Goal: Transaction & Acquisition: Purchase product/service

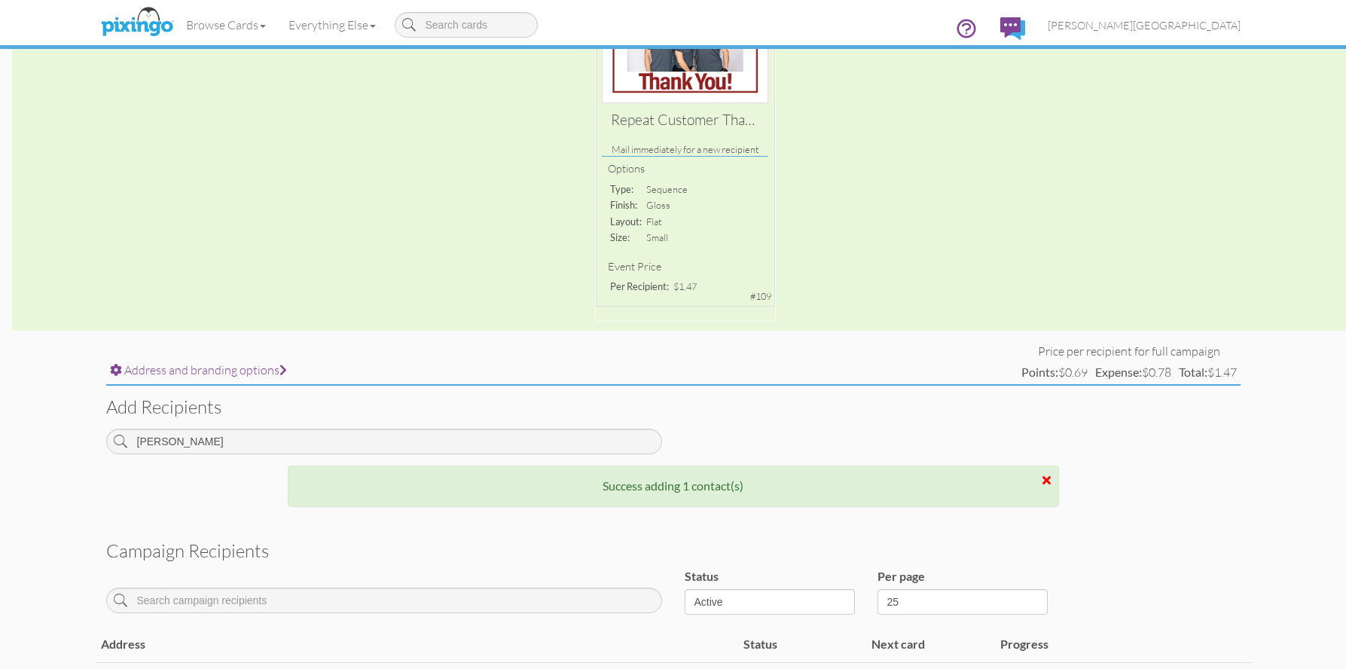
scroll to position [222, 0]
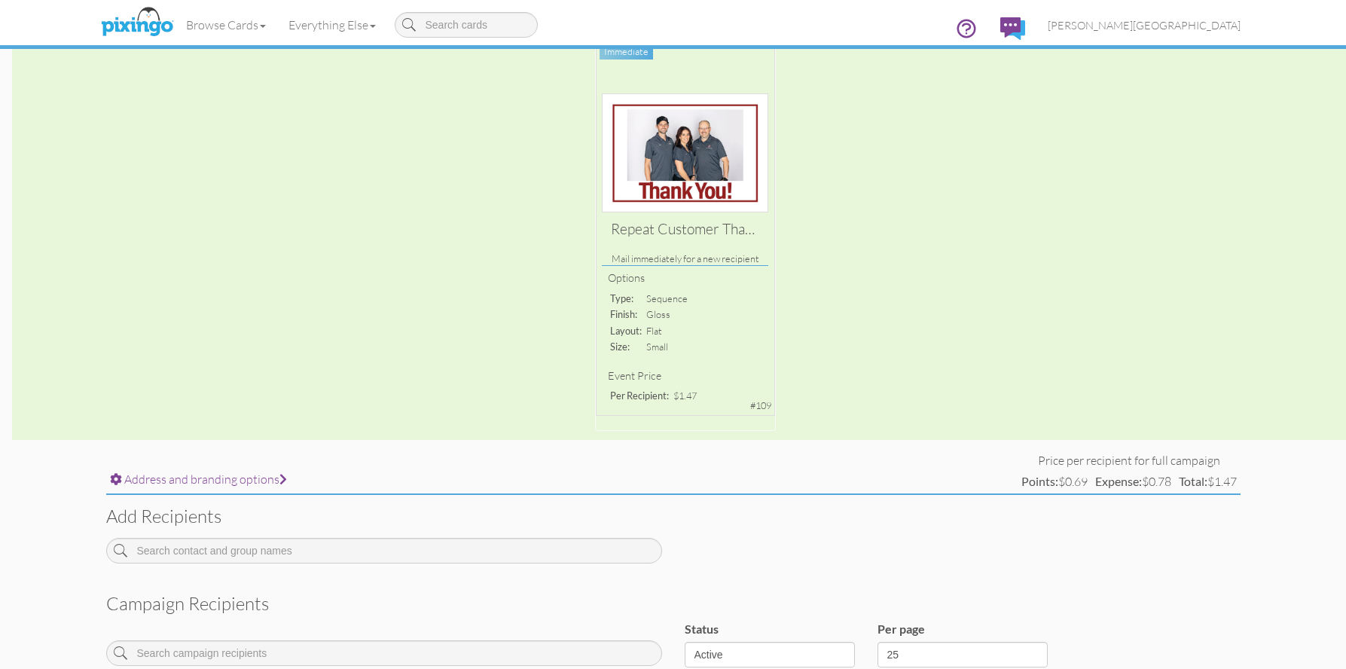
scroll to position [307, 0]
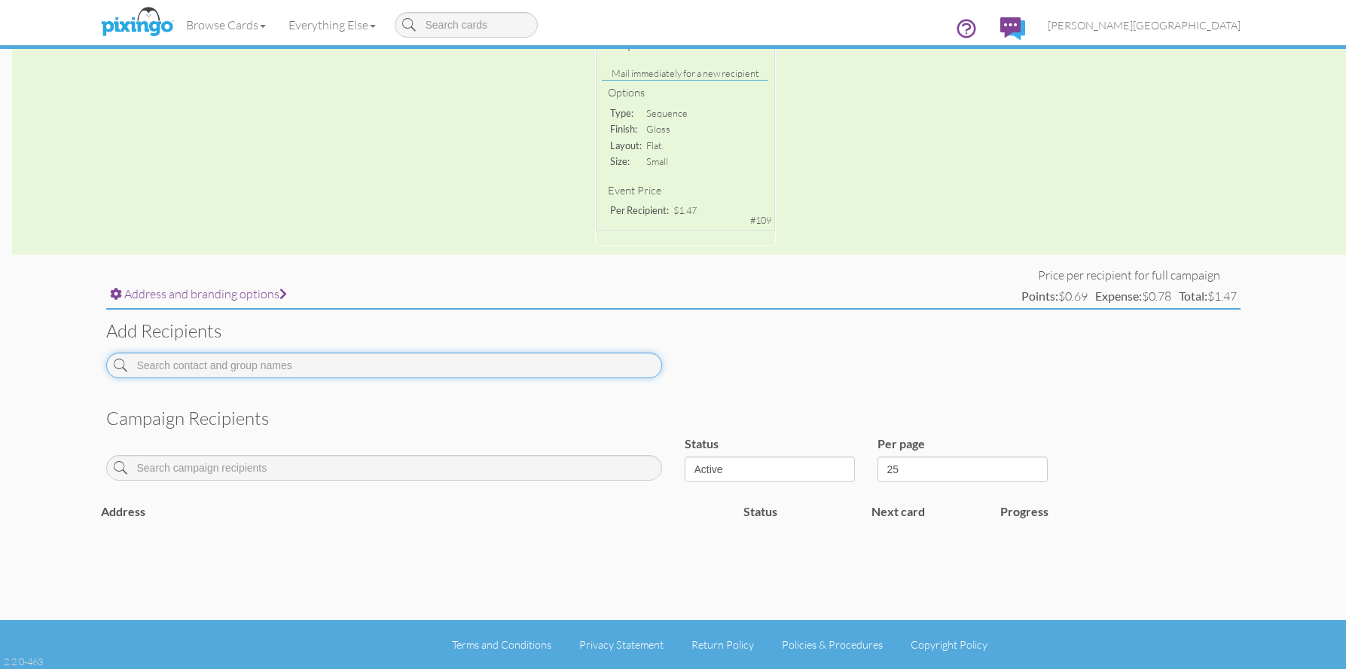
click at [284, 362] on input at bounding box center [384, 366] width 556 height 26
click at [289, 362] on input at bounding box center [384, 366] width 556 height 26
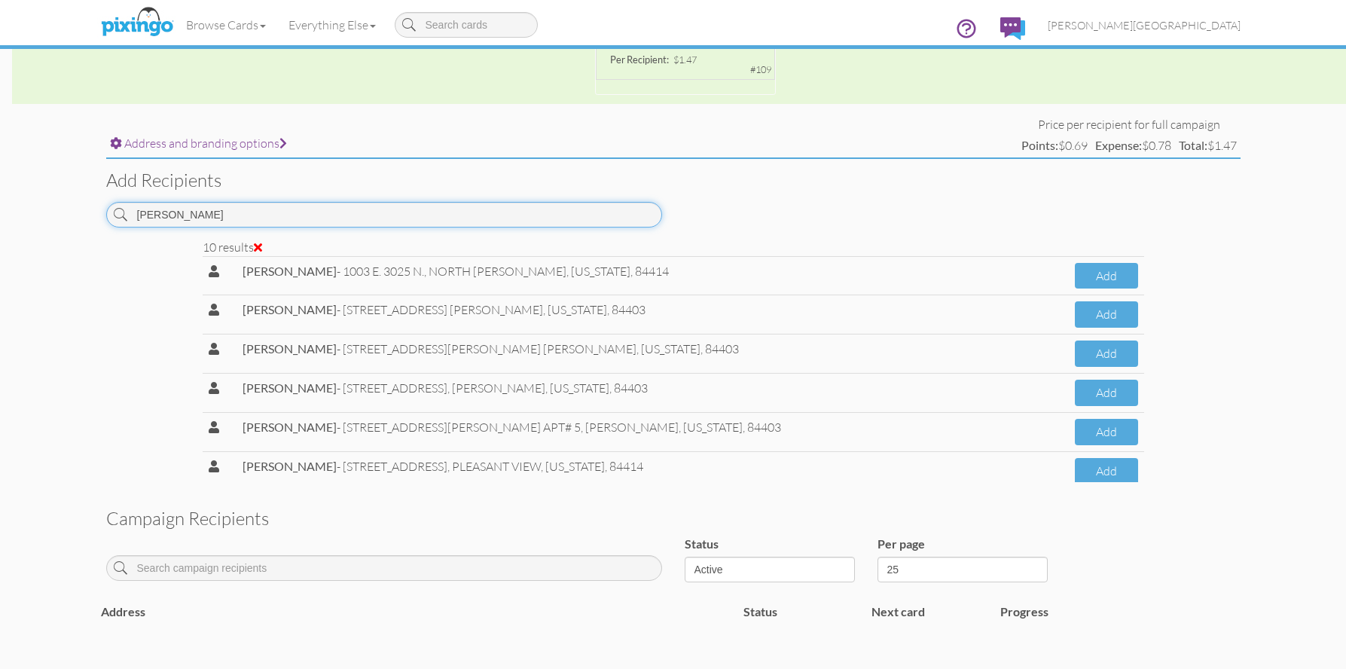
scroll to position [382, 0]
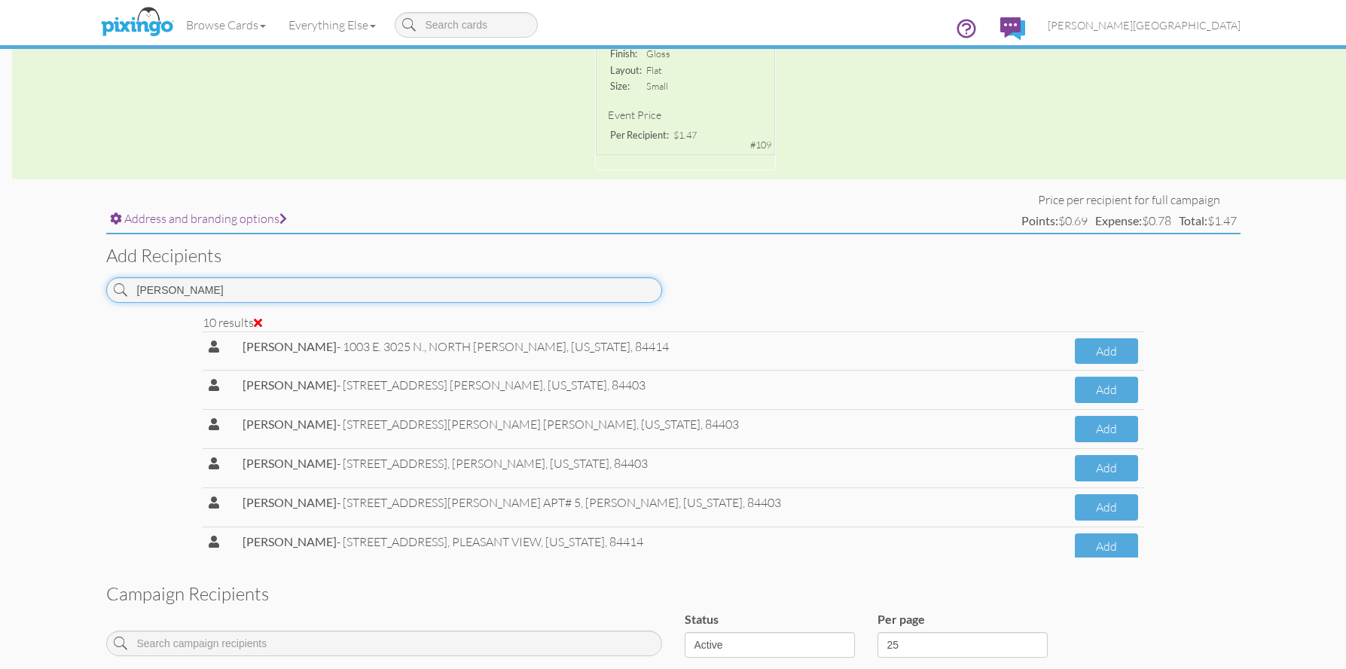
drag, startPoint x: 204, startPoint y: 294, endPoint x: 20, endPoint y: 304, distance: 184.9
click at [20, 304] on campaign-detail "Toggle navigation Visit Pixingo Mobile Browse Cards Business Accounting Automot…" at bounding box center [673, 231] width 1346 height 1227
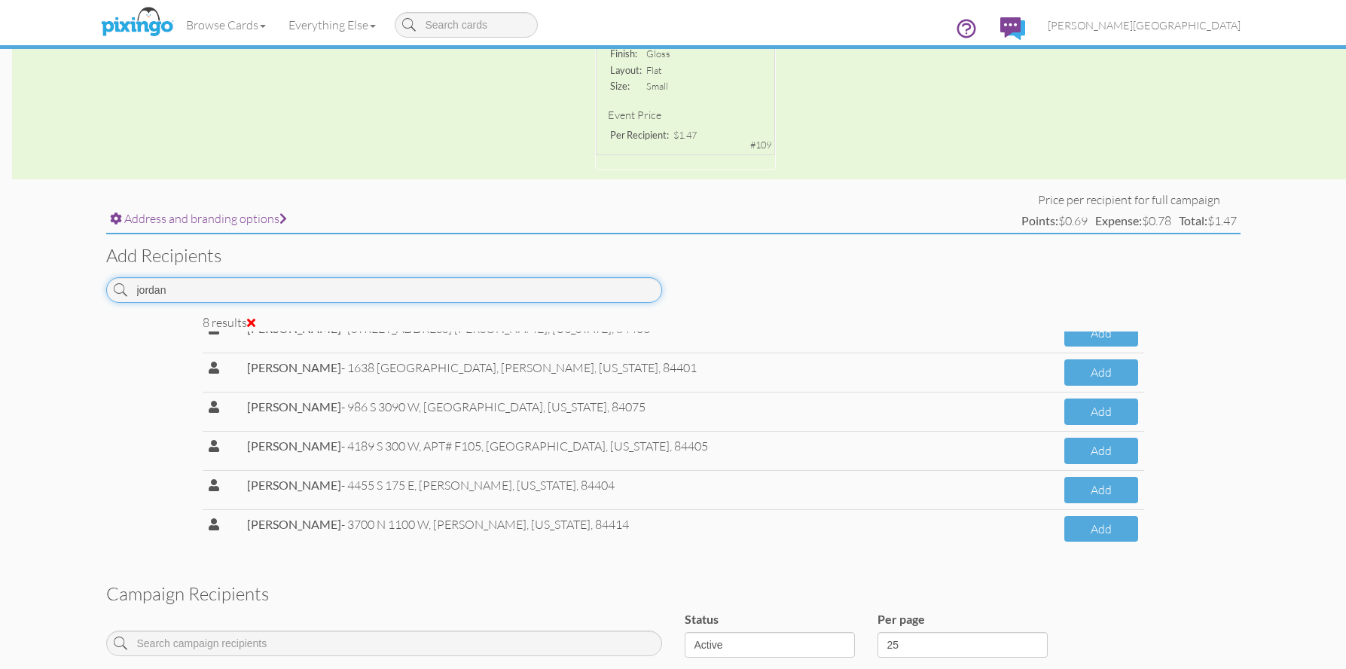
scroll to position [101, 0]
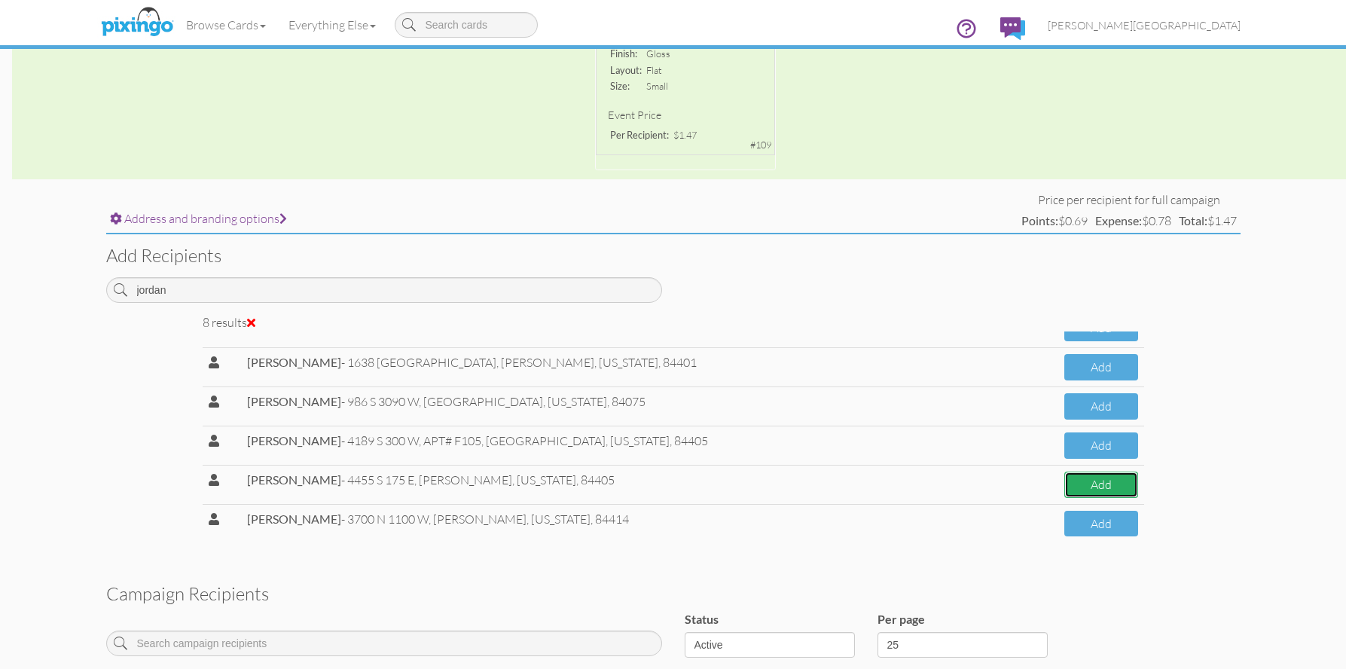
click at [1083, 481] on button "Add" at bounding box center [1102, 485] width 74 height 26
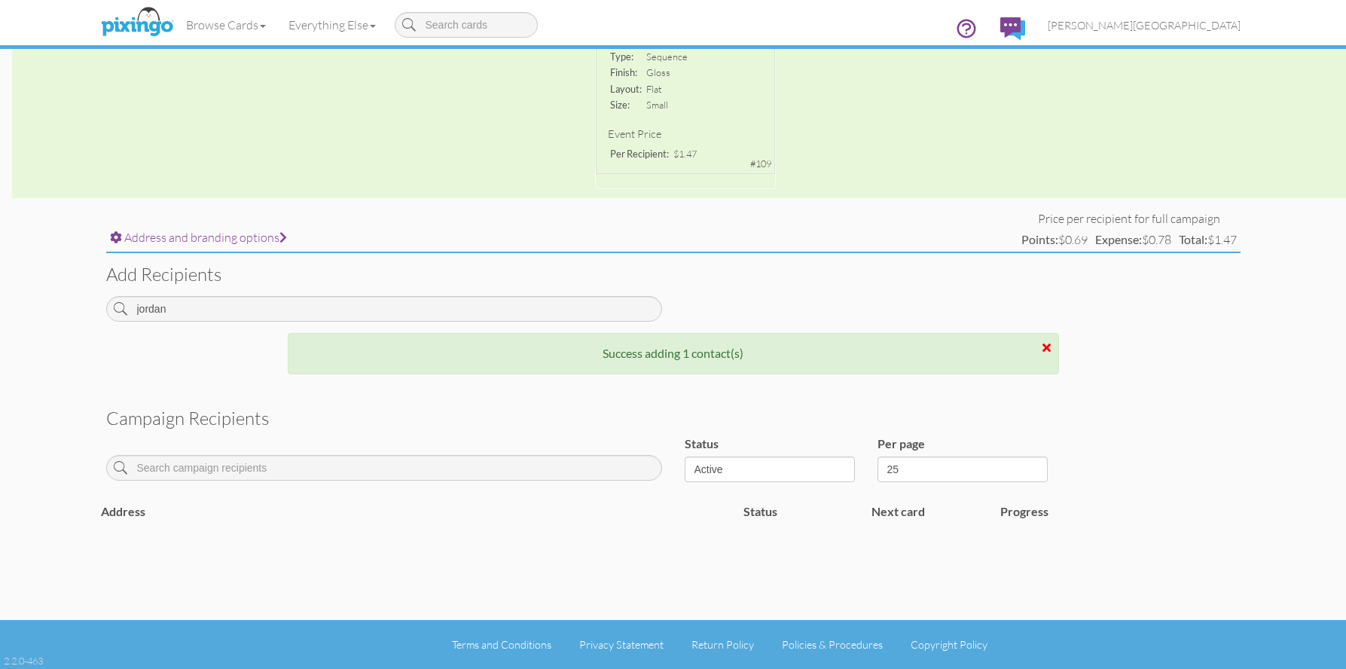
scroll to position [382, 0]
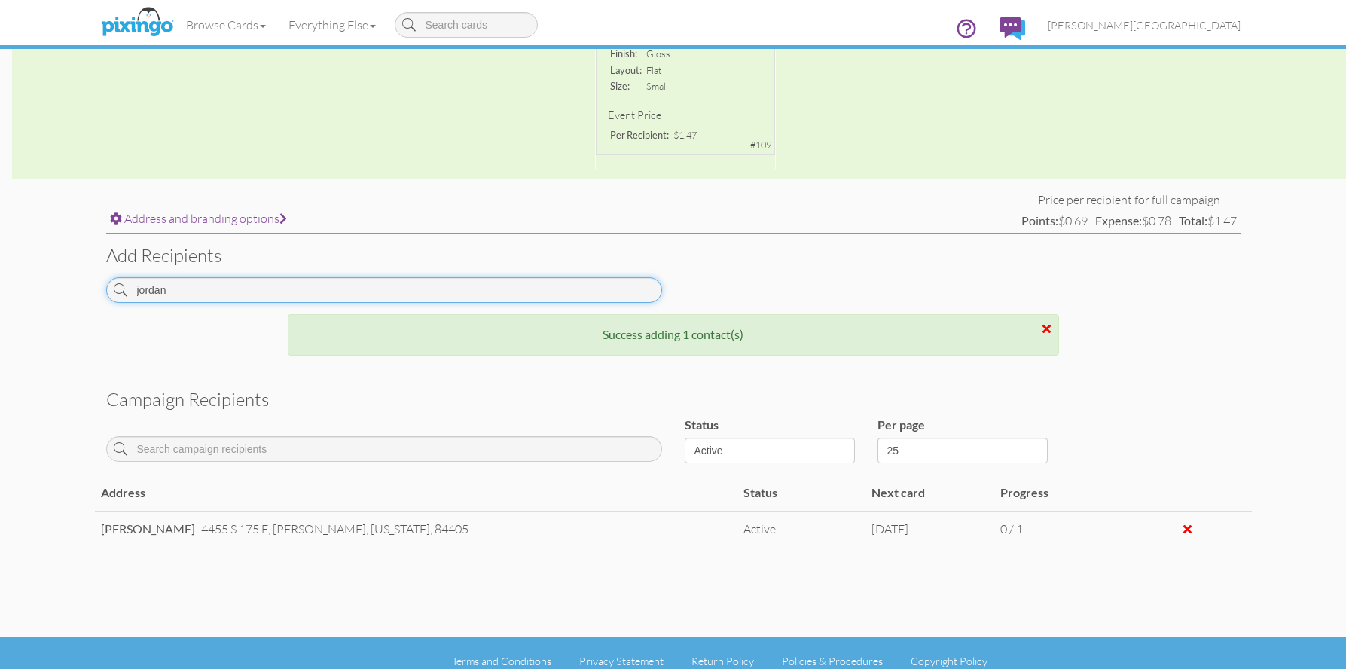
click at [170, 279] on input "jordan" at bounding box center [384, 290] width 556 height 26
drag, startPoint x: 179, startPoint y: 286, endPoint x: 70, endPoint y: 287, distance: 108.5
click at [70, 287] on campaign-detail "Toggle navigation Visit Pixingo Mobile Browse Cards Business Accounting Automot…" at bounding box center [673, 152] width 1346 height 1068
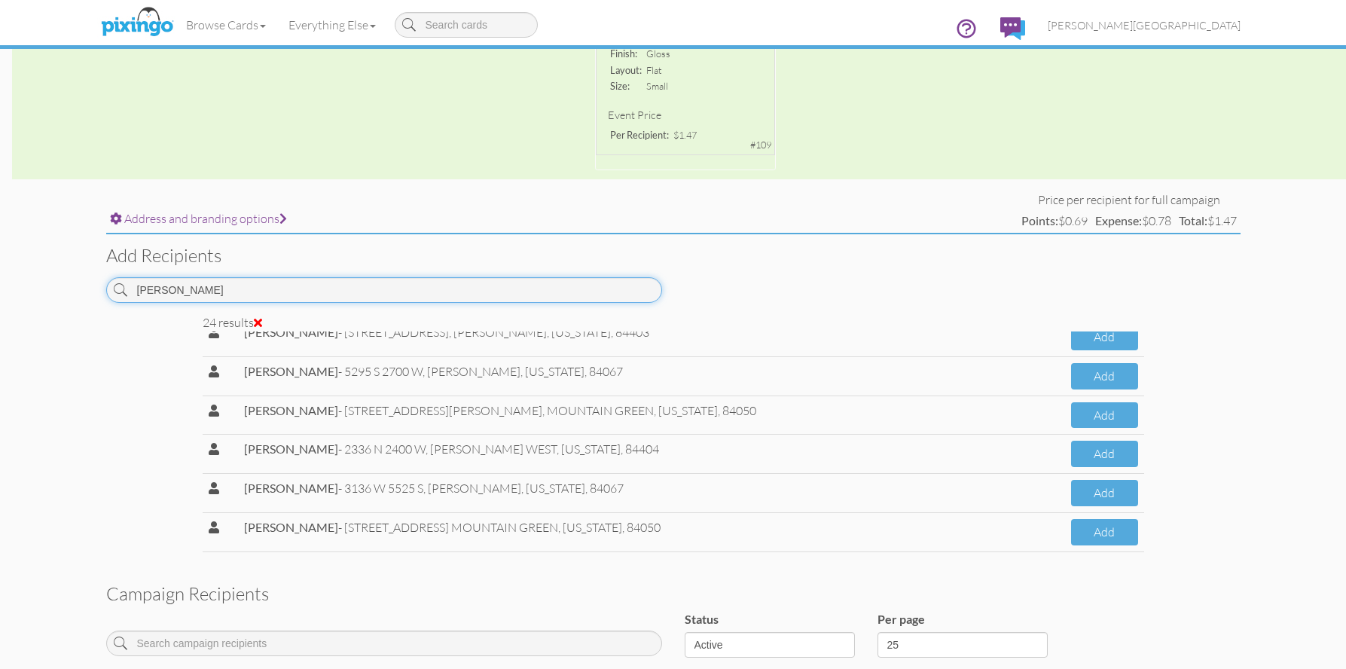
scroll to position [726, 0]
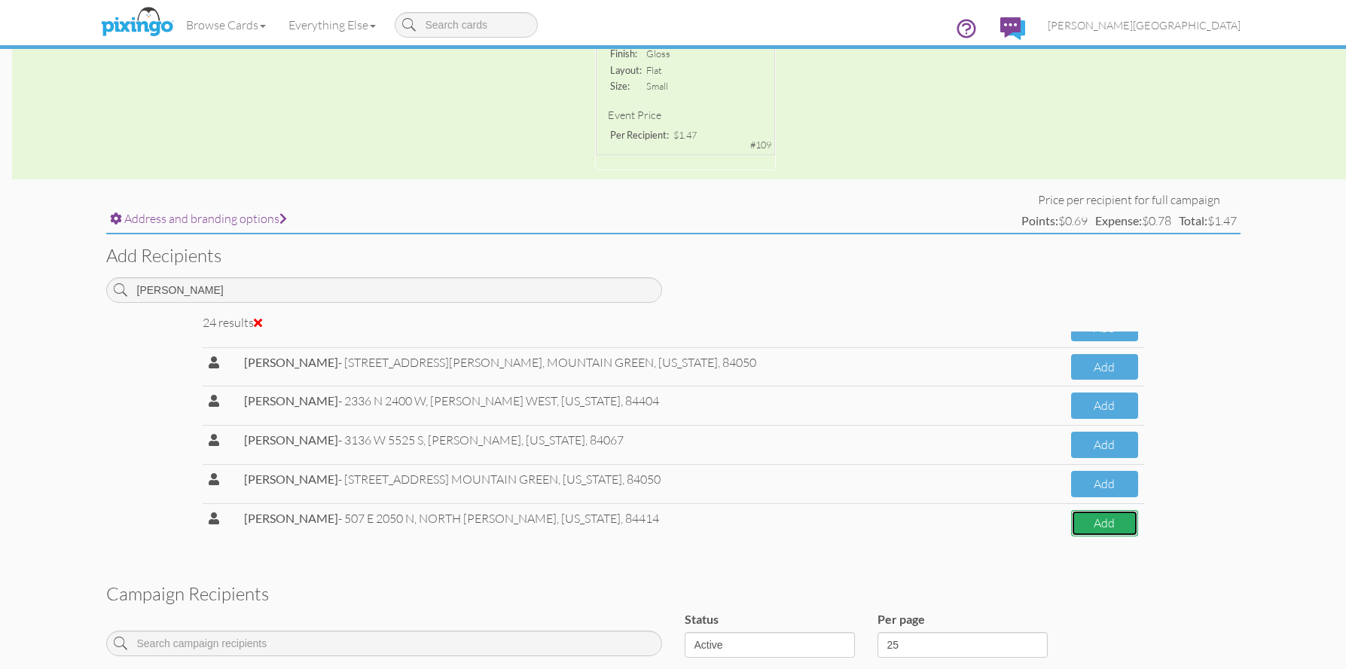
click at [1071, 525] on button "Add" at bounding box center [1104, 523] width 66 height 26
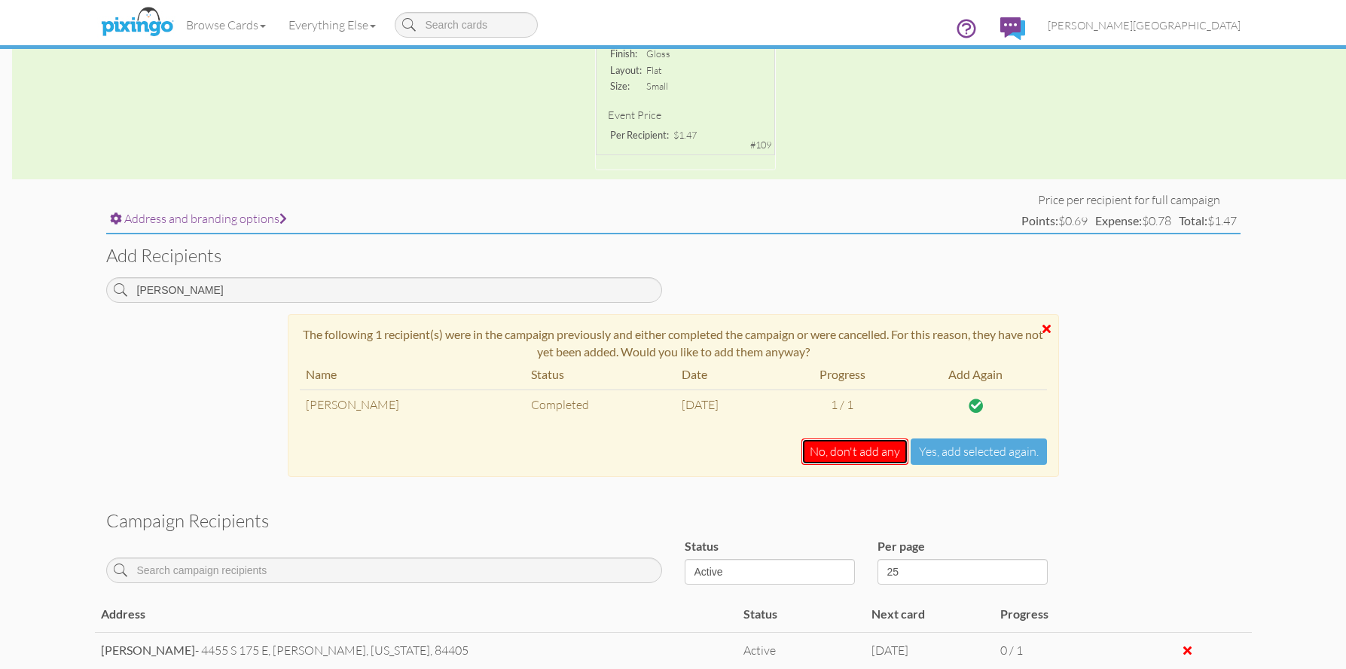
click at [863, 462] on button "No, don't add any" at bounding box center [855, 452] width 107 height 26
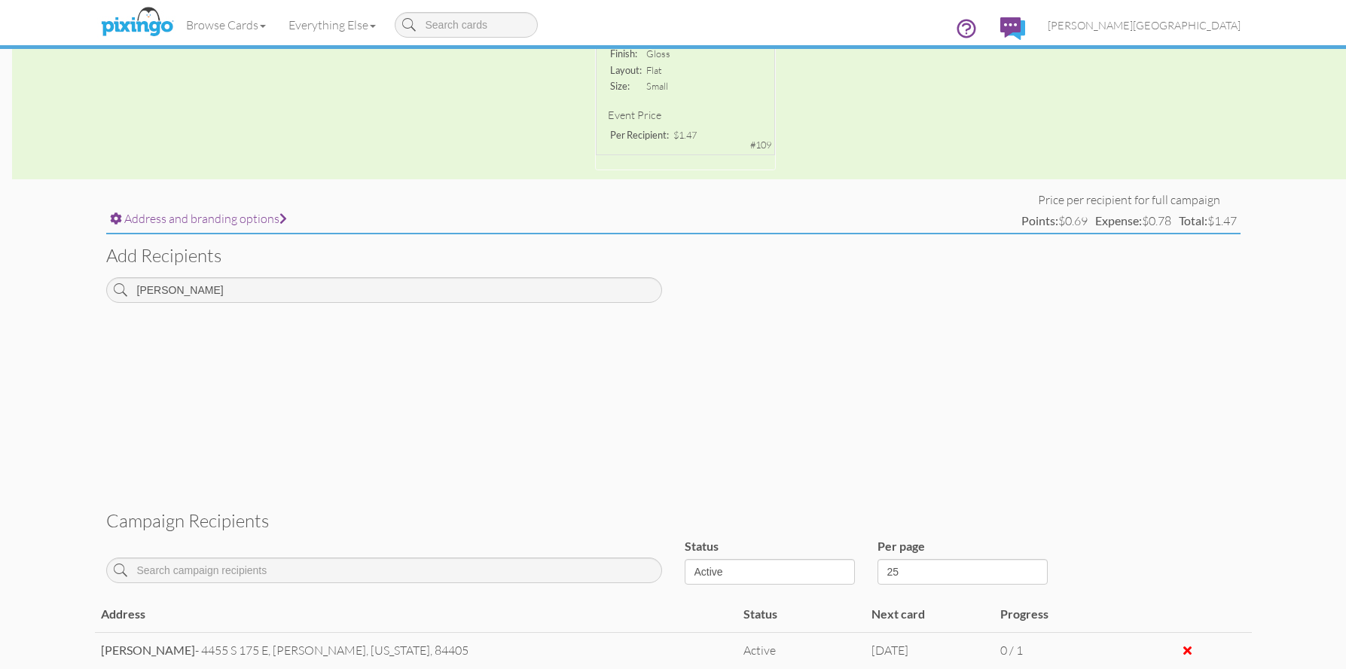
scroll to position [342, 0]
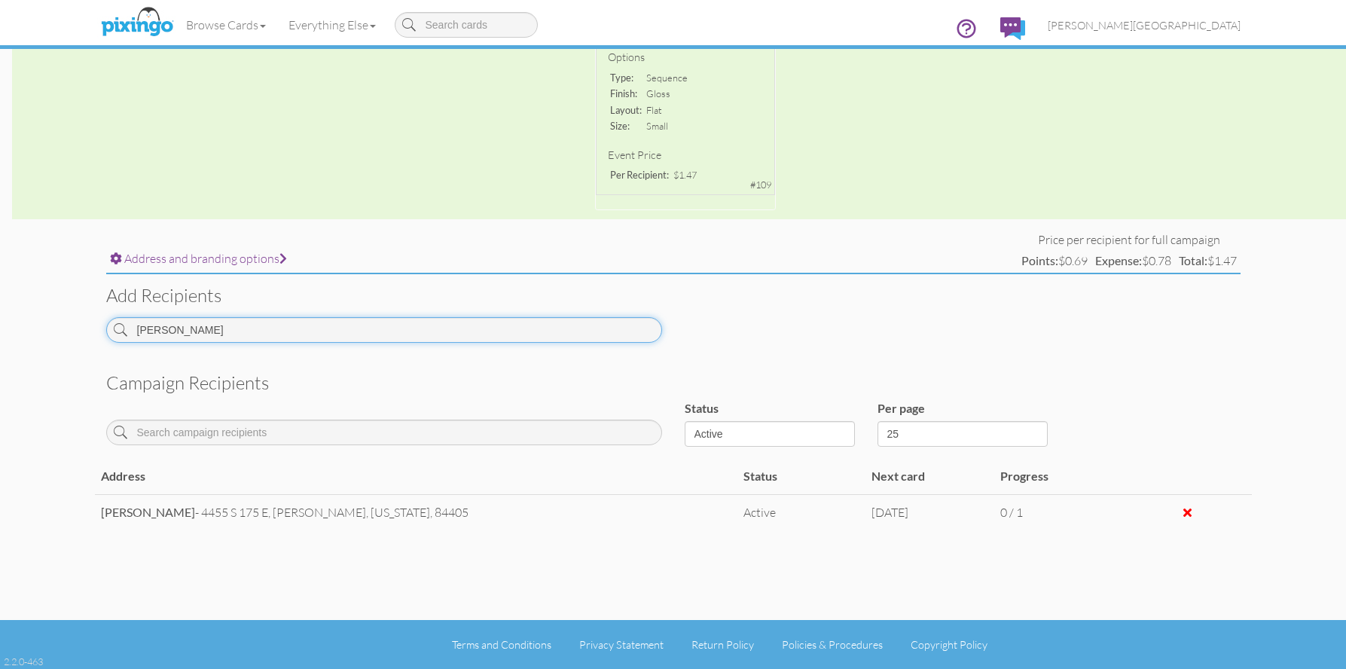
drag, startPoint x: 206, startPoint y: 332, endPoint x: 30, endPoint y: 326, distance: 175.7
click at [30, 326] on campaign-detail "Toggle navigation Visit Pixingo Mobile Browse Cards Business Accounting Automot…" at bounding box center [673, 163] width 1346 height 1011
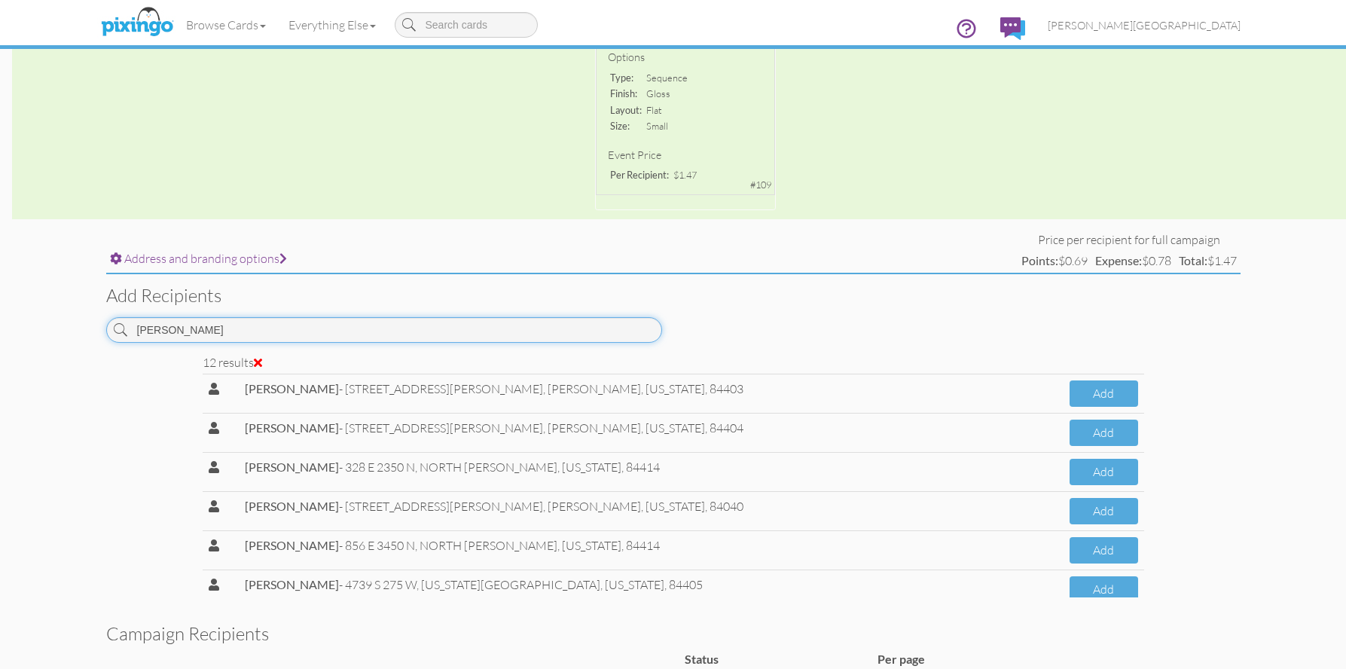
scroll to position [0, 0]
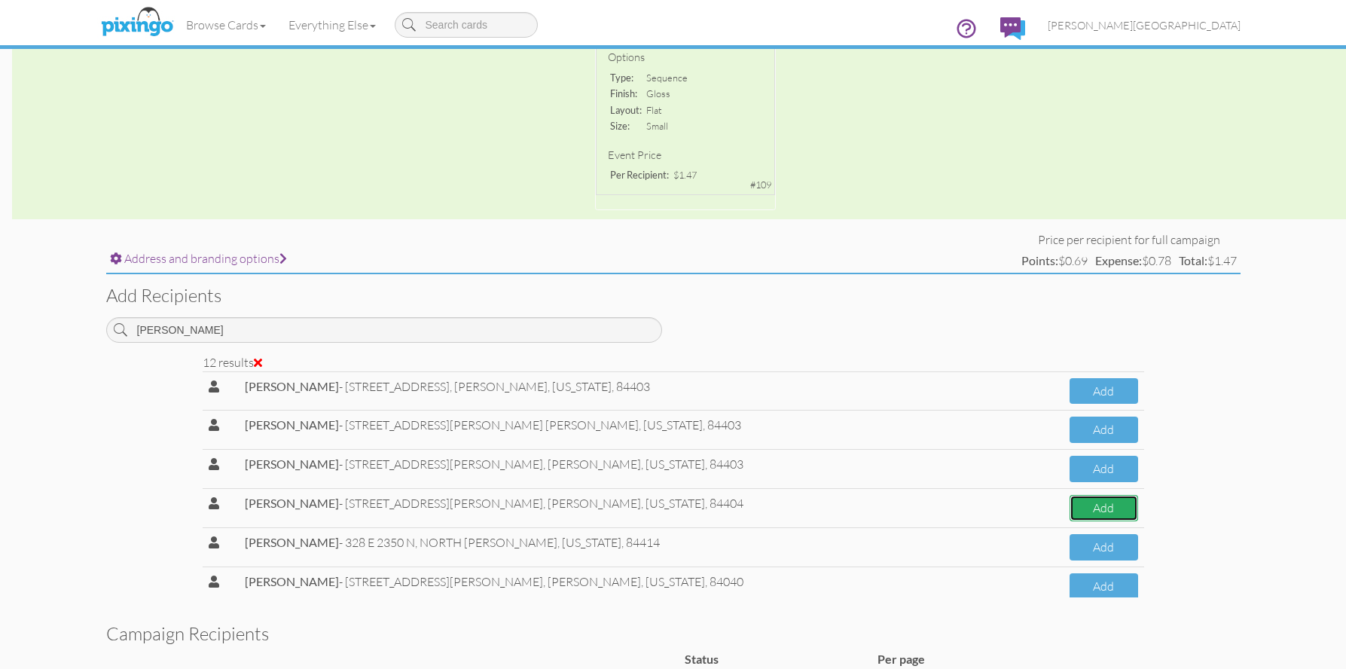
click at [1107, 511] on button "Add" at bounding box center [1104, 508] width 69 height 26
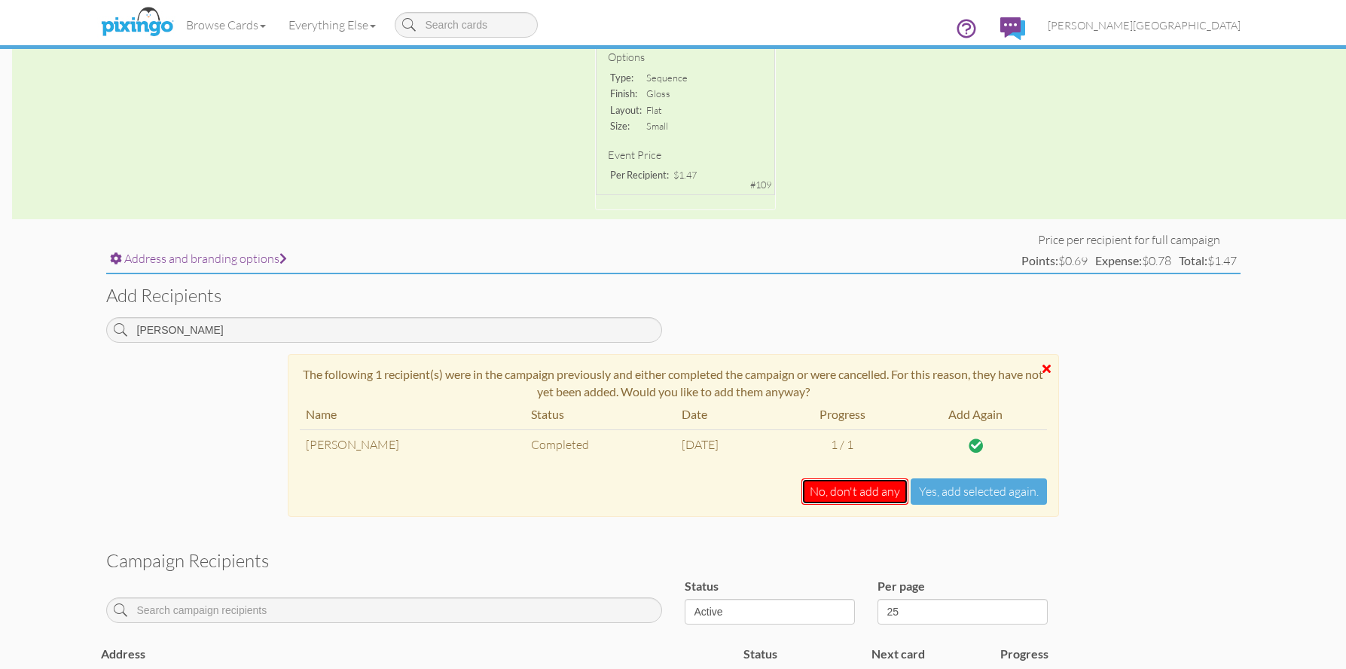
click at [854, 494] on button "No, don't add any" at bounding box center [855, 491] width 107 height 26
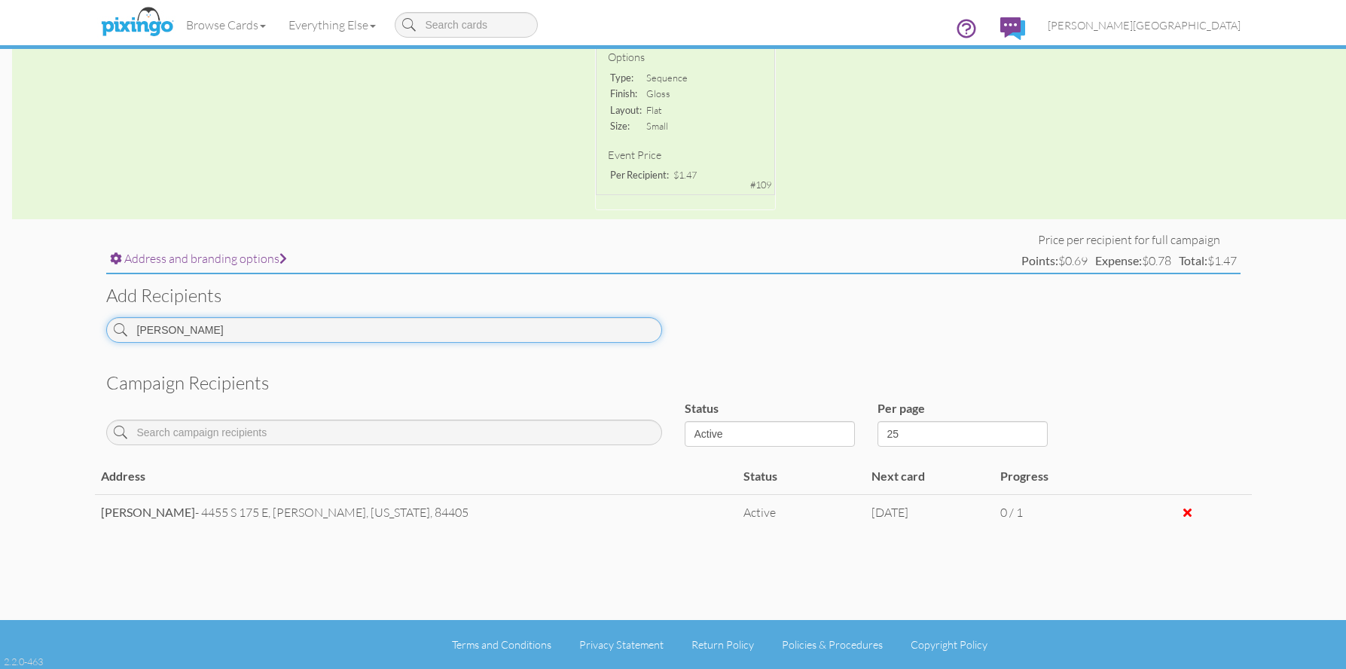
drag, startPoint x: 191, startPoint y: 338, endPoint x: 51, endPoint y: 332, distance: 140.3
click at [51, 332] on campaign-detail "Toggle navigation Visit Pixingo Mobile Browse Cards Business Accounting Automot…" at bounding box center [673, 163] width 1346 height 1011
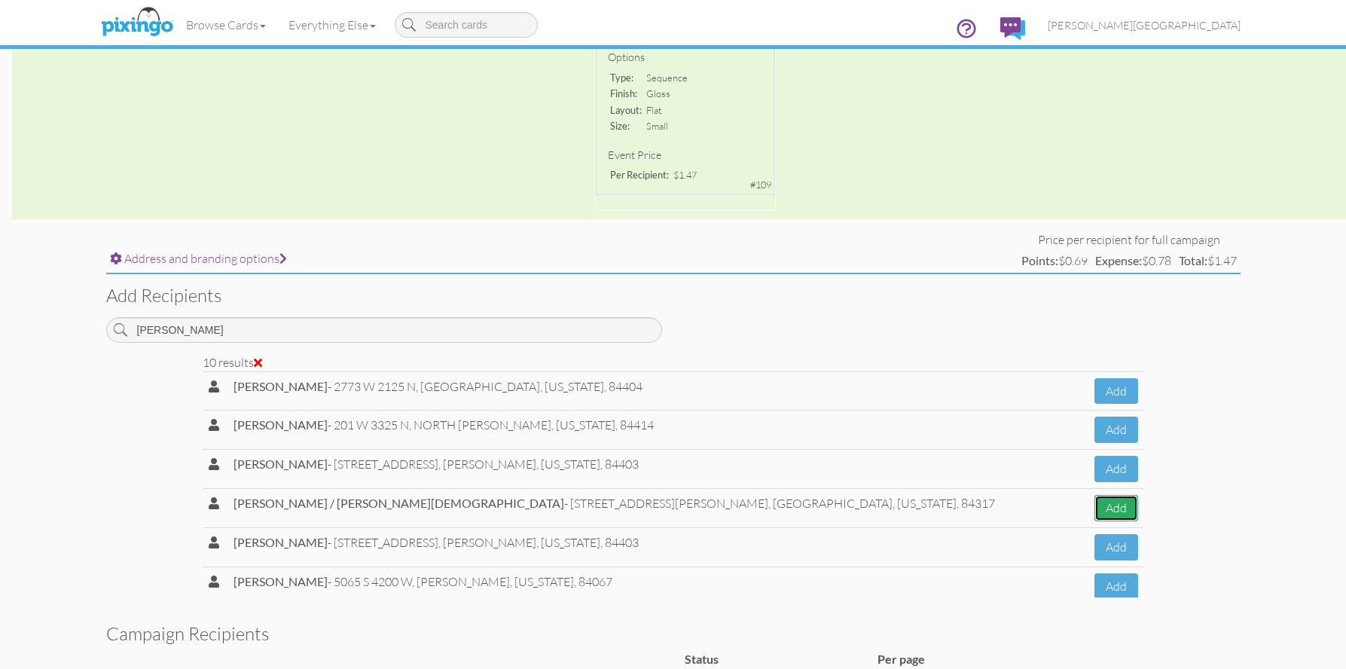
click at [1099, 512] on button "Add" at bounding box center [1116, 508] width 43 height 26
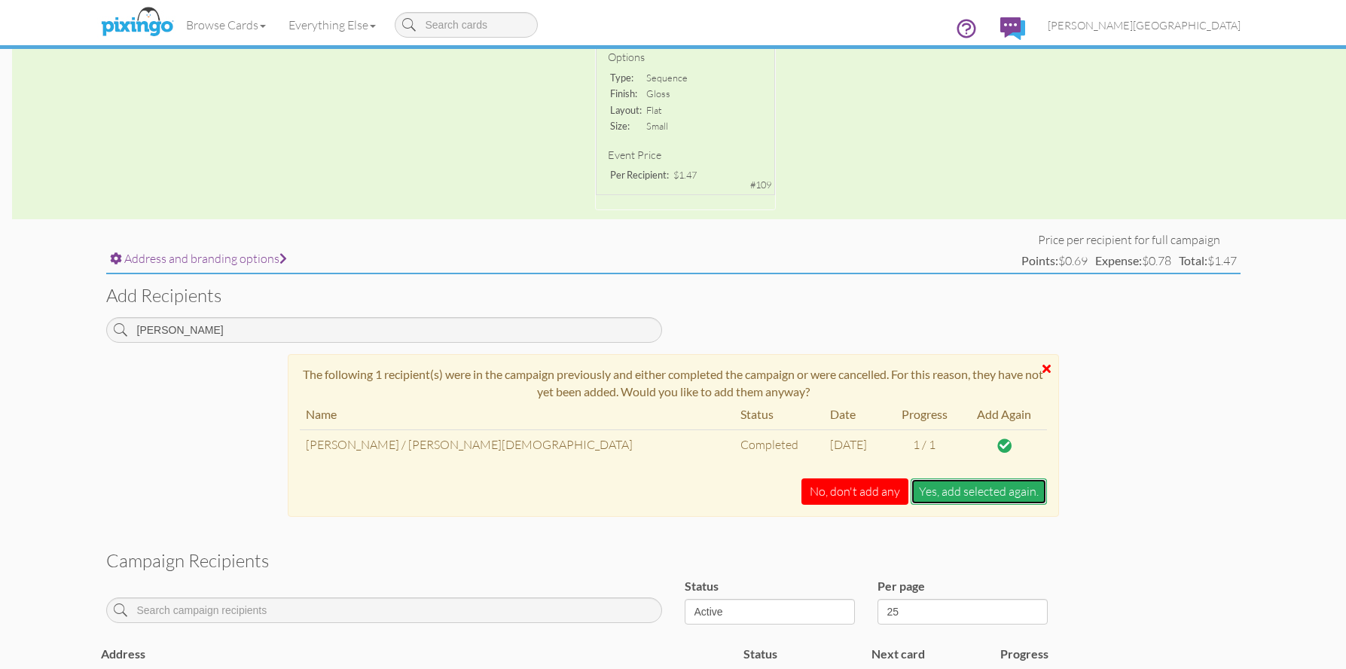
click at [947, 494] on button "Yes, add selected again." at bounding box center [979, 491] width 136 height 26
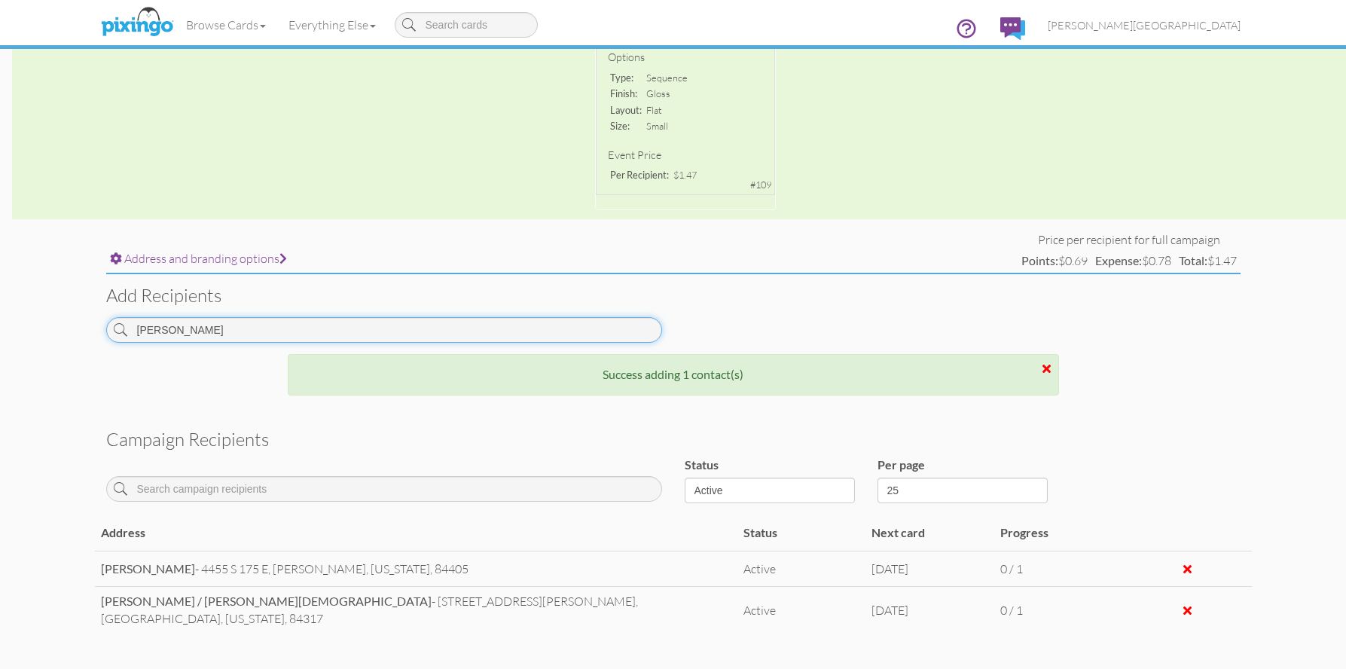
drag, startPoint x: 169, startPoint y: 335, endPoint x: 108, endPoint y: 342, distance: 61.4
click at [108, 342] on div "tom" at bounding box center [384, 330] width 556 height 26
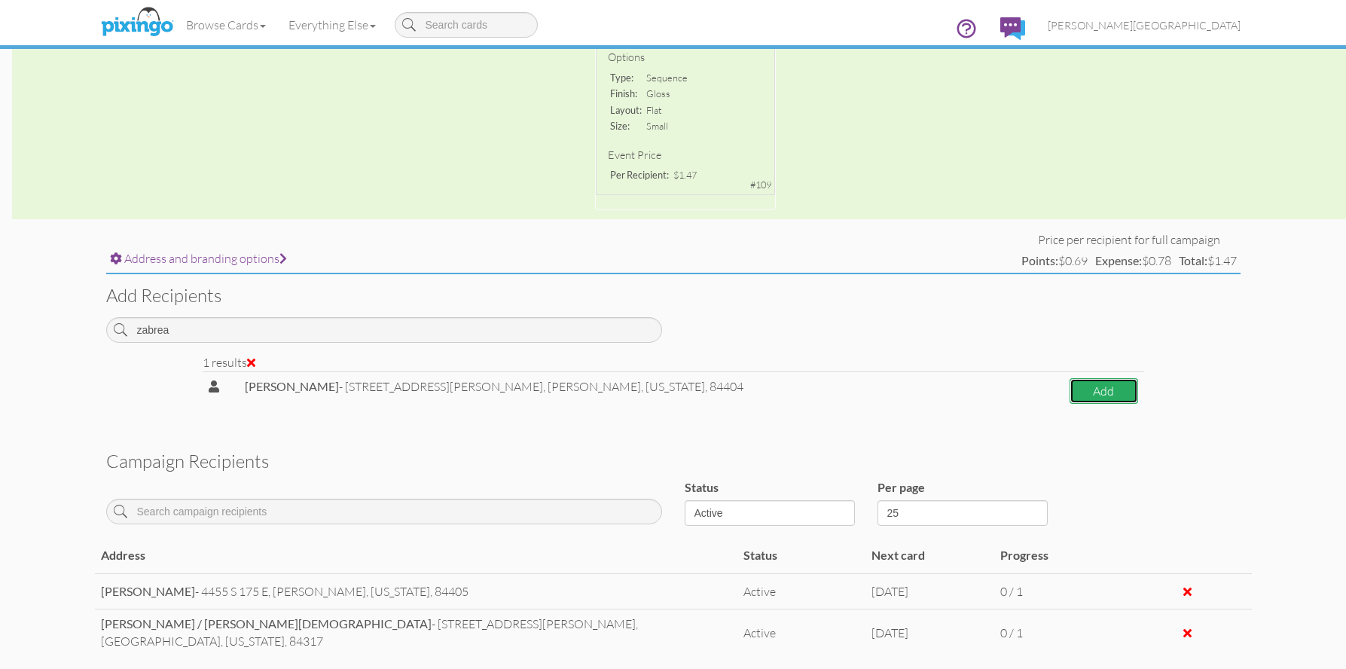
click at [1070, 395] on button "Add" at bounding box center [1104, 391] width 69 height 26
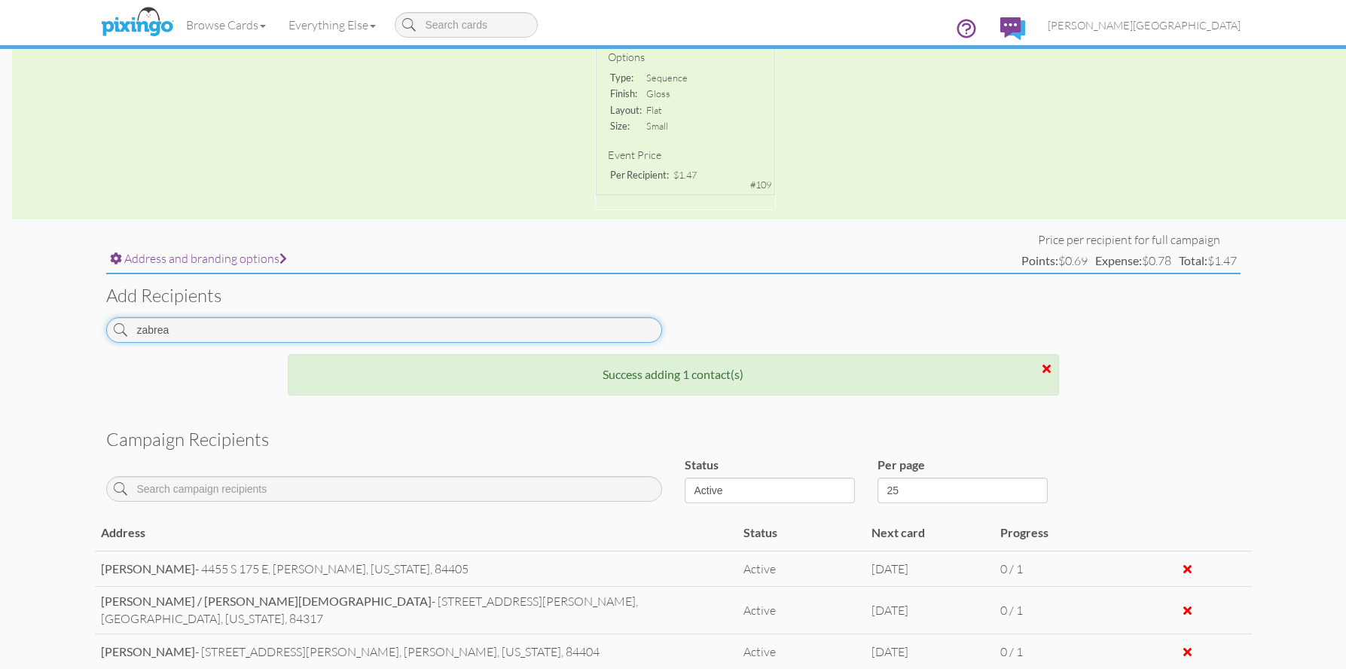
drag, startPoint x: 222, startPoint y: 329, endPoint x: 50, endPoint y: 322, distance: 171.2
click at [50, 322] on campaign-detail "Toggle navigation Visit Pixingo Mobile Browse Cards Business Accounting Automot…" at bounding box center [673, 233] width 1346 height 1151
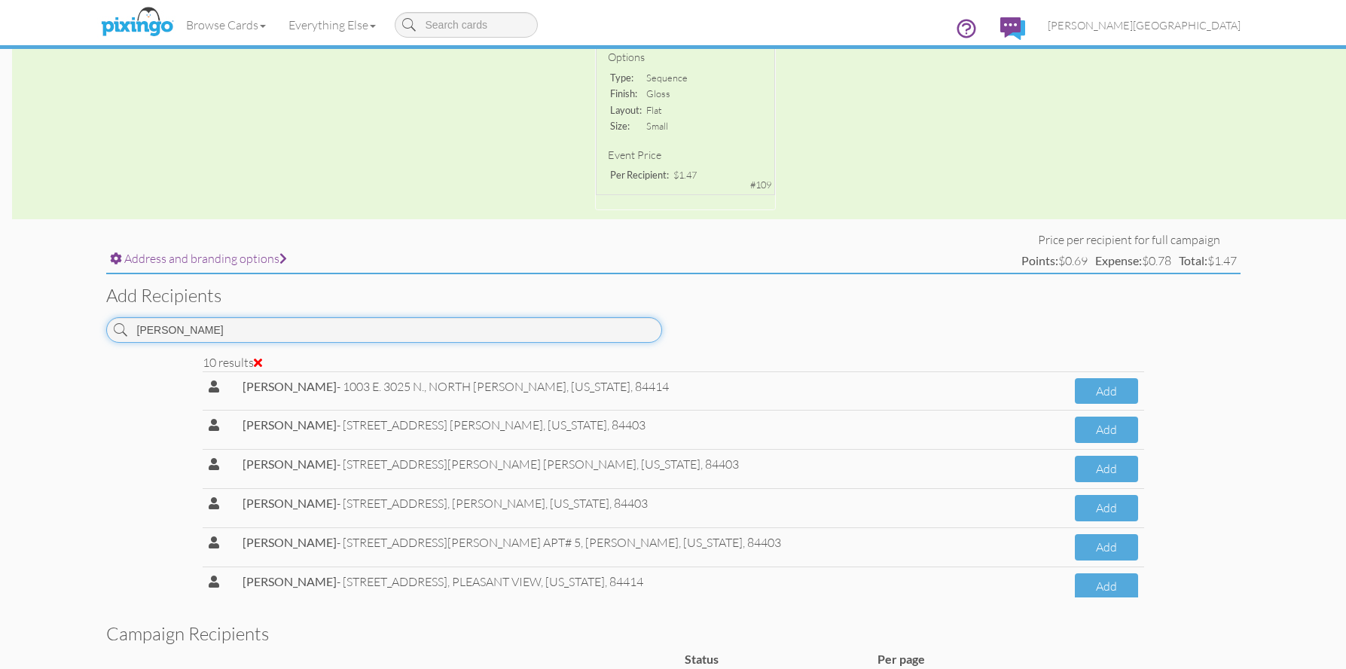
drag, startPoint x: 194, startPoint y: 337, endPoint x: 9, endPoint y: 324, distance: 185.8
click at [9, 324] on campaign-detail "Toggle navigation Visit Pixingo Mobile Browse Cards Business Accounting Automot…" at bounding box center [673, 331] width 1346 height 1346
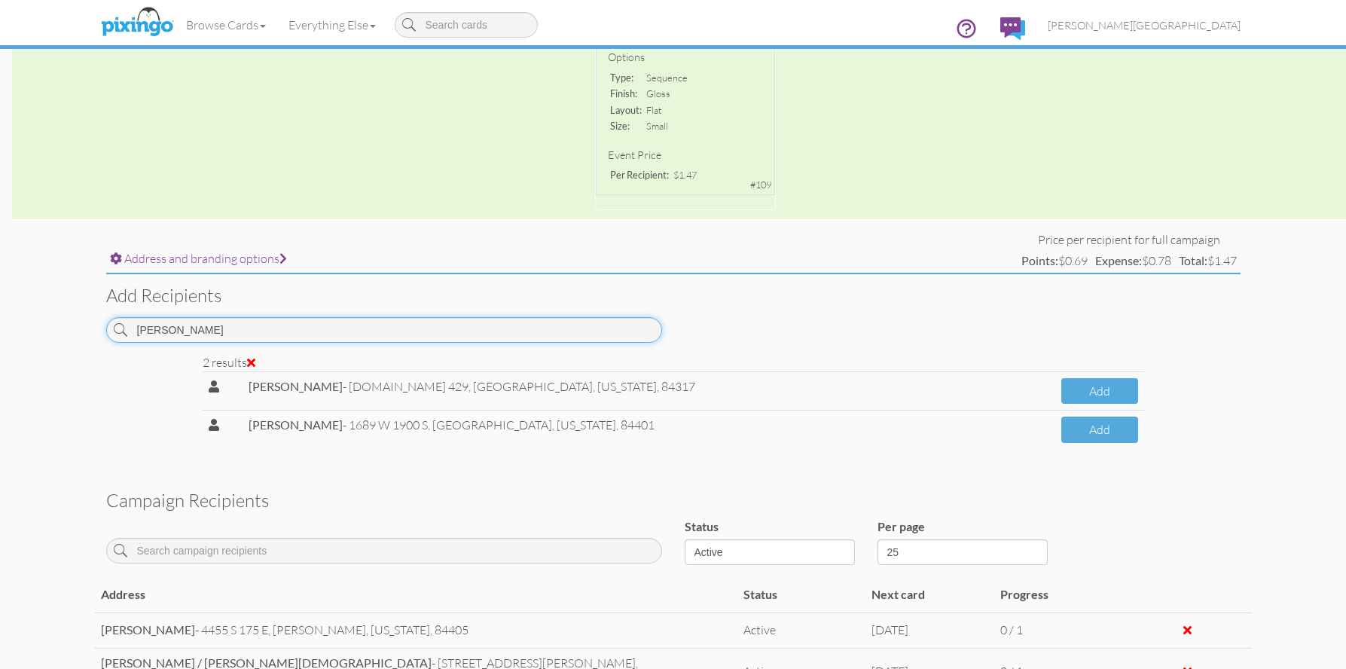
click at [258, 335] on input "facer" at bounding box center [384, 330] width 556 height 26
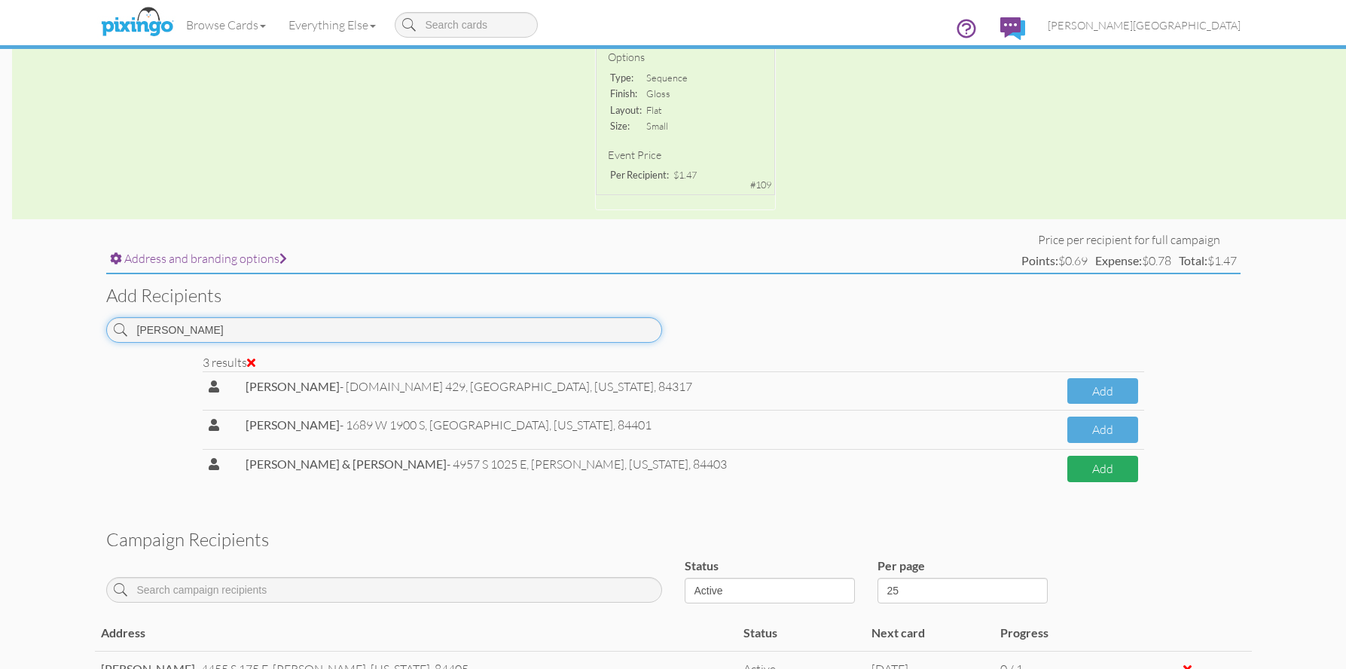
type input "faceR"
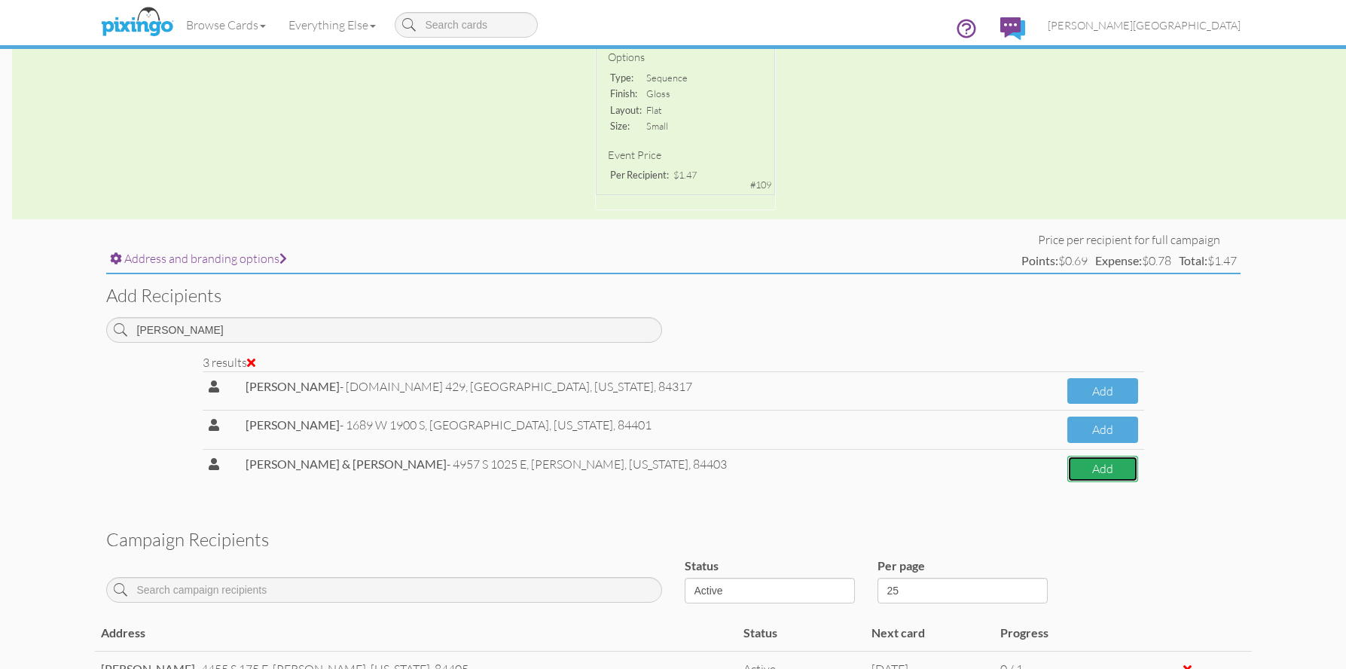
click at [1102, 469] on button "Add" at bounding box center [1103, 469] width 71 height 26
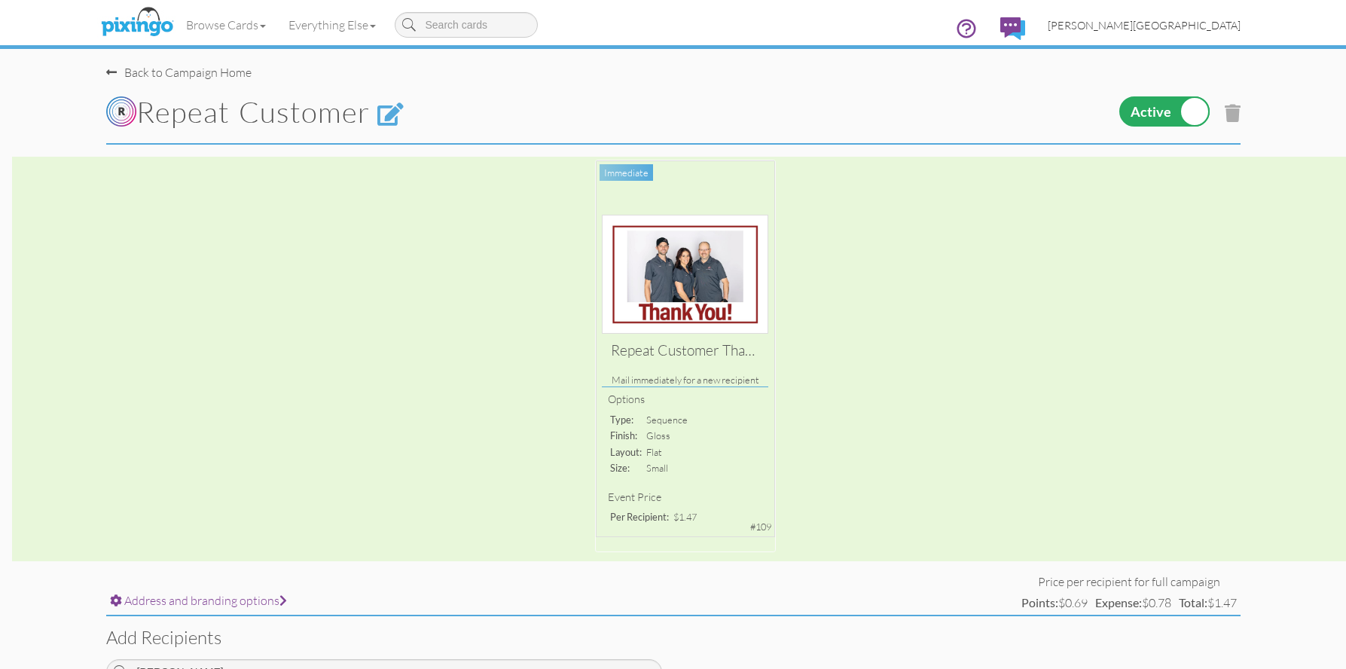
click at [1210, 19] on span "[PERSON_NAME][GEOGRAPHIC_DATA]" at bounding box center [1144, 25] width 193 height 13
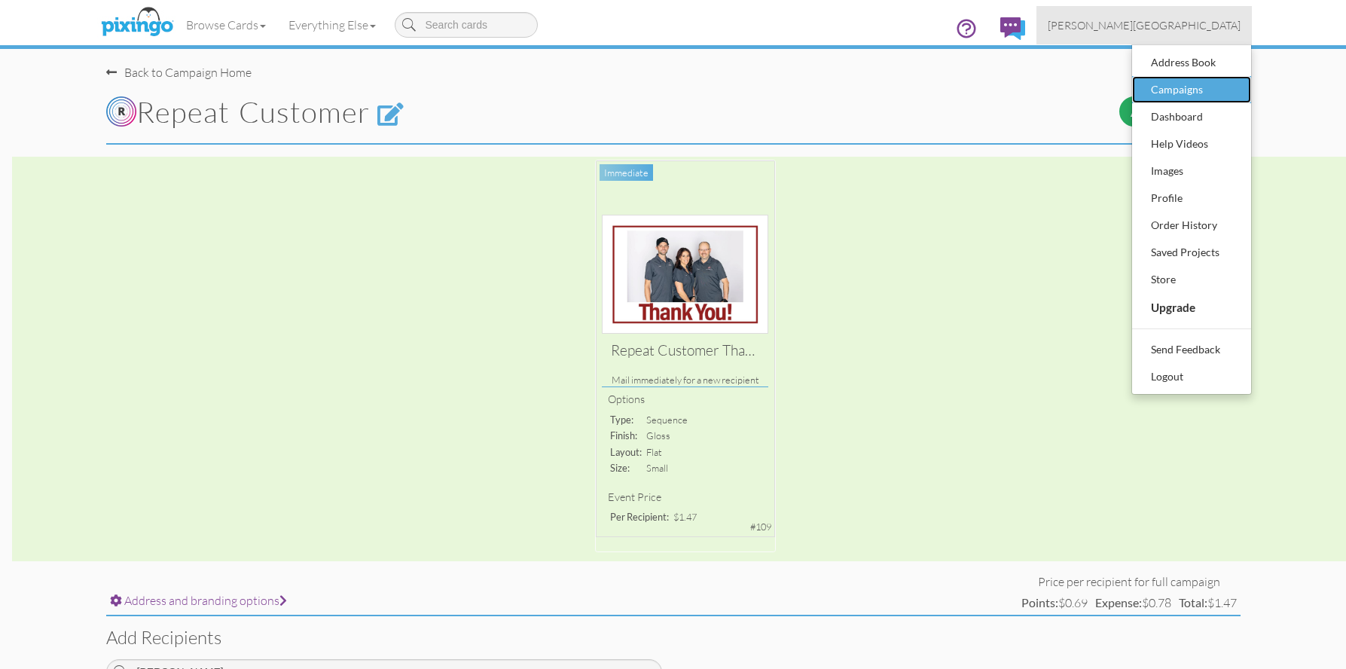
click at [1194, 96] on div "Campaigns" at bounding box center [1192, 89] width 89 height 23
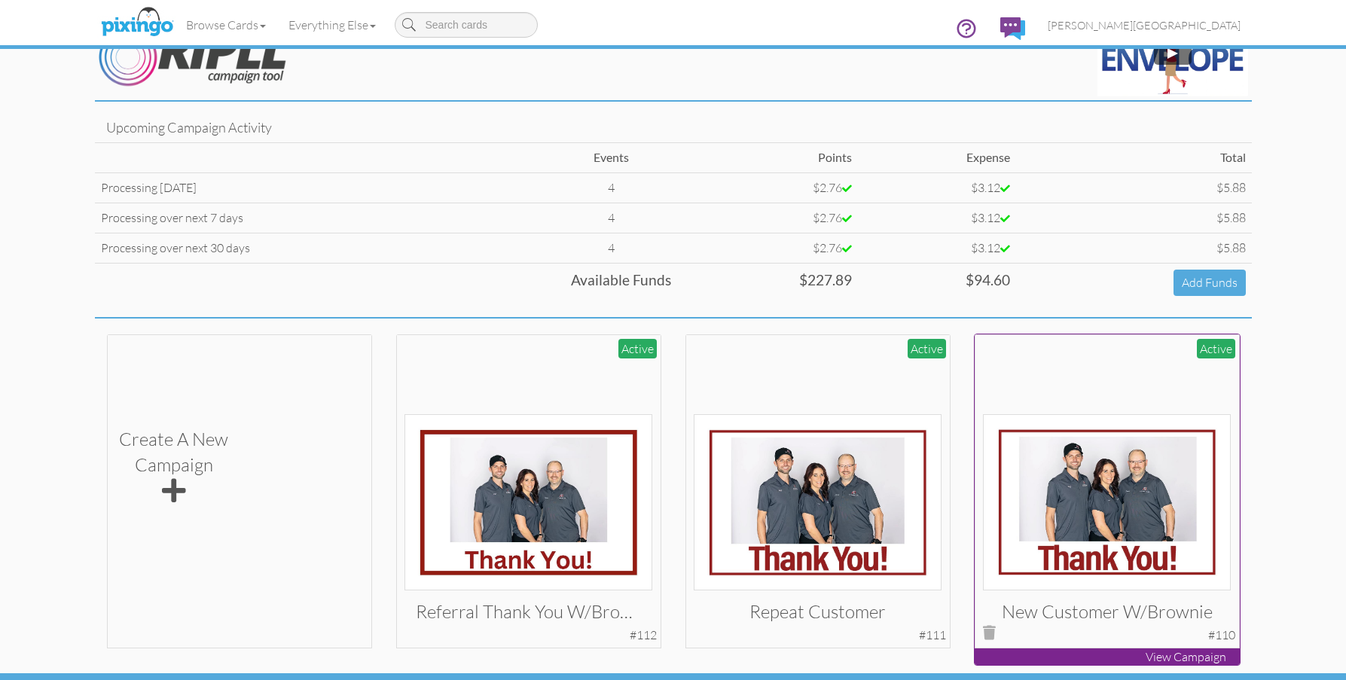
scroll to position [84, 0]
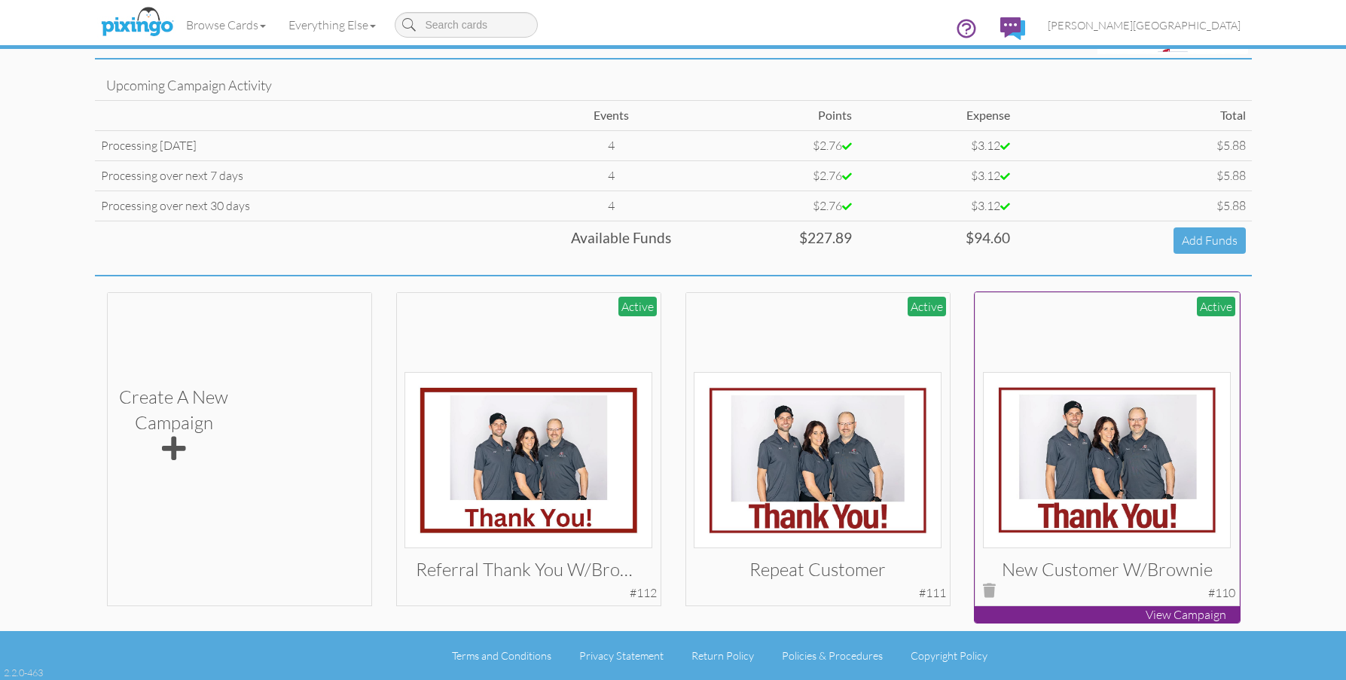
click at [1097, 483] on img at bounding box center [1107, 460] width 248 height 176
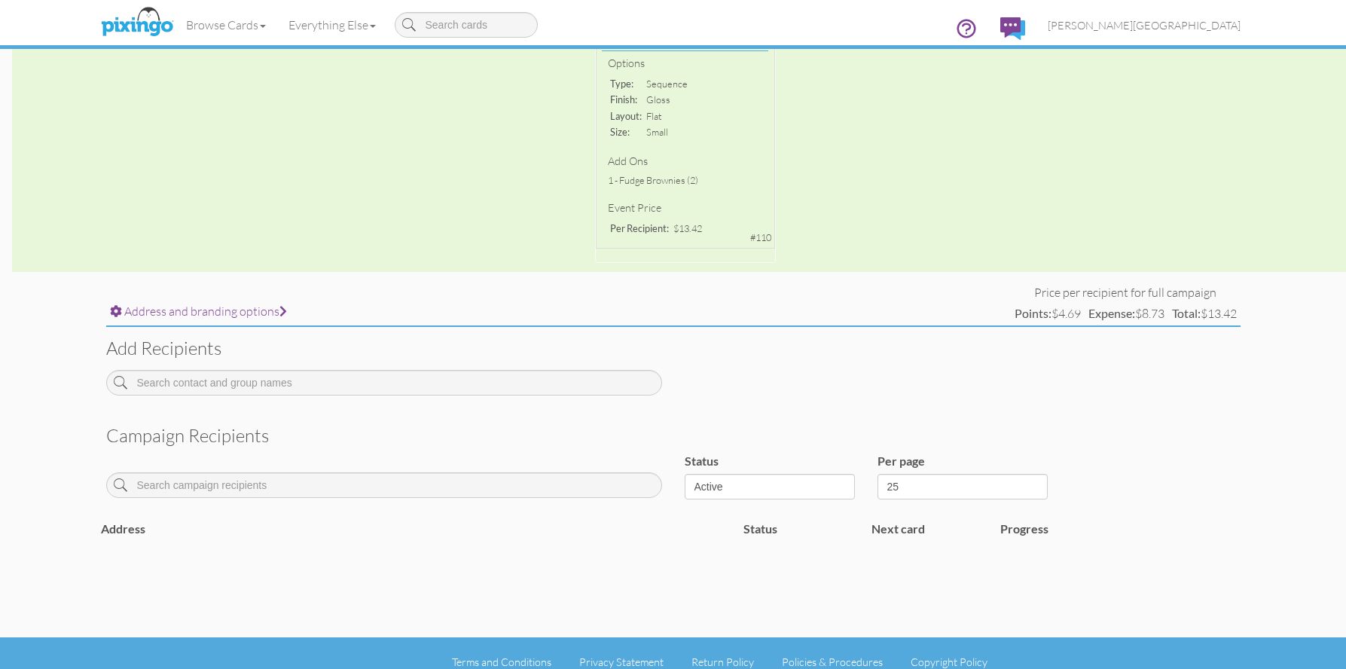
scroll to position [353, 0]
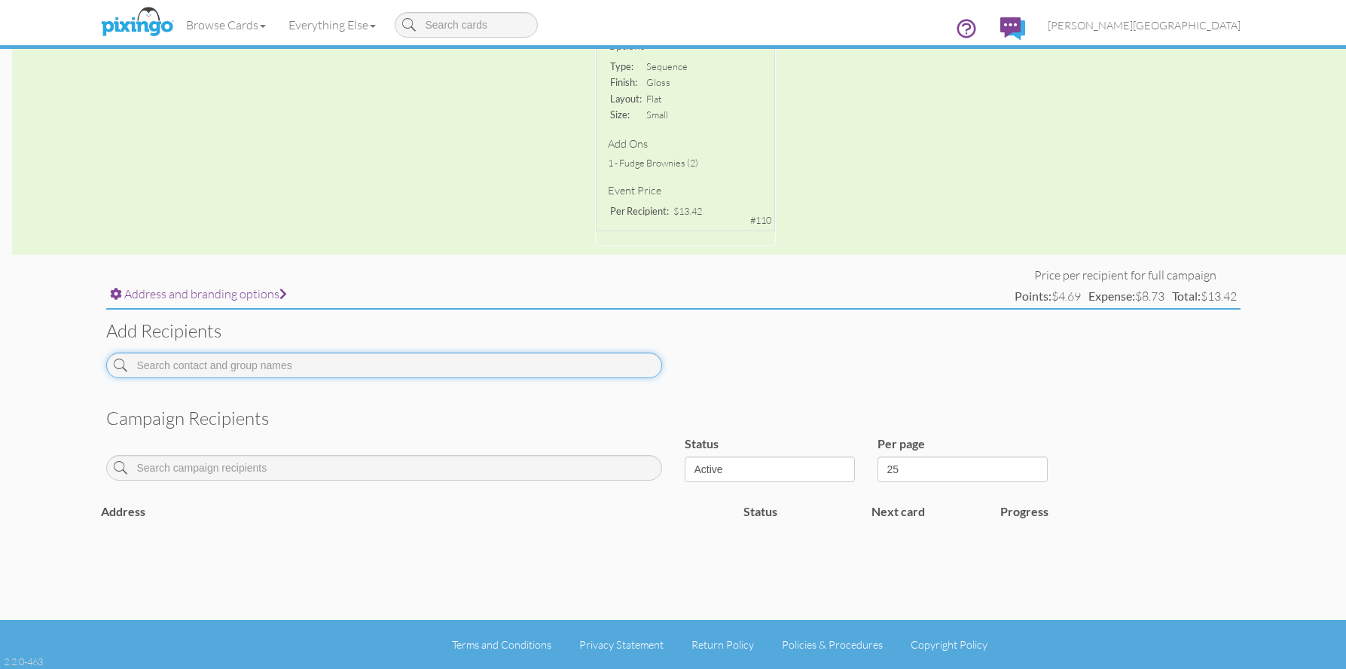
click at [368, 369] on input at bounding box center [384, 366] width 556 height 26
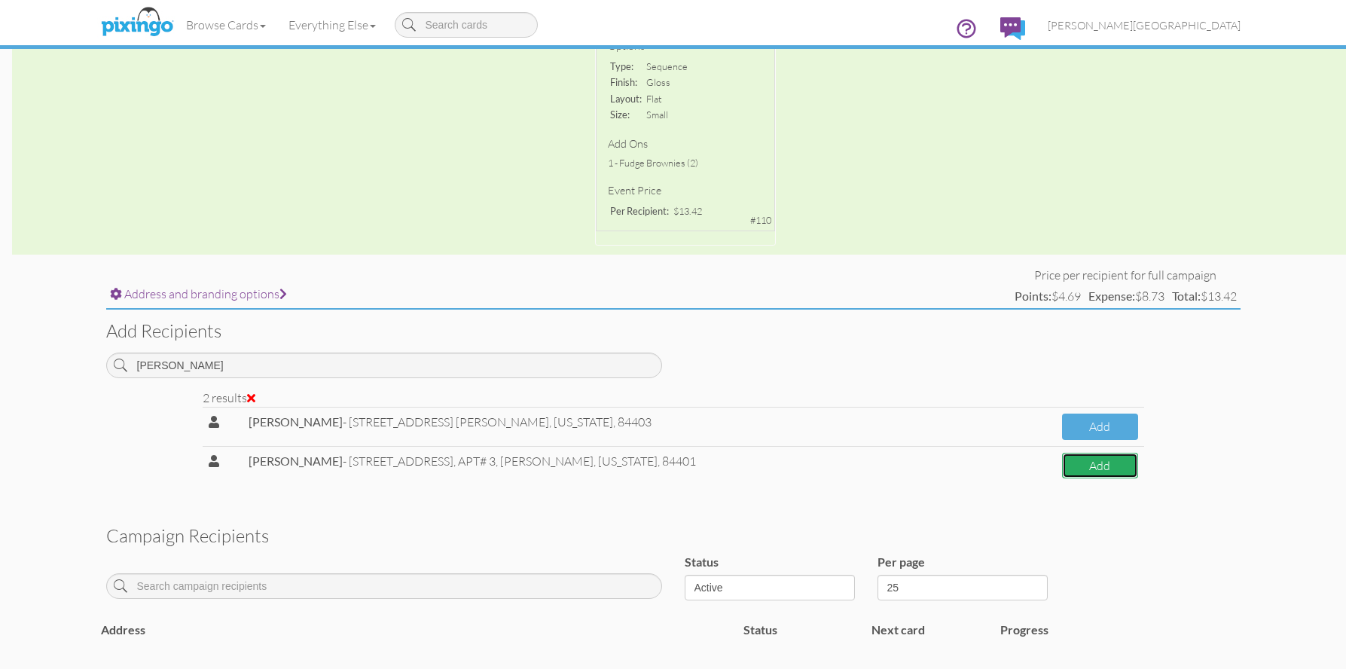
click at [1074, 466] on button "Add" at bounding box center [1100, 466] width 76 height 26
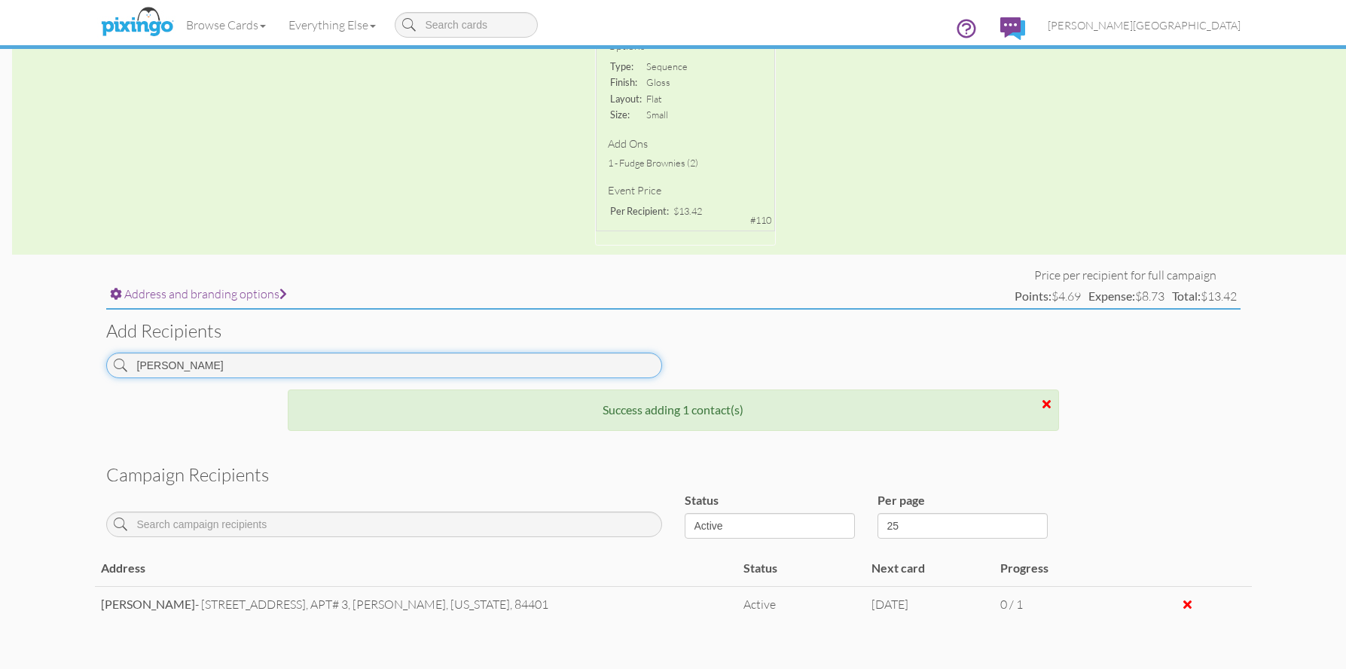
drag, startPoint x: 200, startPoint y: 363, endPoint x: 121, endPoint y: 372, distance: 79.6
click at [121, 372] on div "VERONICA" at bounding box center [384, 366] width 556 height 26
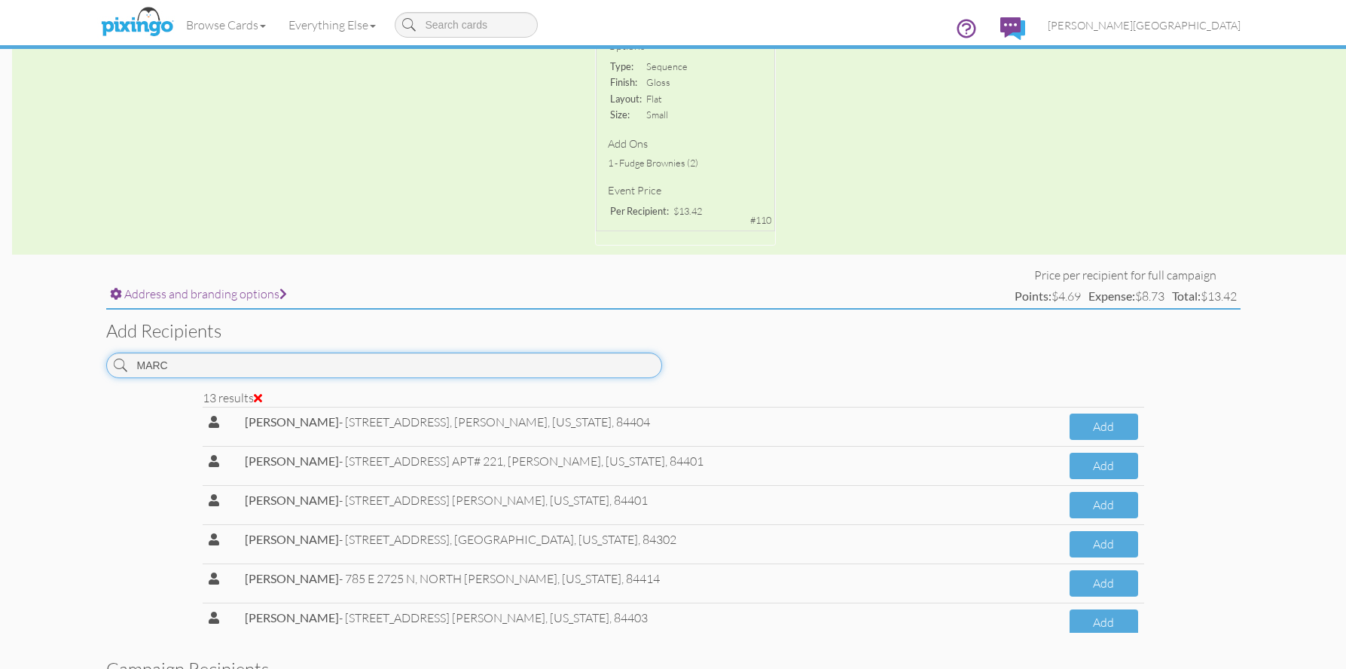
scroll to position [297, 0]
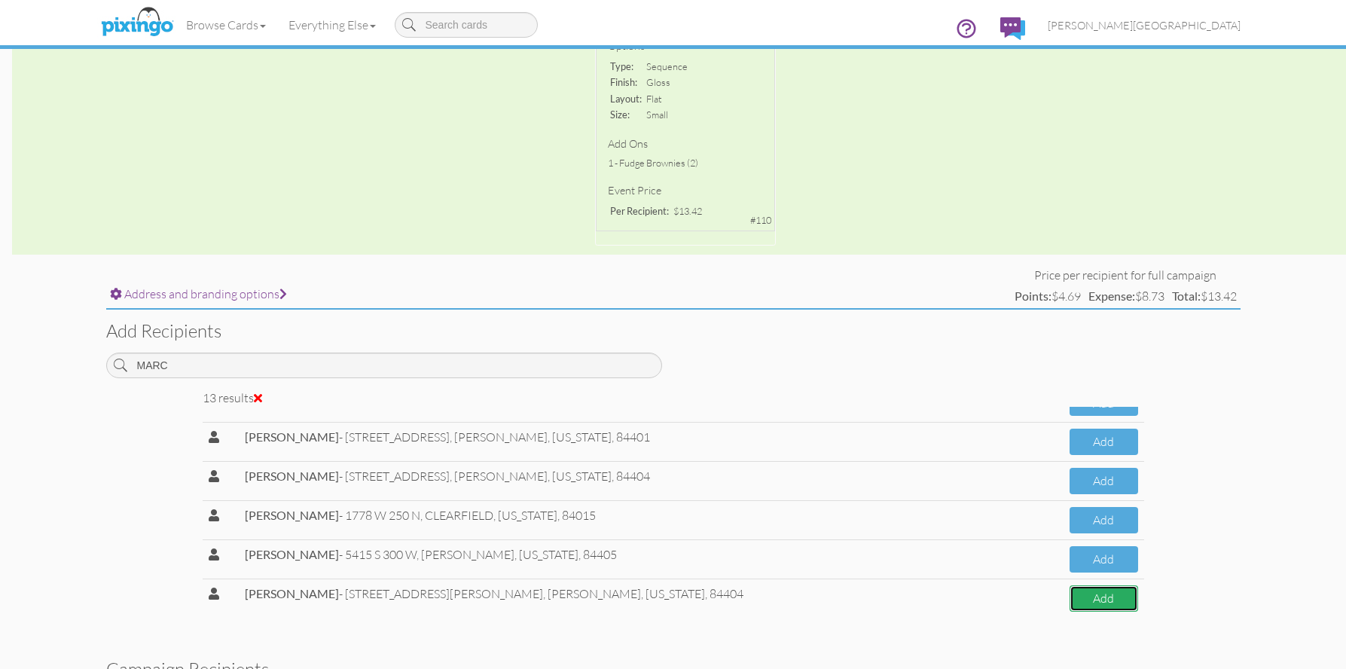
click at [1086, 602] on button "Add" at bounding box center [1104, 598] width 69 height 26
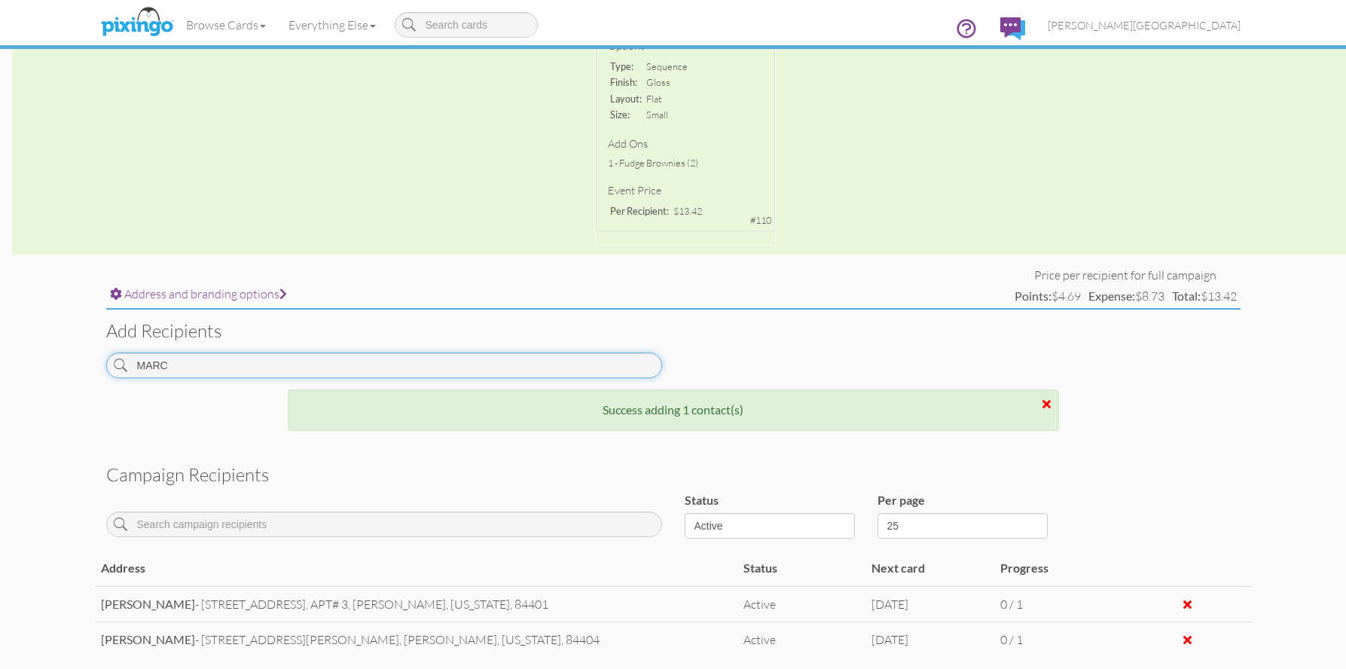
drag, startPoint x: 222, startPoint y: 369, endPoint x: 100, endPoint y: 371, distance: 122.1
click at [100, 371] on div "MARC" at bounding box center [384, 371] width 579 height 37
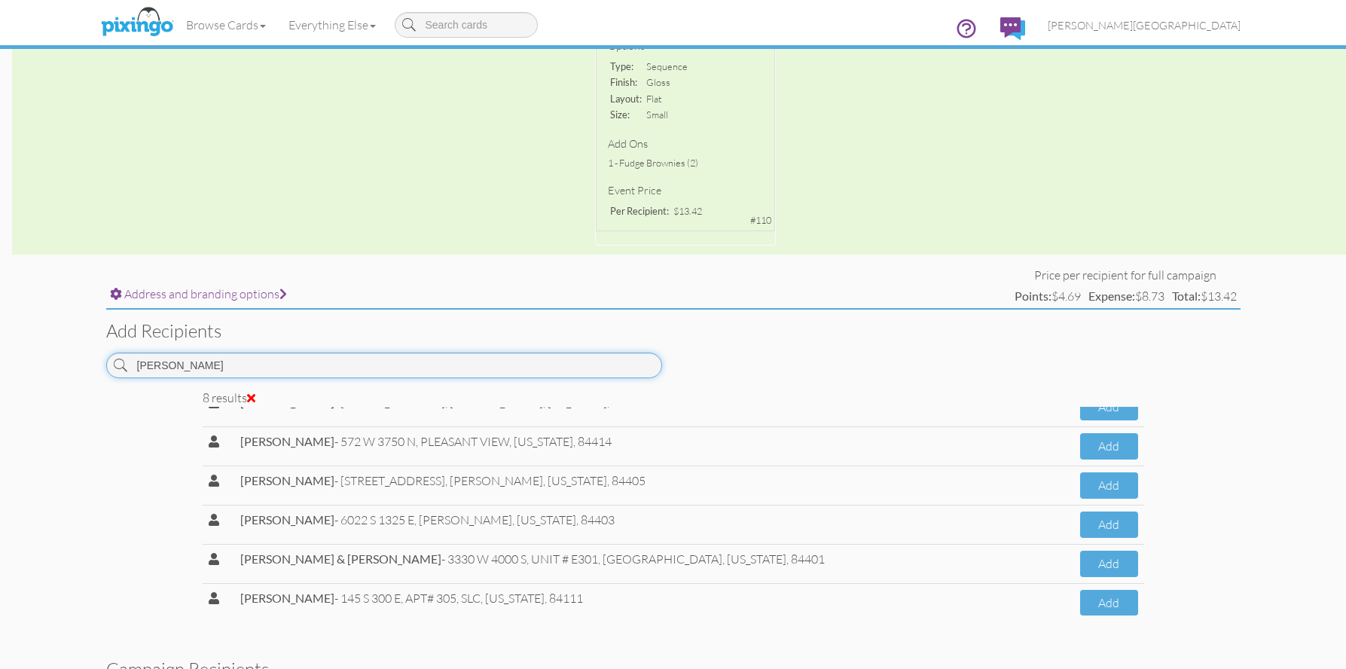
scroll to position [101, 0]
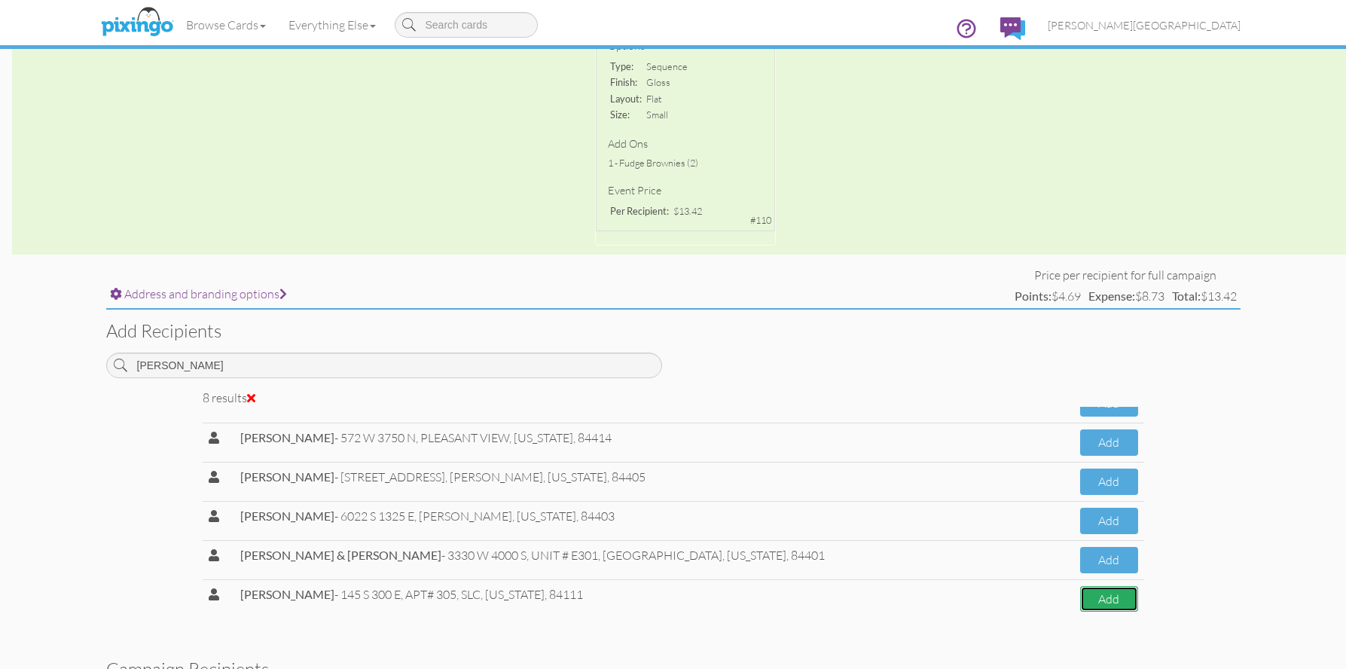
click at [1080, 598] on button "Add" at bounding box center [1109, 599] width 58 height 26
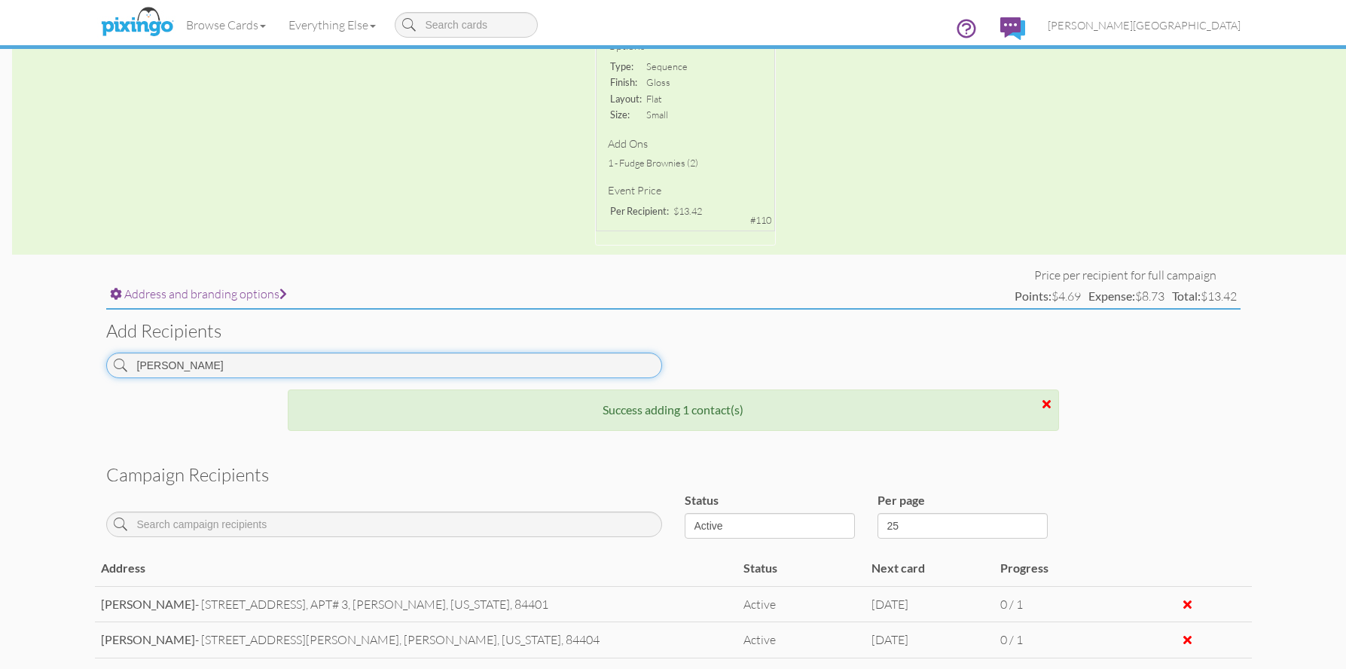
drag, startPoint x: 197, startPoint y: 368, endPoint x: 98, endPoint y: 366, distance: 98.7
click at [98, 366] on div "BAILEY" at bounding box center [384, 371] width 579 height 37
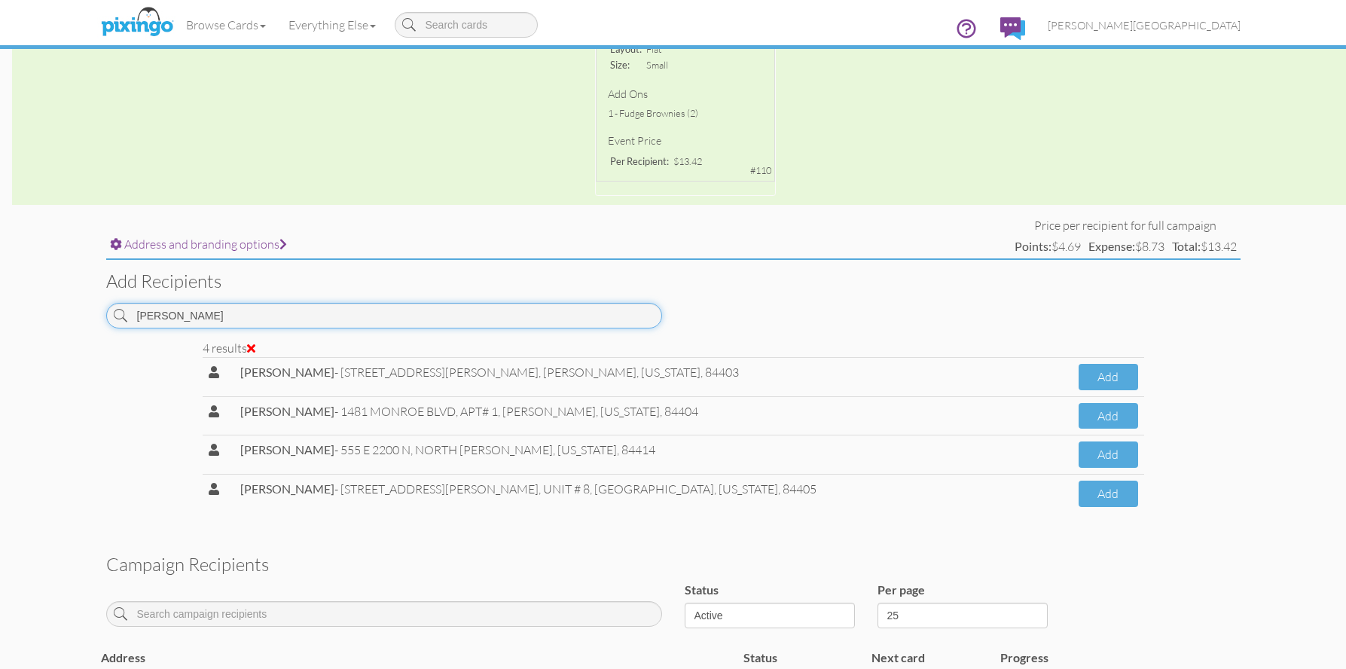
scroll to position [429, 0]
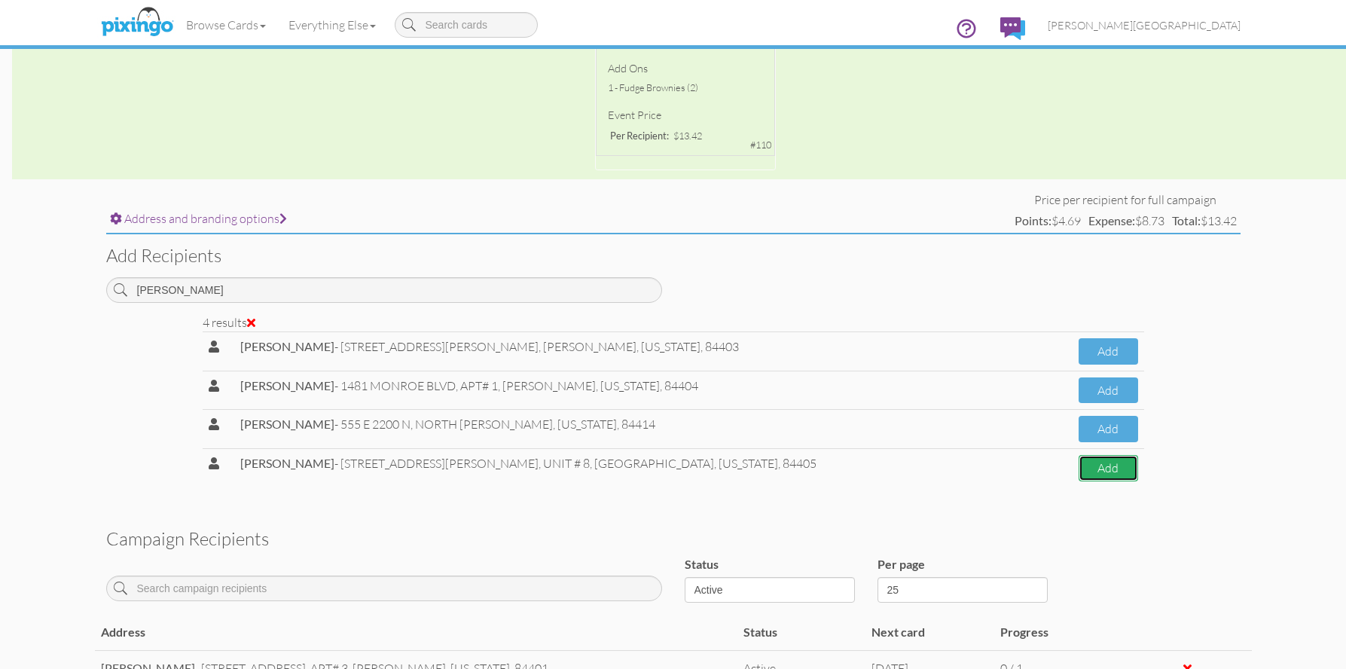
click at [1086, 465] on button "Add" at bounding box center [1108, 468] width 59 height 26
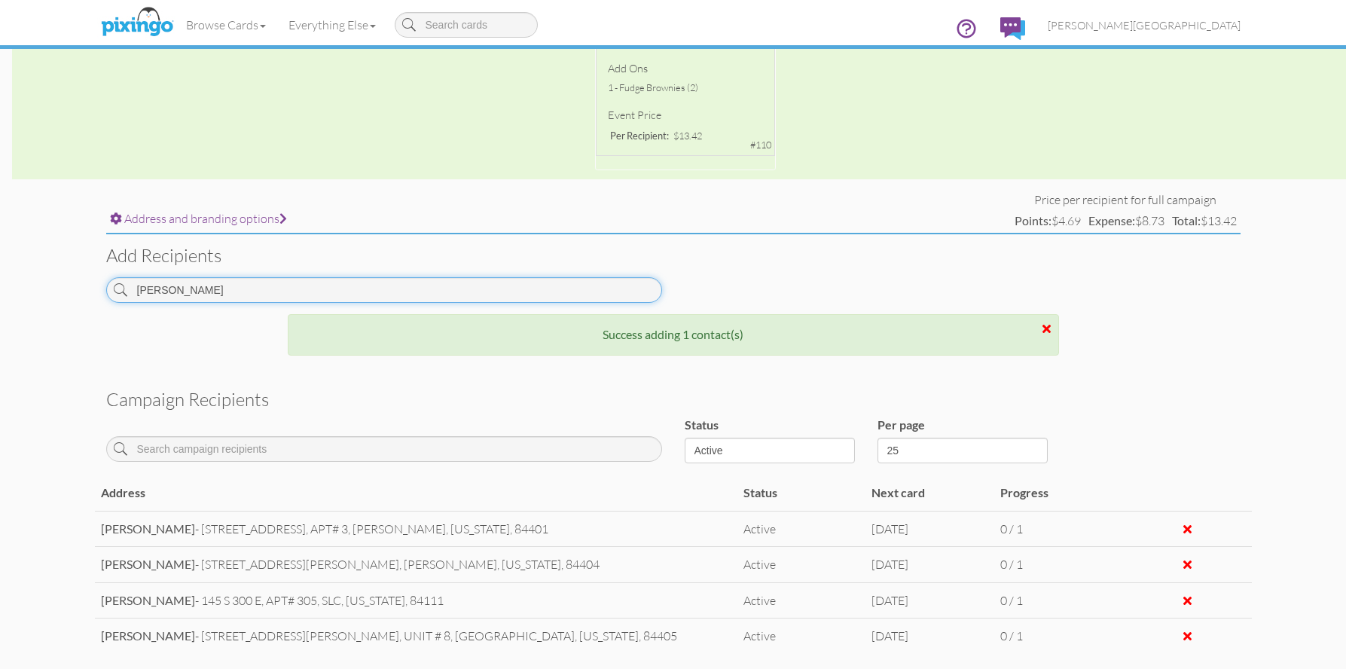
drag, startPoint x: 169, startPoint y: 286, endPoint x: 121, endPoint y: 298, distance: 49.2
click at [121, 298] on div "JENNY" at bounding box center [384, 290] width 556 height 26
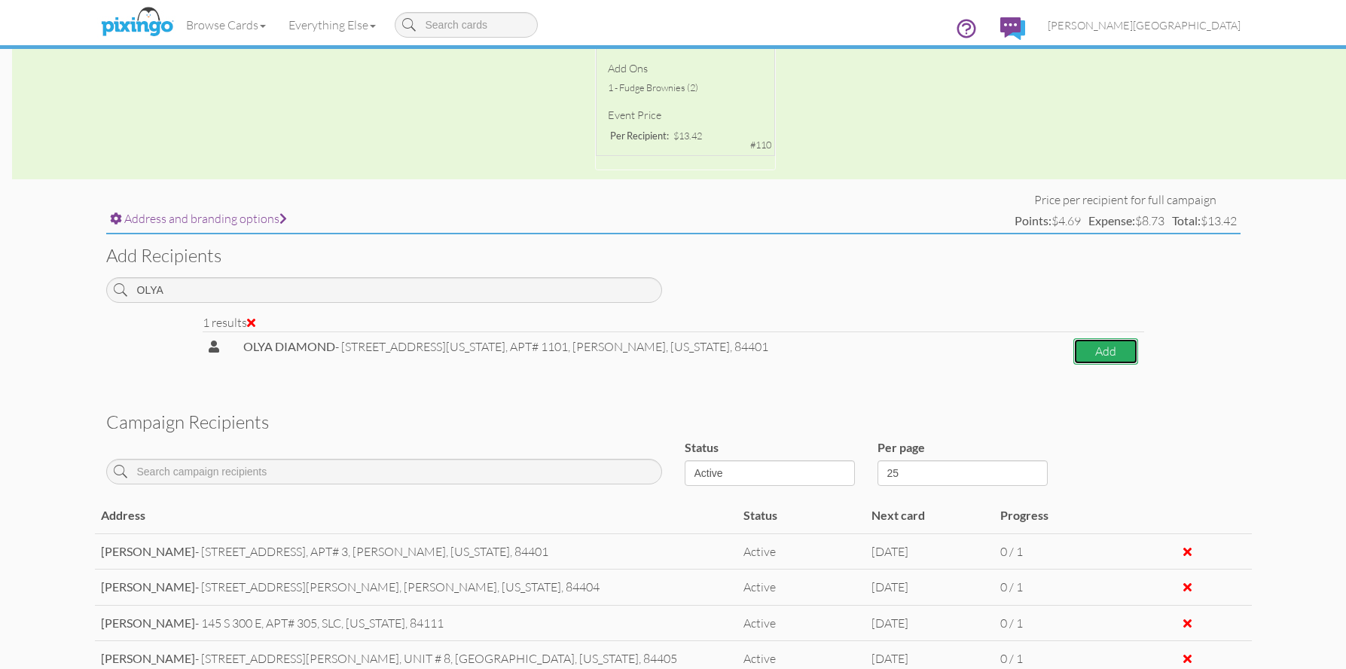
click at [1076, 341] on button "Add" at bounding box center [1106, 351] width 65 height 26
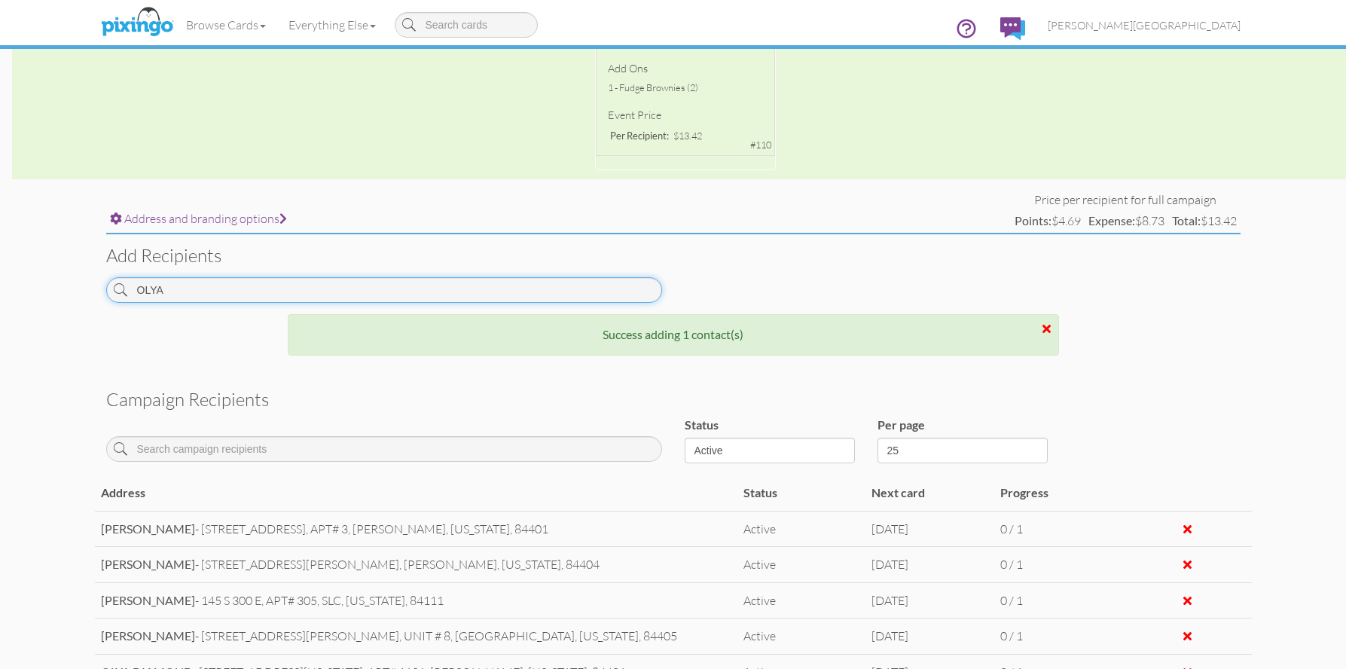
drag, startPoint x: 237, startPoint y: 290, endPoint x: -27, endPoint y: 249, distance: 267.6
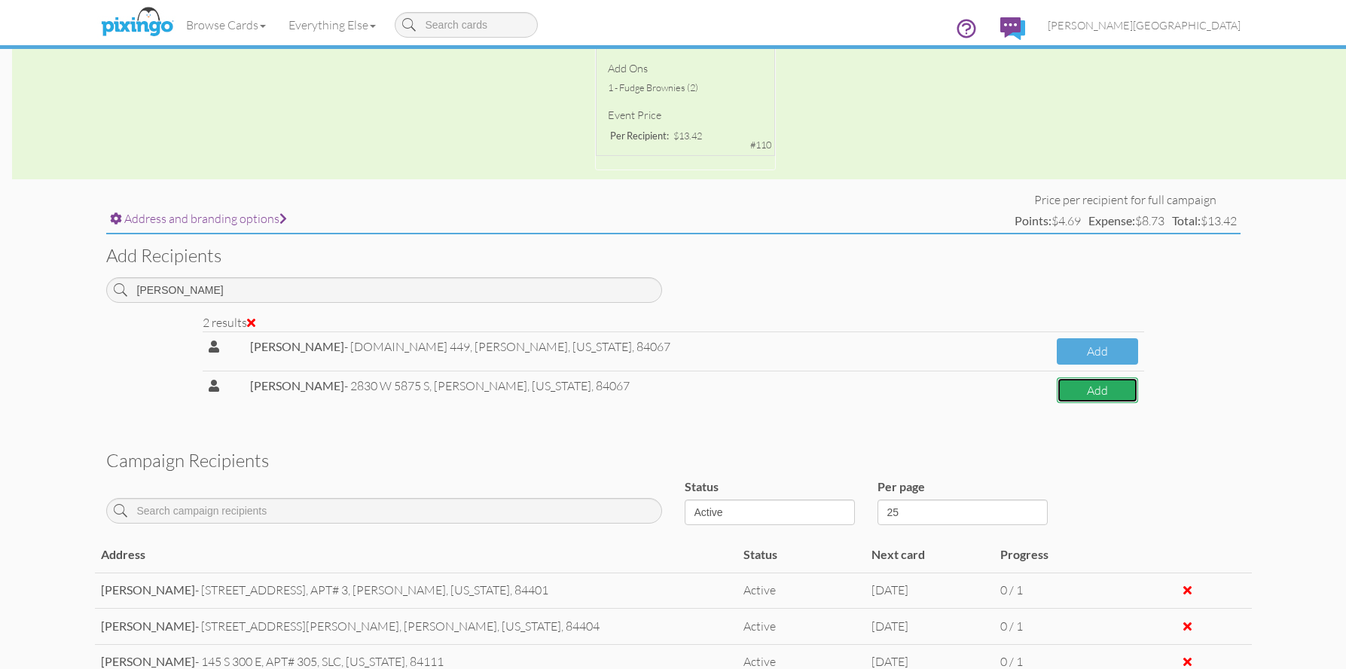
click at [1057, 393] on button "Add" at bounding box center [1097, 390] width 81 height 26
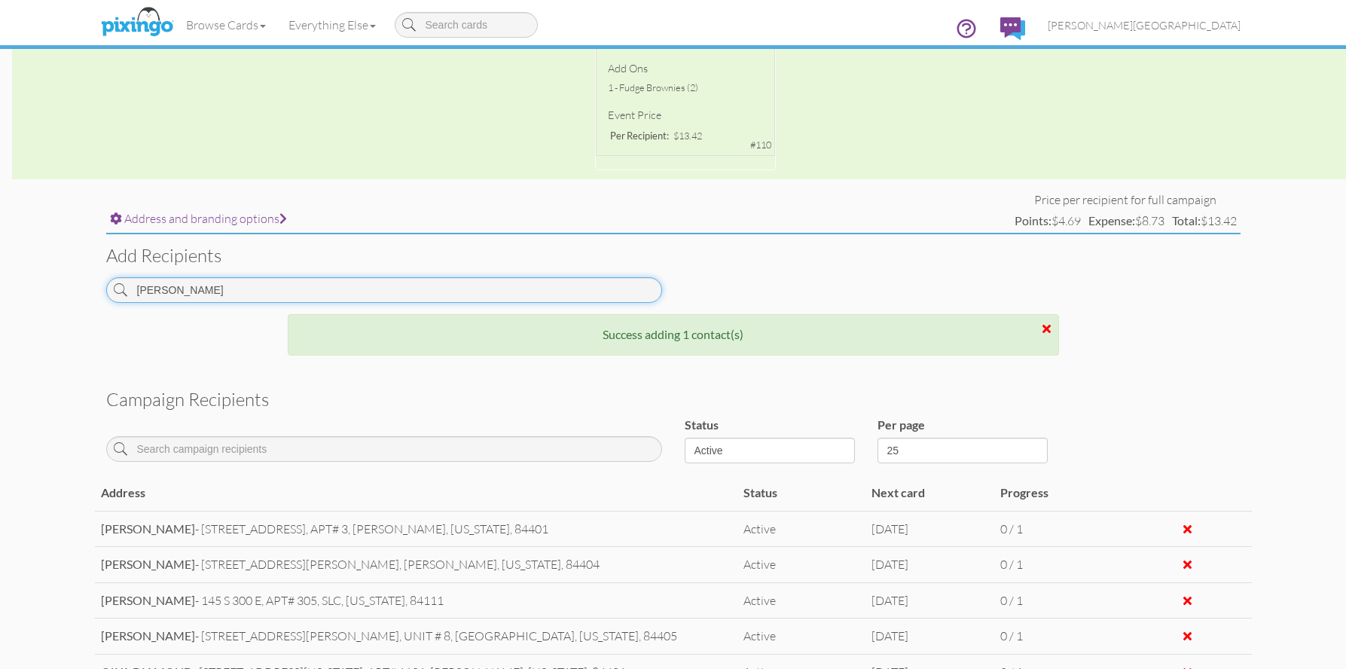
drag, startPoint x: 298, startPoint y: 290, endPoint x: 84, endPoint y: 277, distance: 214.4
click at [84, 277] on campaign-detail "Toggle navigation Visit Pixingo Mobile Browse Cards Business Accounting Automot…" at bounding box center [673, 218] width 1346 height 1294
click at [195, 296] on input "LEWIS" at bounding box center [384, 290] width 556 height 26
drag, startPoint x: 195, startPoint y: 296, endPoint x: 151, endPoint y: 298, distance: 43.7
click at [151, 298] on input "LEWIS" at bounding box center [384, 290] width 556 height 26
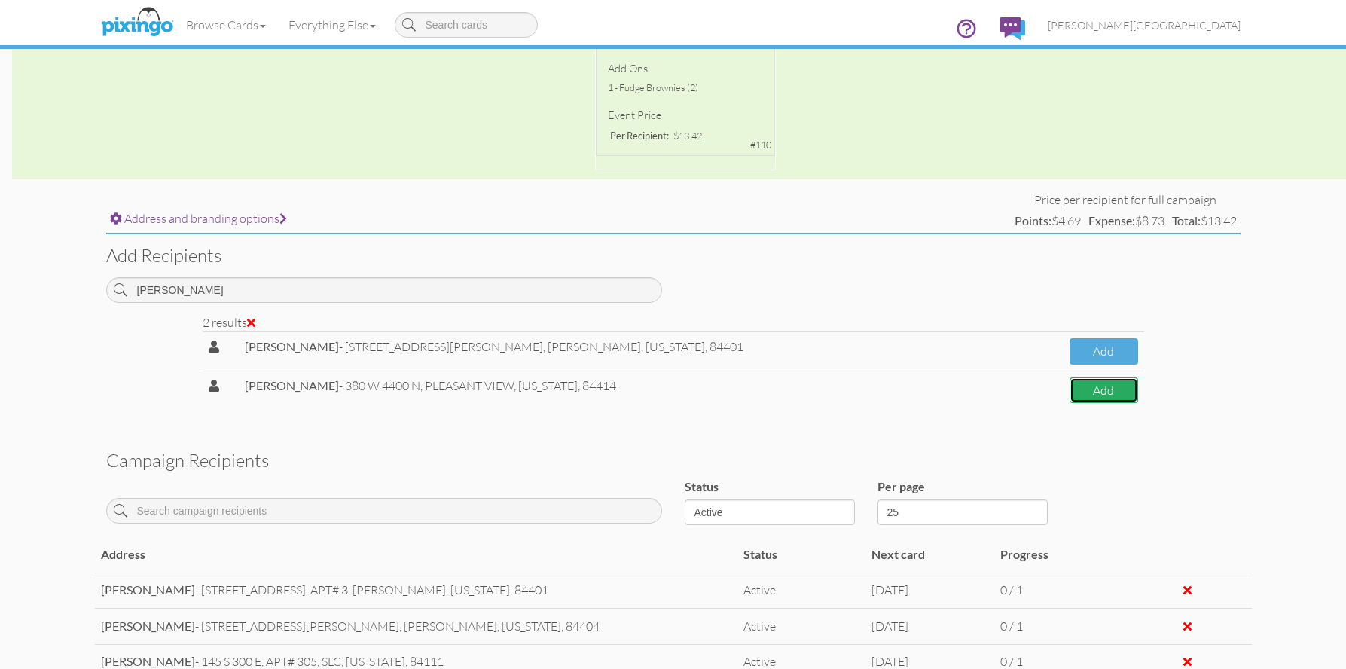
click at [1087, 396] on button "Add" at bounding box center [1104, 390] width 69 height 26
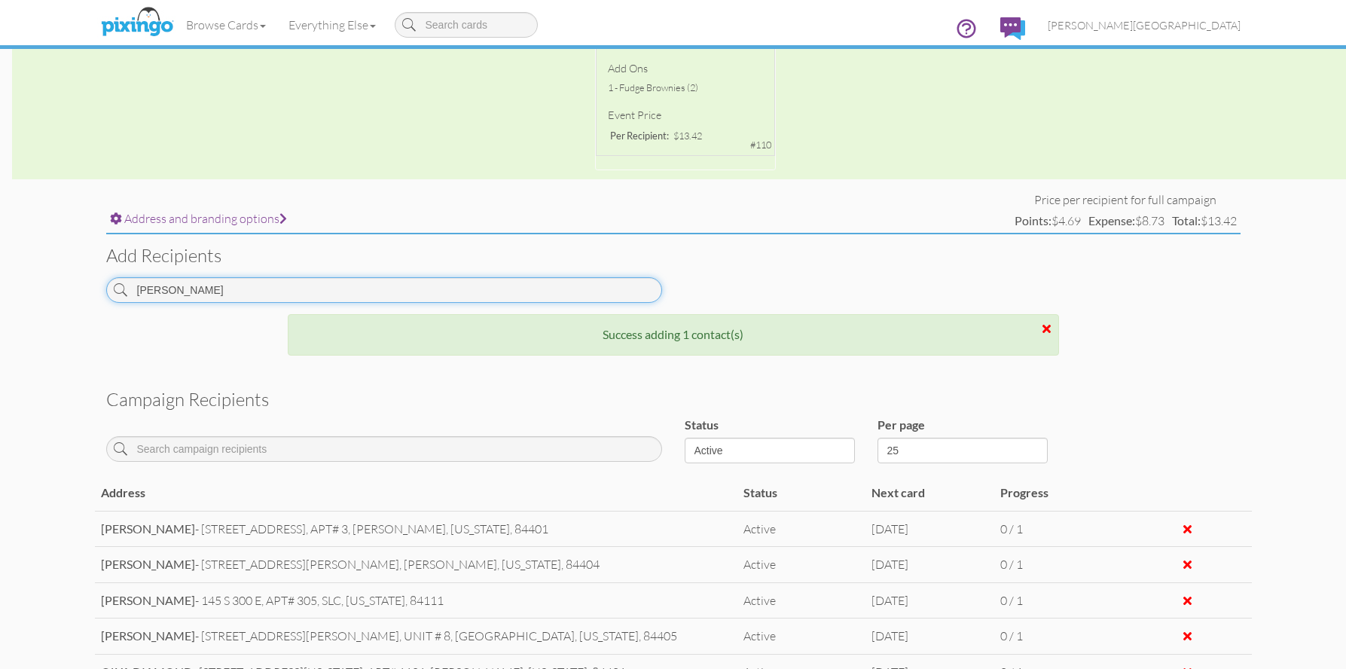
drag, startPoint x: 136, startPoint y: 291, endPoint x: 102, endPoint y: 289, distance: 33.2
click at [102, 289] on div "ERIK" at bounding box center [384, 295] width 579 height 37
click at [191, 291] on input "ERIK" at bounding box center [384, 290] width 556 height 26
drag, startPoint x: 191, startPoint y: 291, endPoint x: 138, endPoint y: 292, distance: 52.7
click at [138, 292] on input "ERIK" at bounding box center [384, 290] width 556 height 26
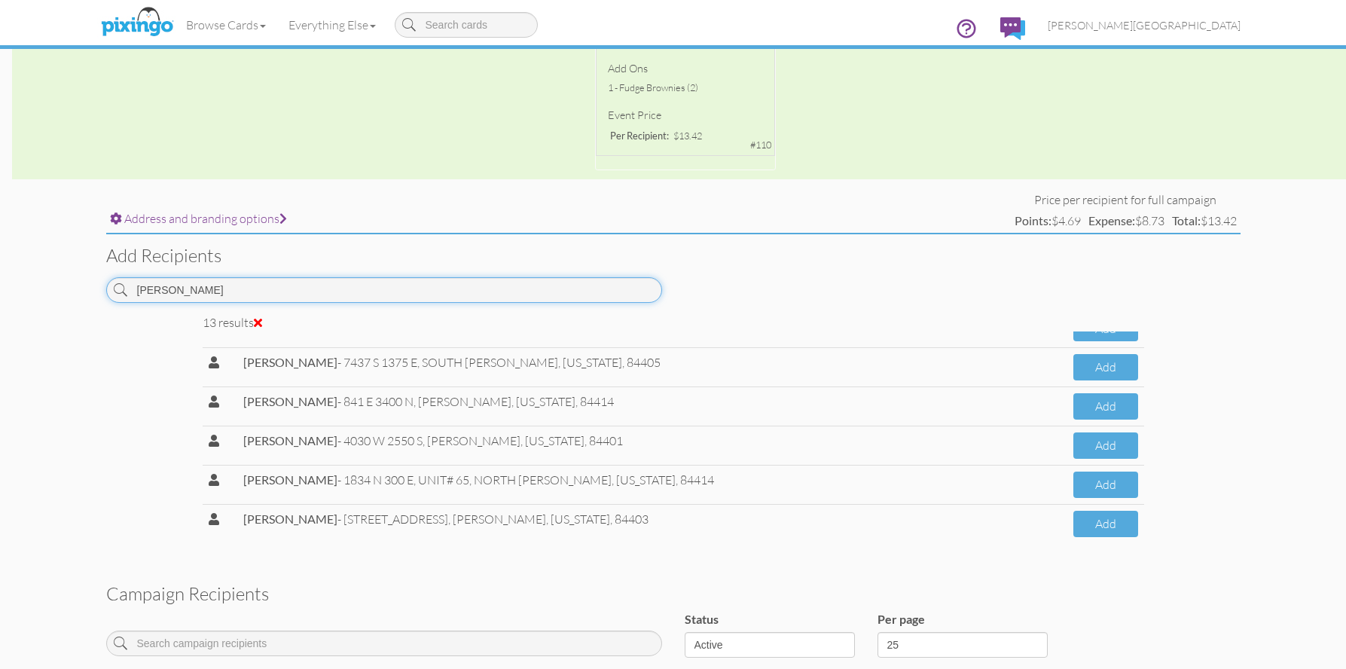
scroll to position [297, 0]
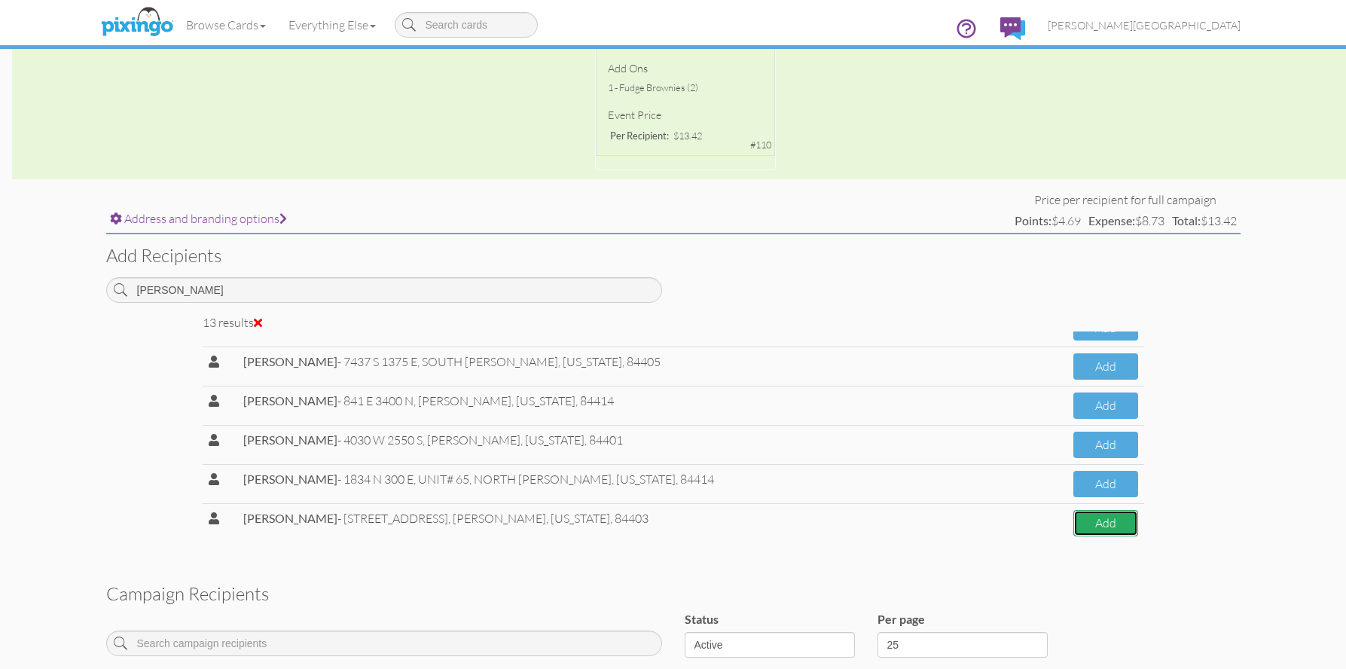
click at [1079, 525] on button "Add" at bounding box center [1106, 523] width 65 height 26
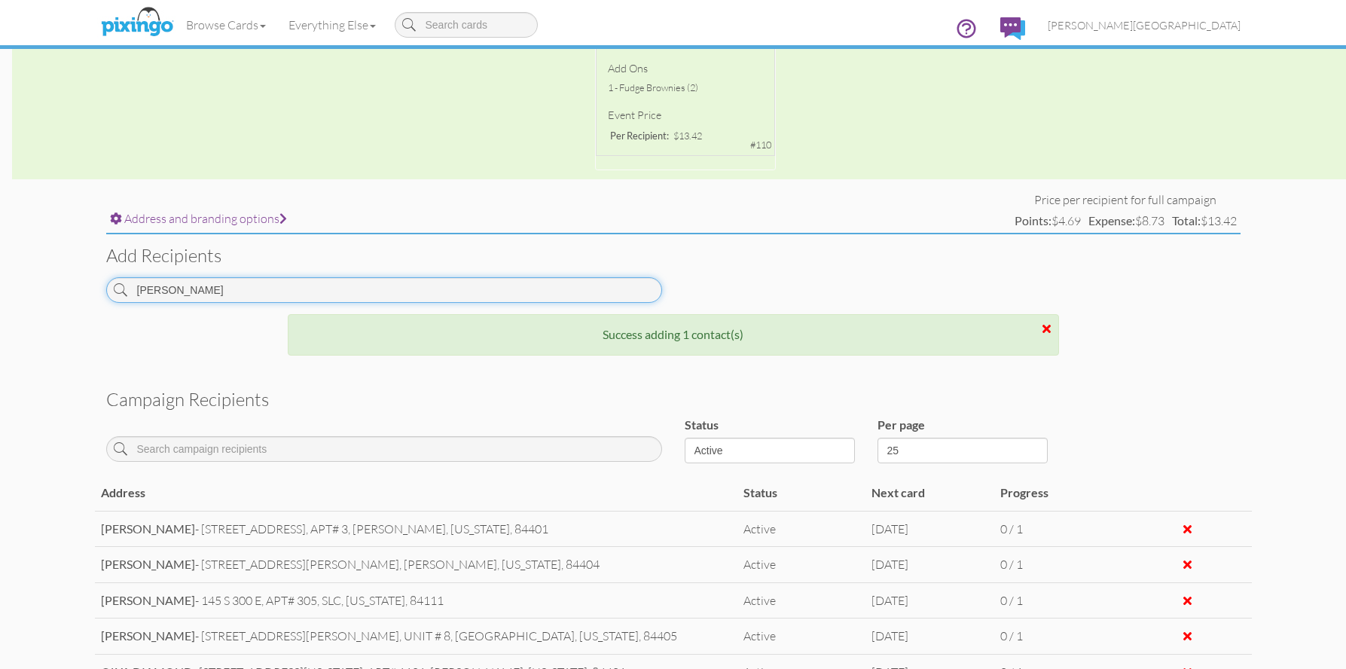
click at [261, 282] on input "ROY" at bounding box center [384, 290] width 556 height 26
drag, startPoint x: 243, startPoint y: 295, endPoint x: 55, endPoint y: 289, distance: 187.7
click at [55, 289] on campaign-detail "Toggle navigation Visit Pixingo Mobile Browse Cards Business Accounting Automot…" at bounding box center [673, 254] width 1346 height 1366
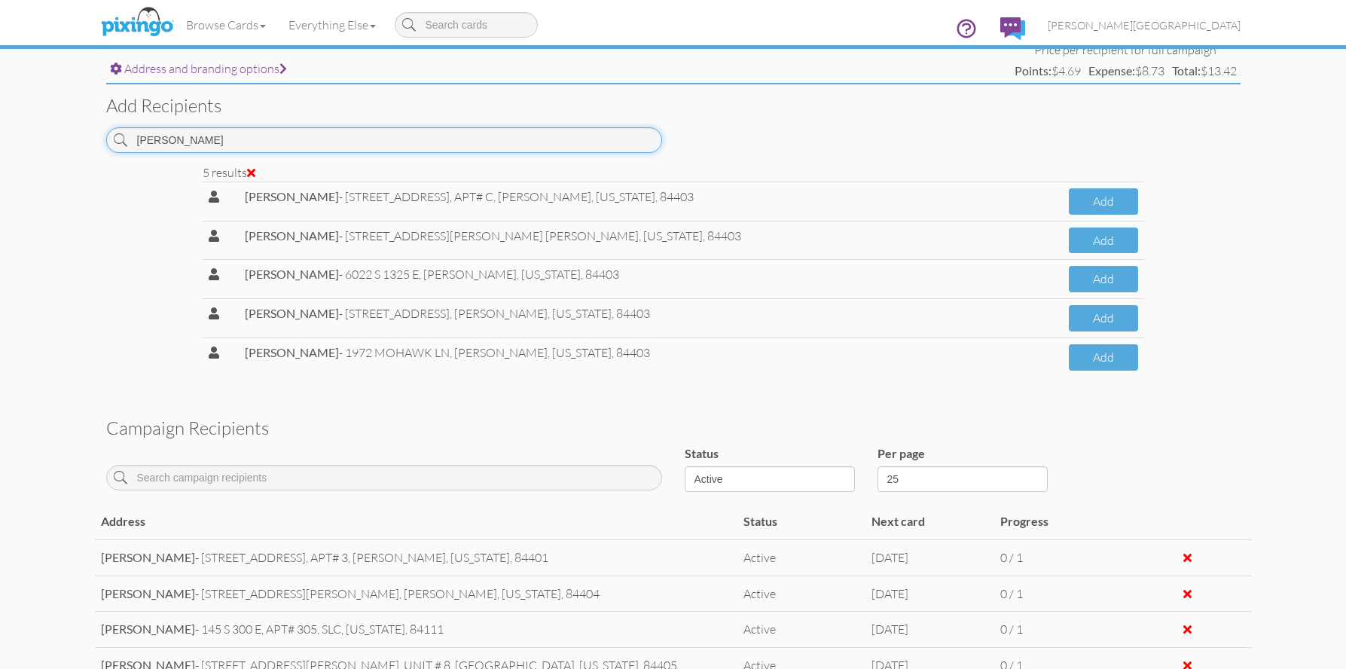
scroll to position [579, 0]
click at [1091, 362] on button "Add" at bounding box center [1103, 357] width 69 height 26
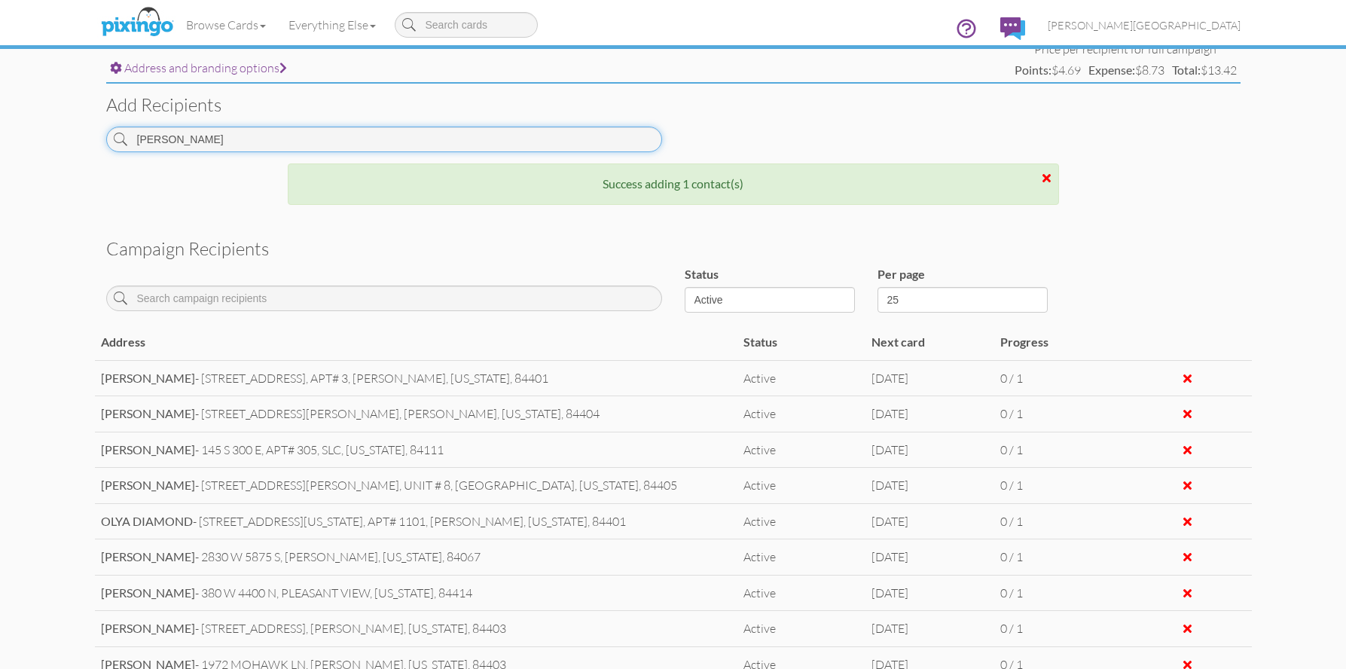
drag, startPoint x: 212, startPoint y: 137, endPoint x: 75, endPoint y: 138, distance: 137.9
click at [75, 138] on campaign-detail "Toggle navigation Visit Pixingo Mobile Browse Cards Business Accounting Automot…" at bounding box center [673, 121] width 1346 height 1401
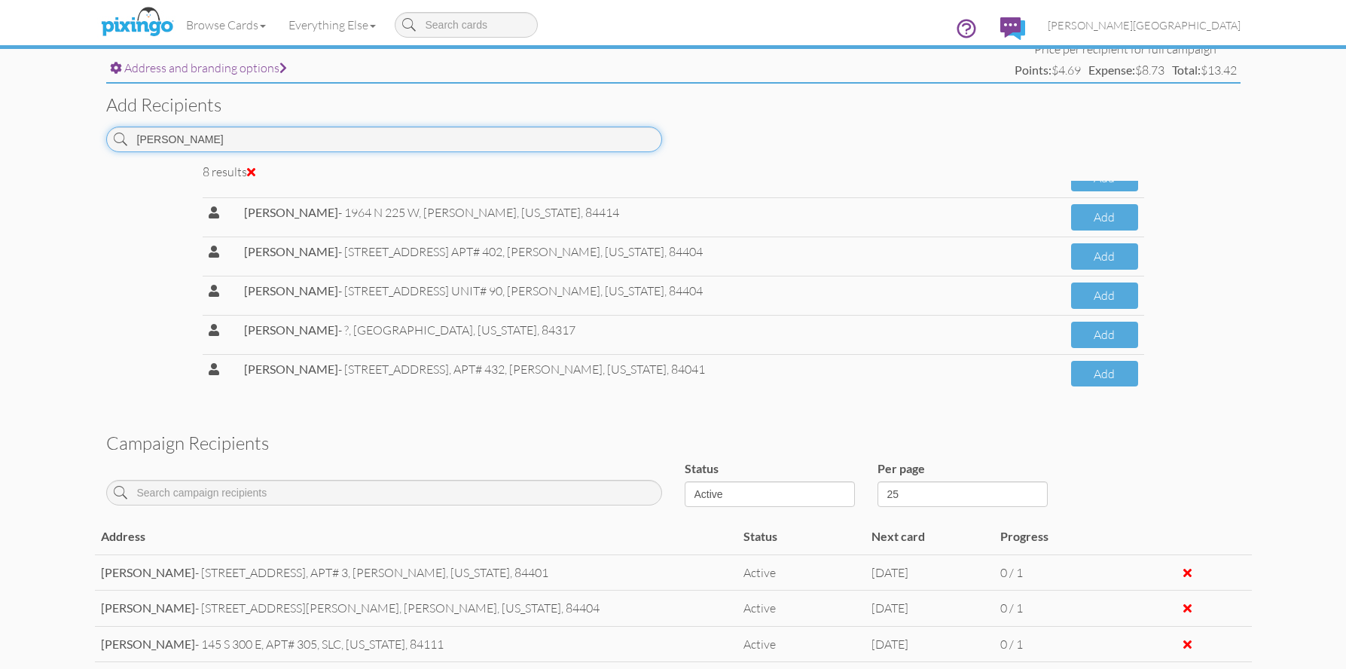
scroll to position [101, 0]
click at [1085, 374] on button "Add" at bounding box center [1104, 373] width 67 height 26
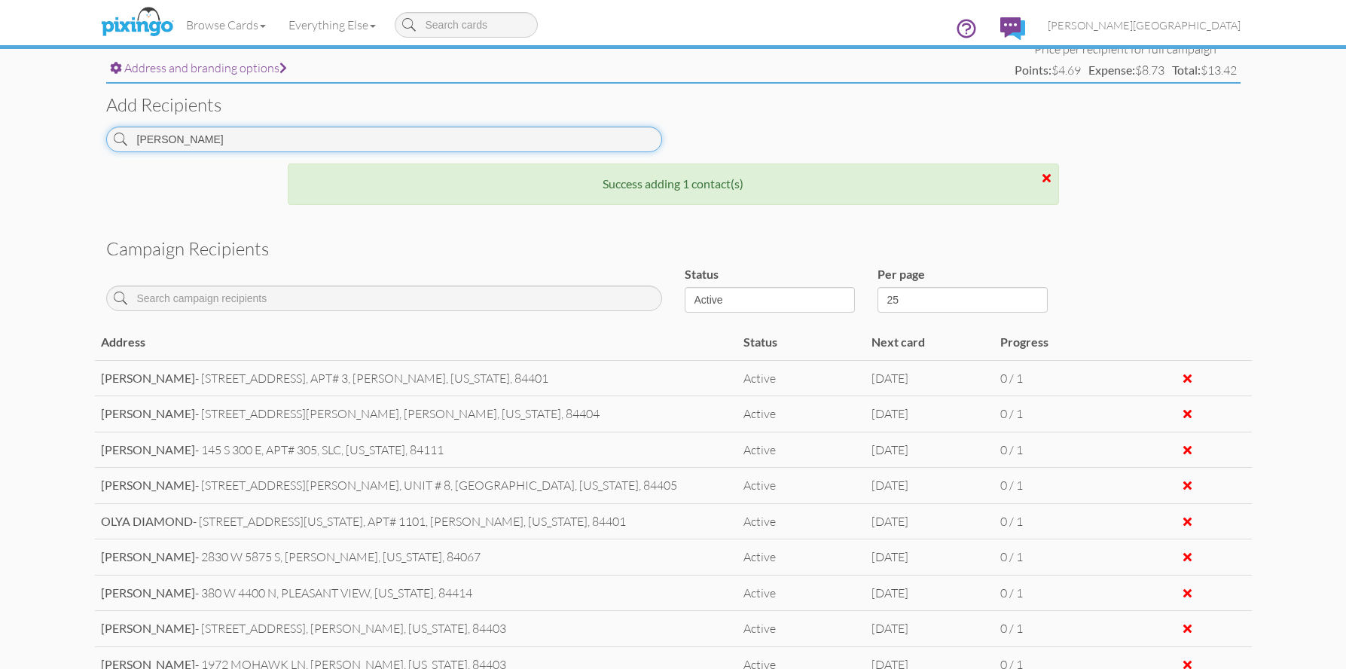
drag, startPoint x: 234, startPoint y: 143, endPoint x: 128, endPoint y: 132, distance: 106.1
click at [128, 132] on input "LOGAN" at bounding box center [384, 140] width 556 height 26
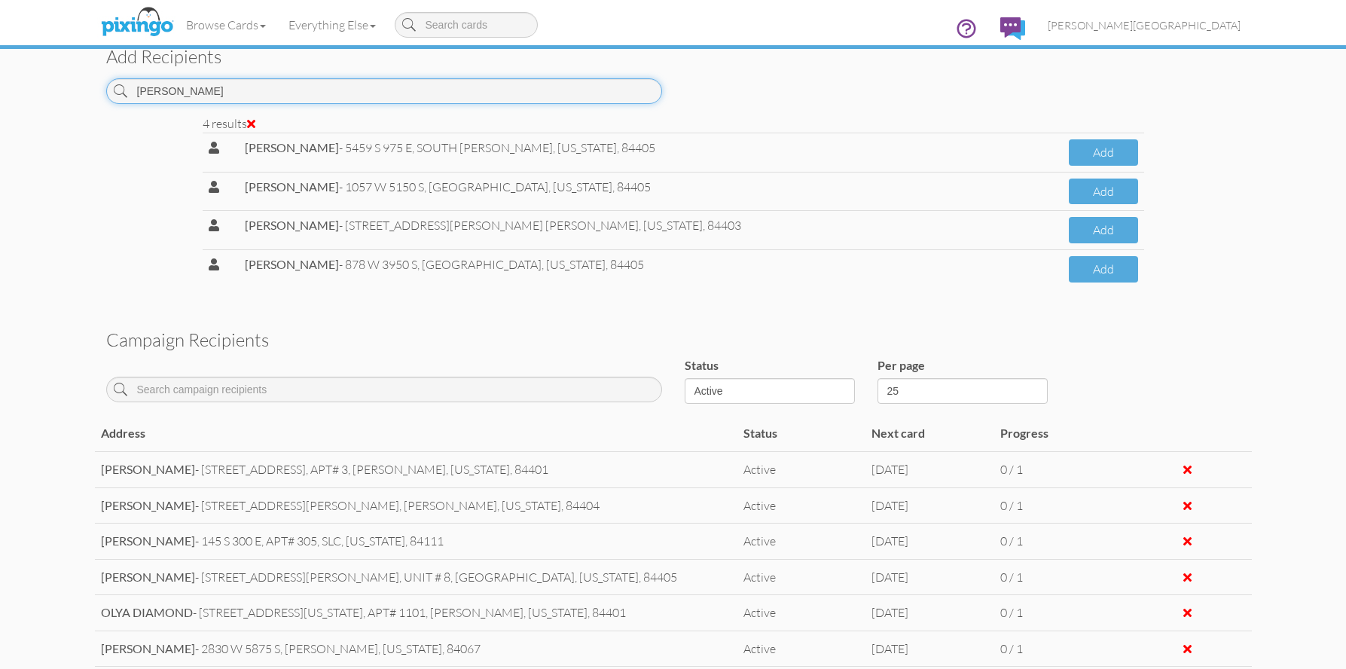
scroll to position [655, 0]
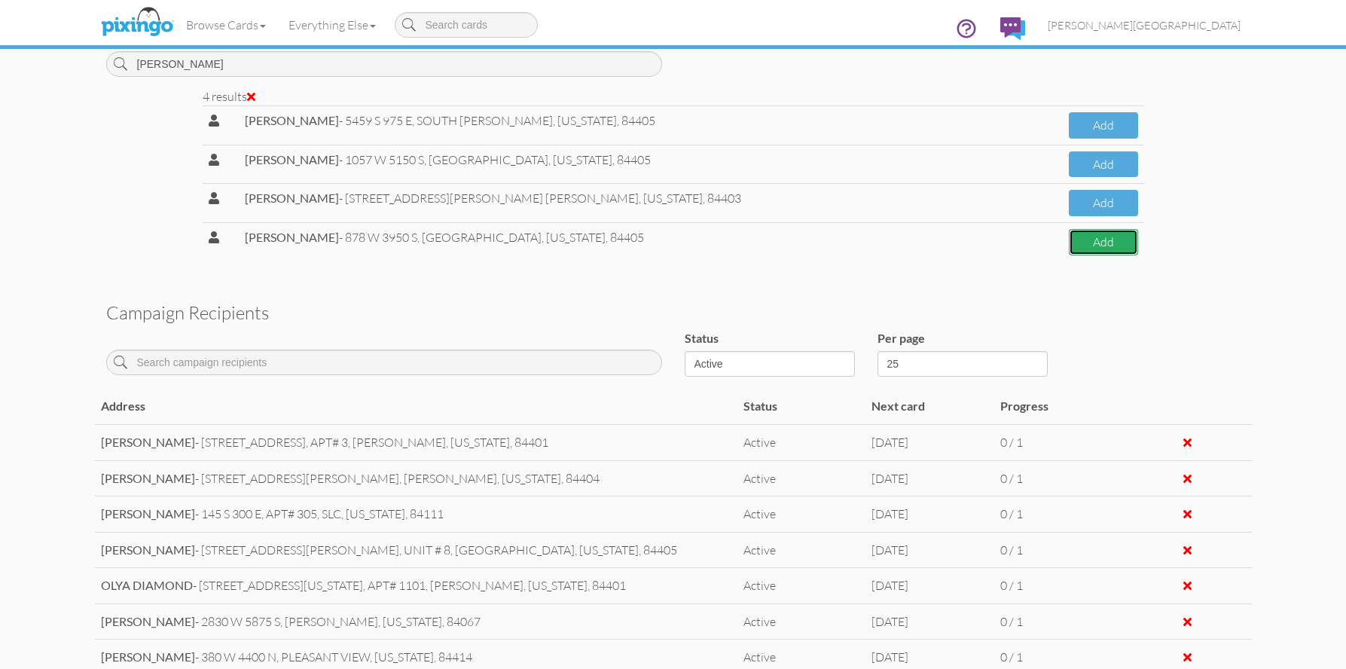
click at [1095, 249] on button "Add" at bounding box center [1103, 242] width 69 height 26
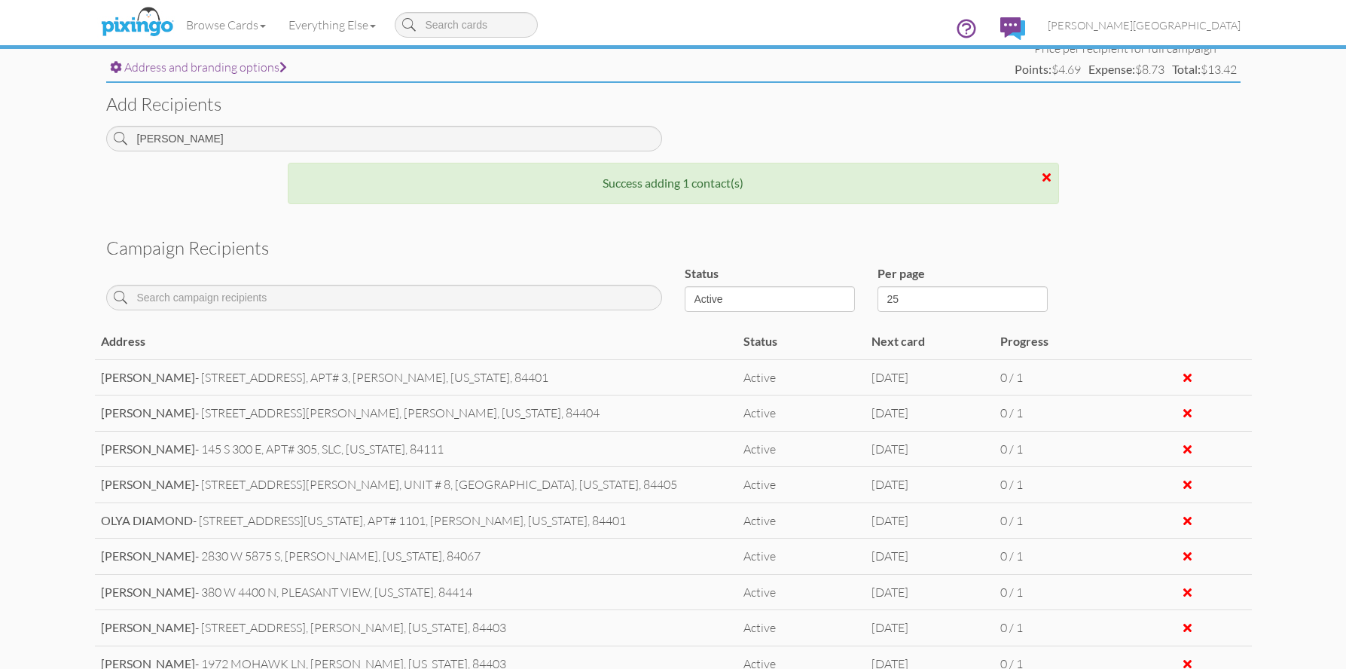
scroll to position [579, 0]
drag, startPoint x: 228, startPoint y: 143, endPoint x: 29, endPoint y: 122, distance: 199.3
click at [29, 122] on campaign-detail "Toggle navigation Visit Pixingo Mobile Browse Cards Business Accounting Automot…" at bounding box center [673, 157] width 1346 height 1473
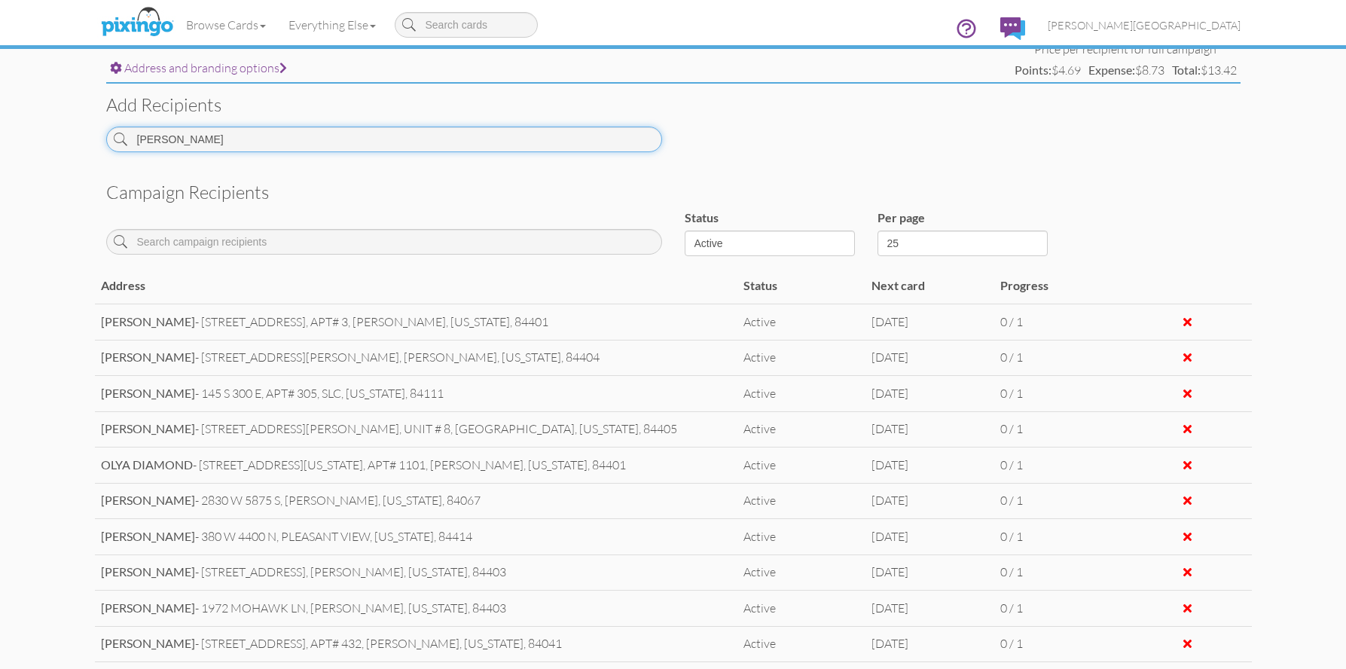
click at [225, 143] on input "LONNIE" at bounding box center [384, 140] width 556 height 26
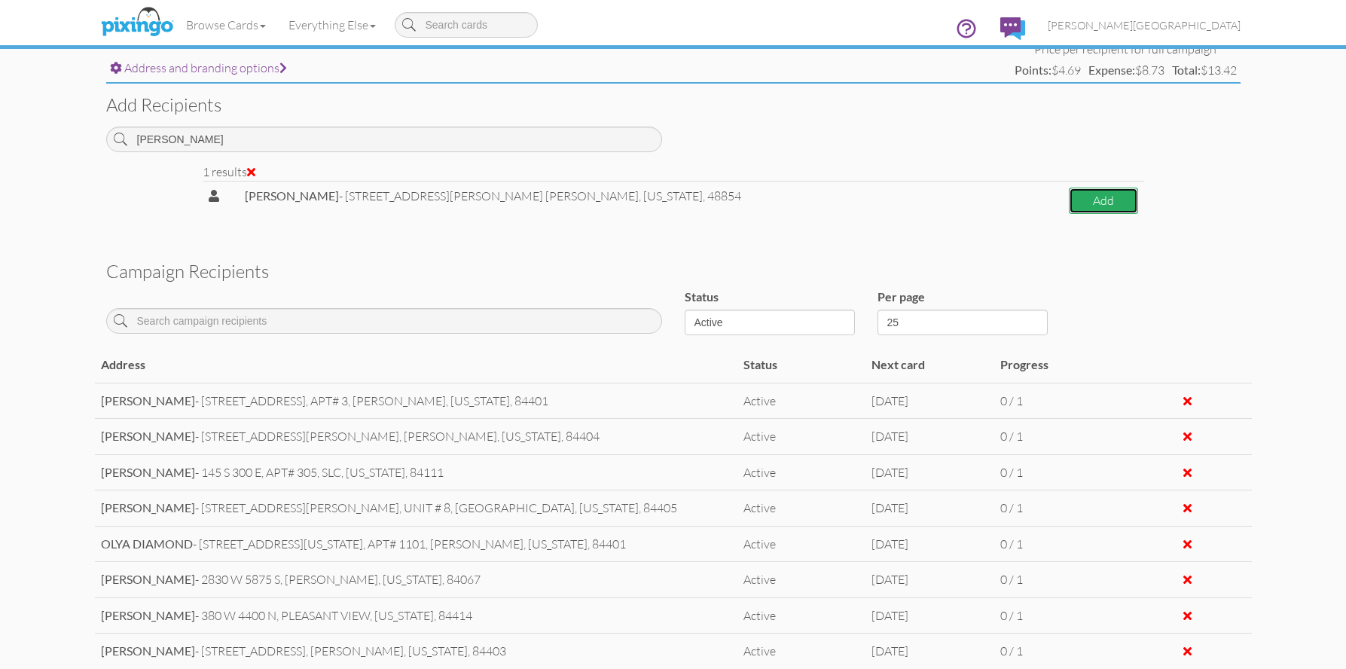
click at [1069, 195] on button "Add" at bounding box center [1103, 201] width 69 height 26
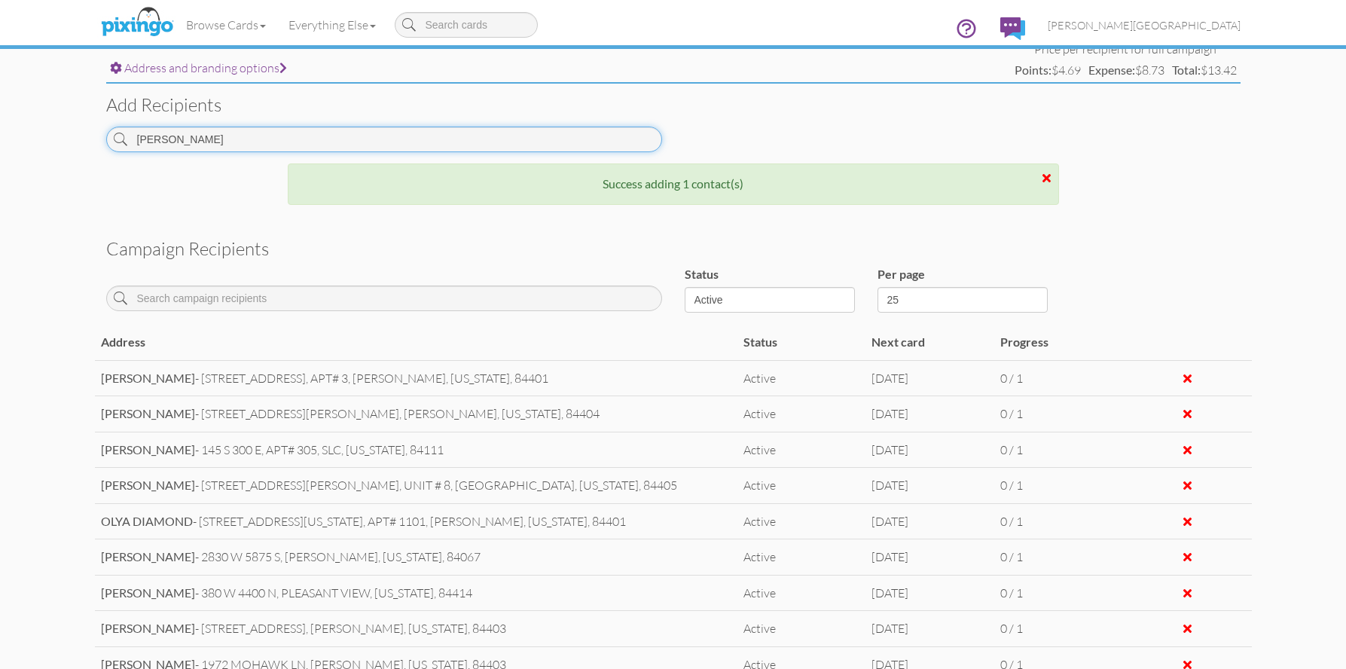
drag, startPoint x: 194, startPoint y: 147, endPoint x: 54, endPoint y: 146, distance: 139.4
click at [54, 146] on campaign-detail "Toggle navigation Visit Pixingo Mobile Browse Cards Business Accounting Automot…" at bounding box center [673, 175] width 1346 height 1509
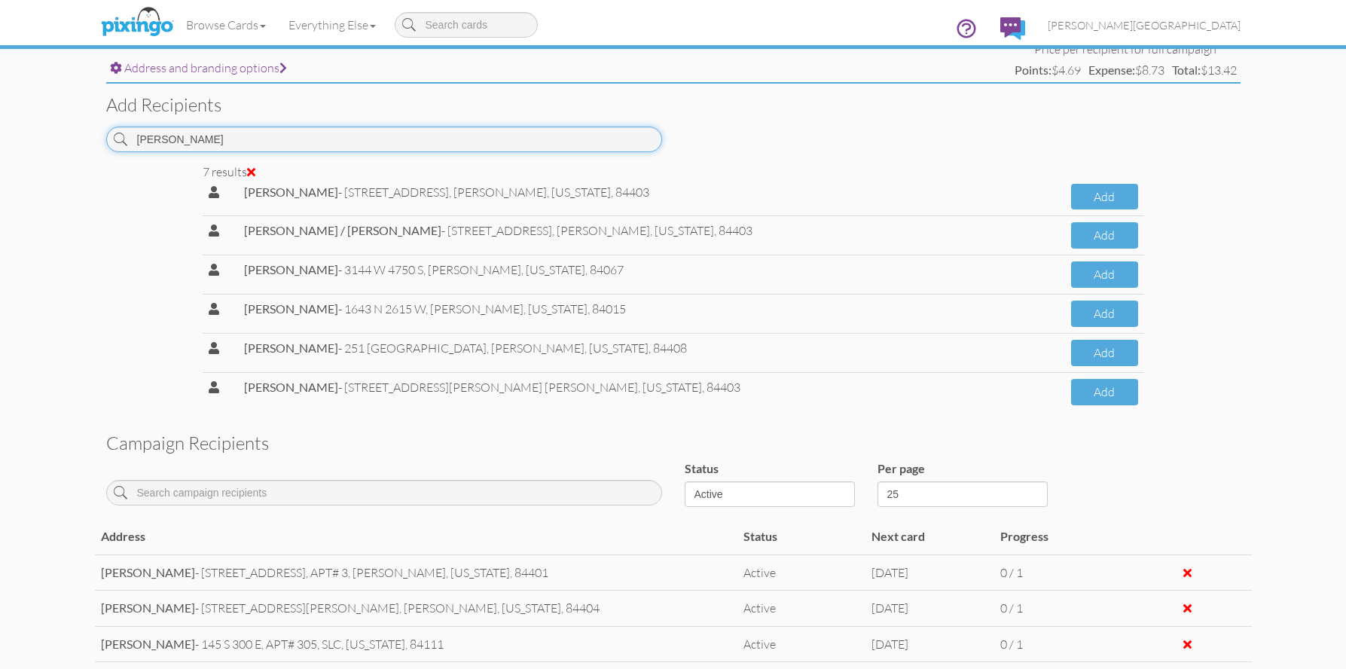
scroll to position [63, 0]
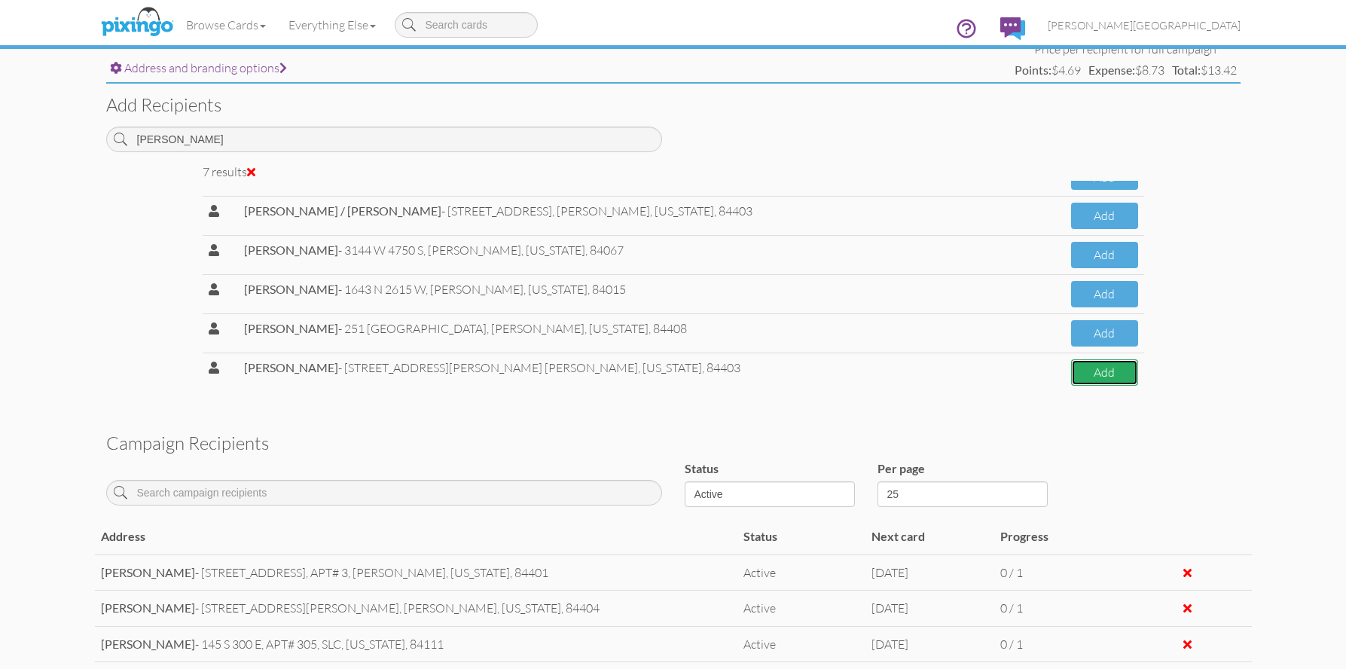
click at [1071, 374] on button "Add" at bounding box center [1104, 372] width 67 height 26
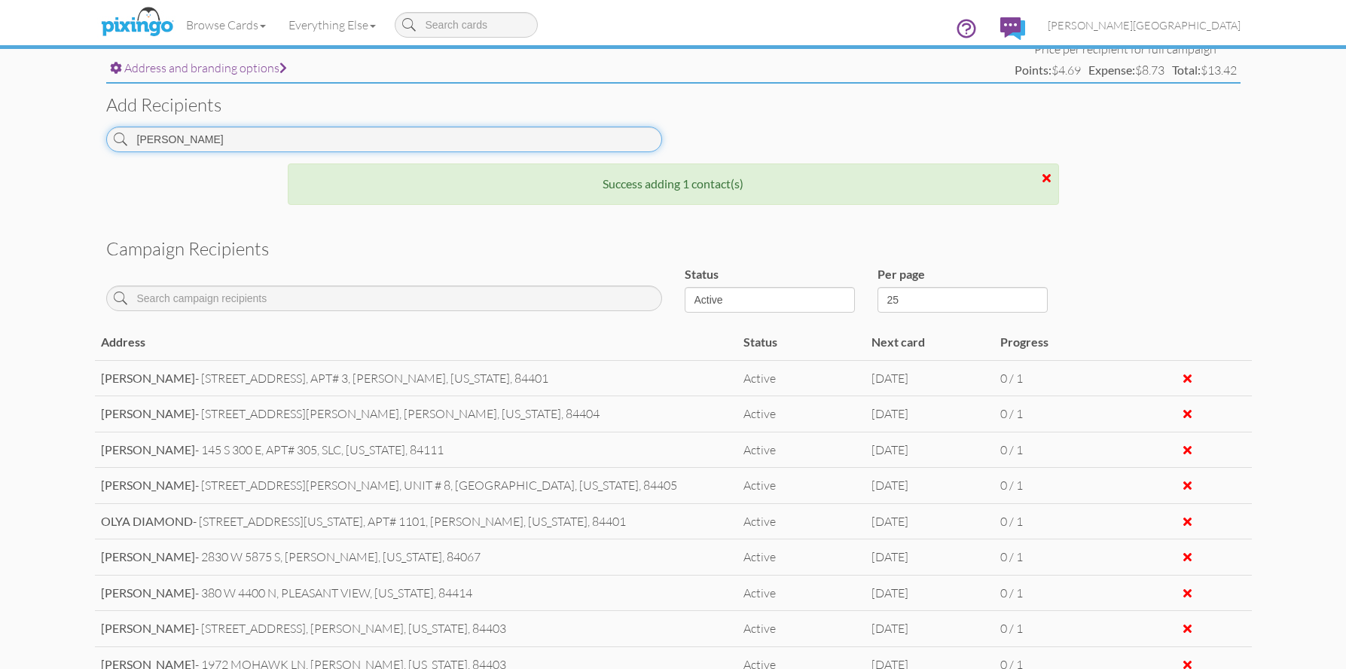
drag, startPoint x: 252, startPoint y: 142, endPoint x: 81, endPoint y: 139, distance: 171.1
click at [81, 139] on campaign-detail "Toggle navigation Visit Pixingo Mobile Browse Cards Business Accounting Automot…" at bounding box center [673, 187] width 1346 height 1532
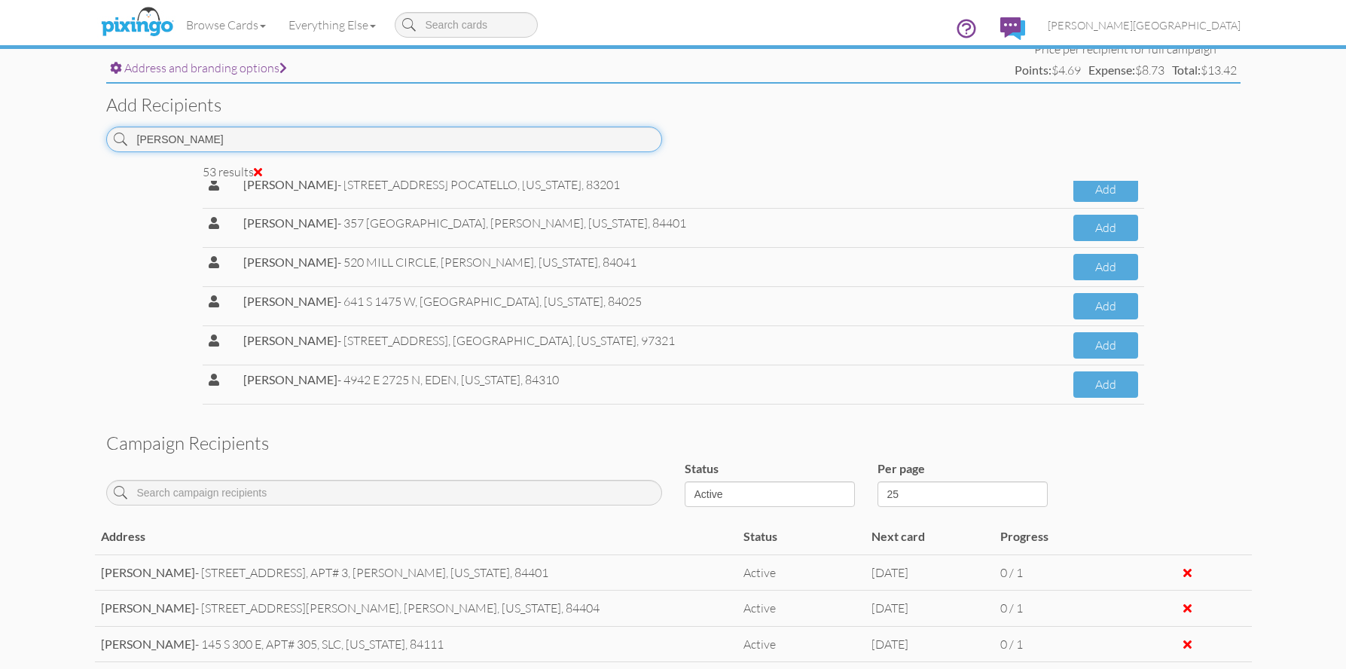
scroll to position [1853, 0]
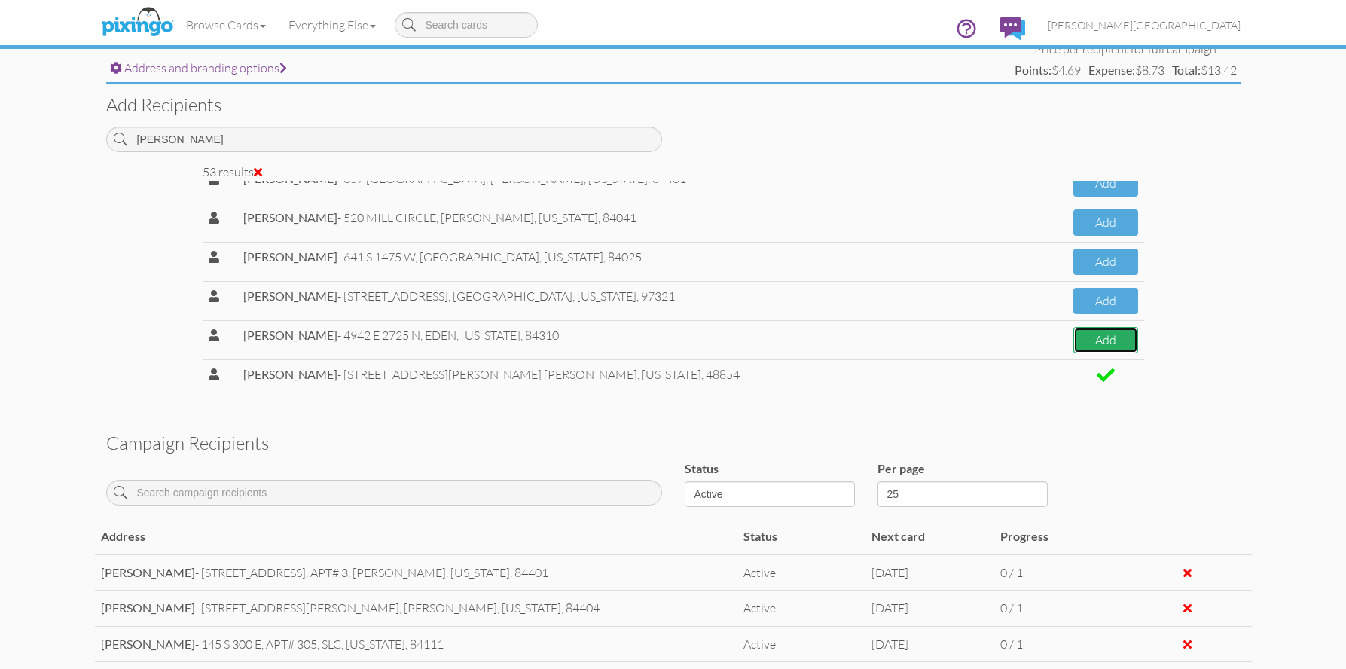
click at [1084, 344] on button "Add" at bounding box center [1106, 340] width 65 height 26
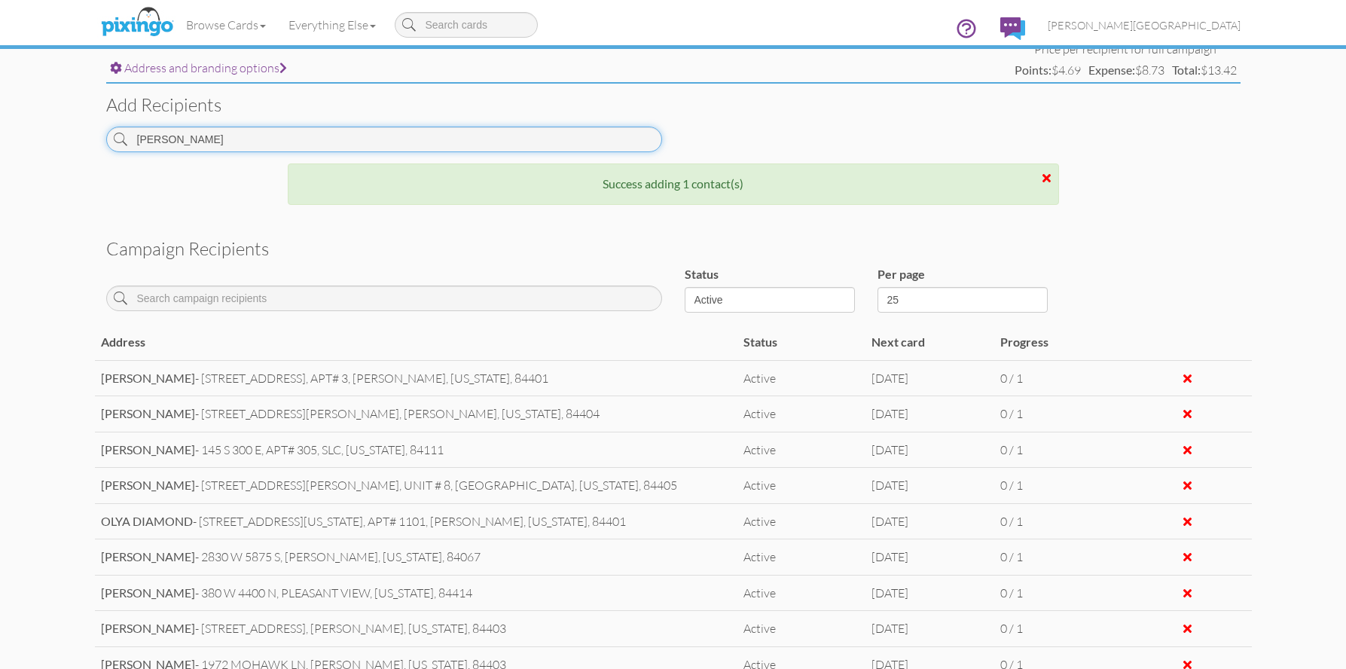
drag, startPoint x: 225, startPoint y: 142, endPoint x: 50, endPoint y: 132, distance: 175.1
click at [50, 132] on campaign-detail "Toggle navigation Visit Pixingo Mobile Browse Cards Business Accounting Automot…" at bounding box center [673, 187] width 1346 height 1532
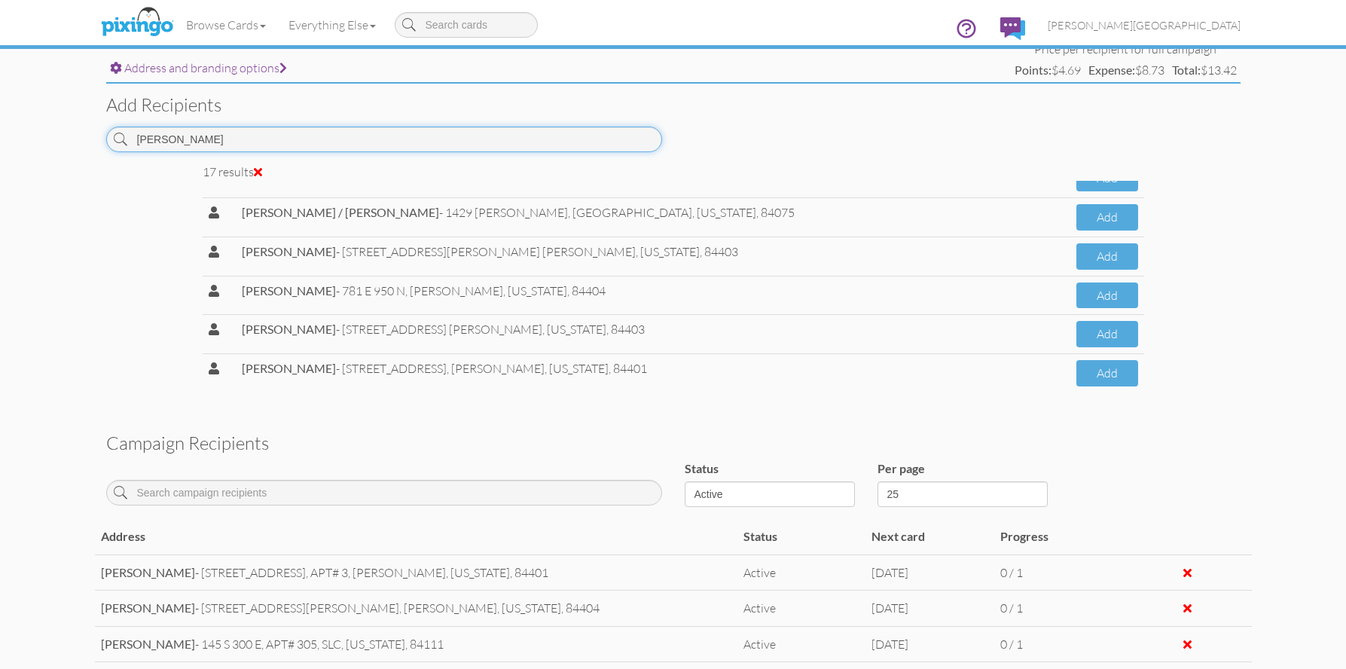
scroll to position [453, 0]
click at [1077, 375] on button "Add" at bounding box center [1108, 372] width 62 height 26
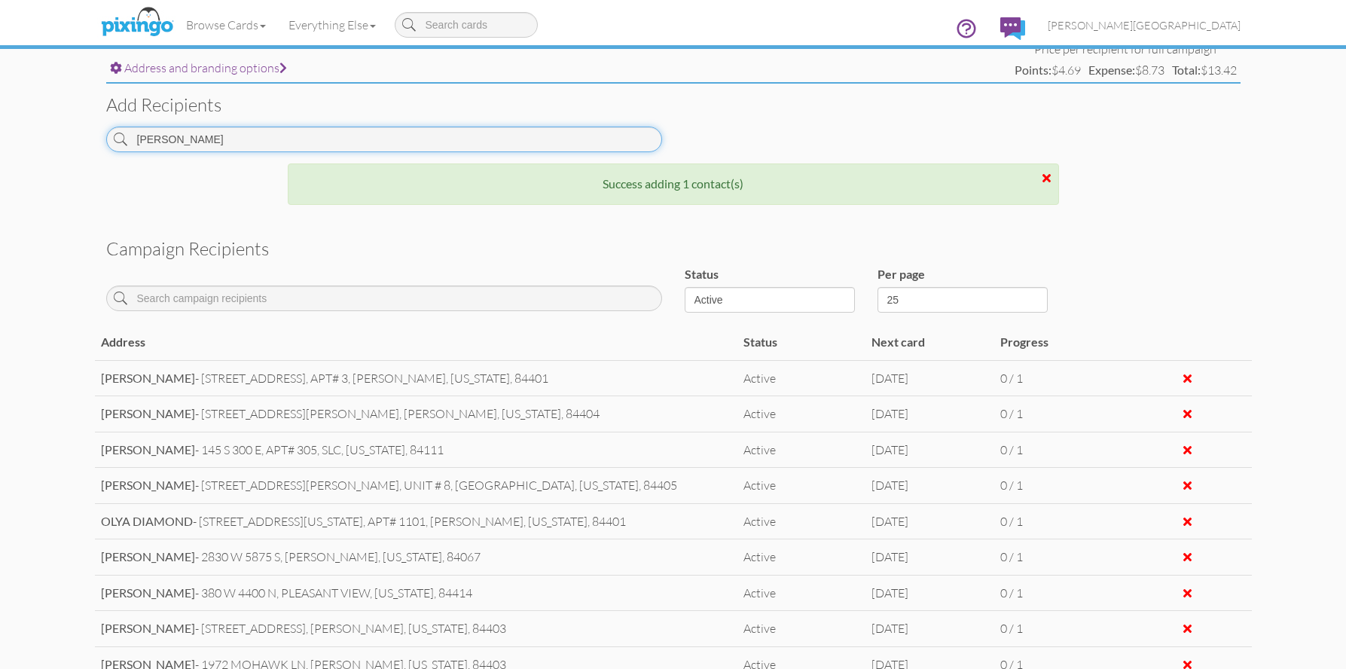
drag, startPoint x: 210, startPoint y: 144, endPoint x: 69, endPoint y: 153, distance: 141.2
click at [69, 153] on campaign-detail "Toggle navigation Visit Pixingo Mobile Browse Cards Business Accounting Automot…" at bounding box center [673, 187] width 1346 height 1532
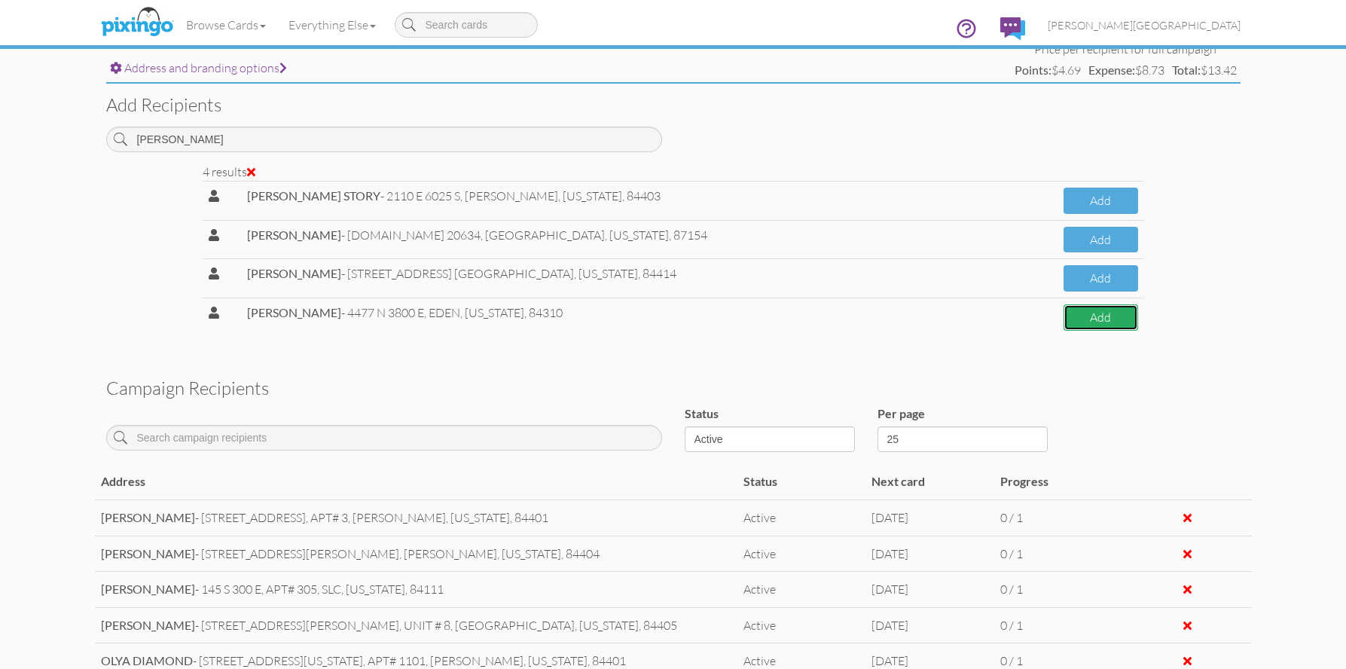
click at [1082, 326] on button "Add" at bounding box center [1101, 317] width 74 height 26
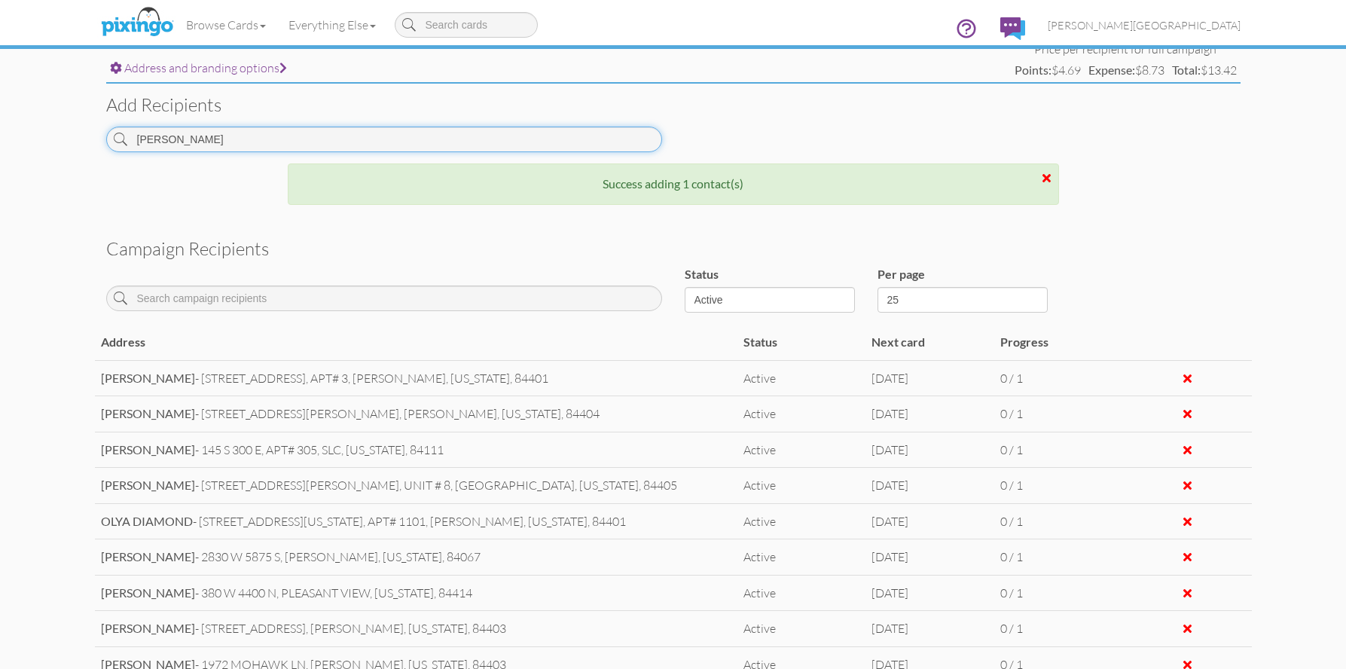
drag, startPoint x: 219, startPoint y: 142, endPoint x: 72, endPoint y: 140, distance: 146.2
click at [72, 140] on campaign-detail "Toggle navigation Visit Pixingo Mobile Browse Cards Business Accounting Automot…" at bounding box center [673, 187] width 1346 height 1532
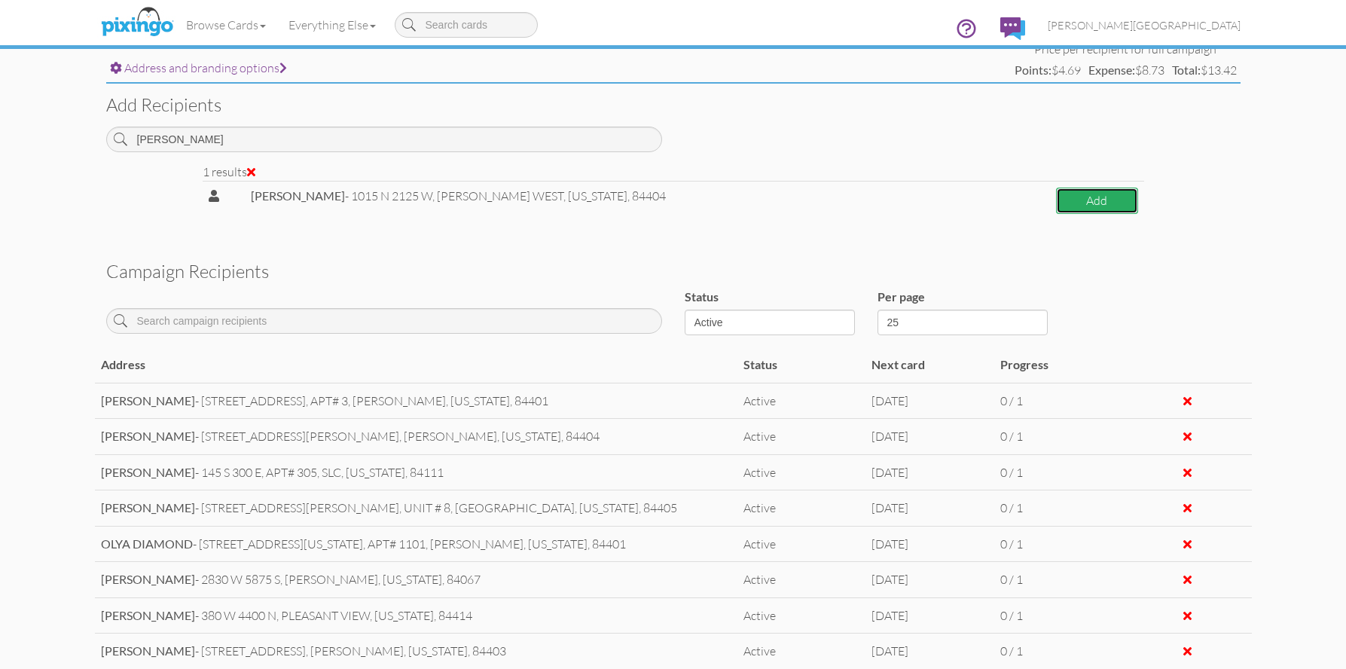
click at [1063, 212] on button "Add" at bounding box center [1096, 201] width 81 height 26
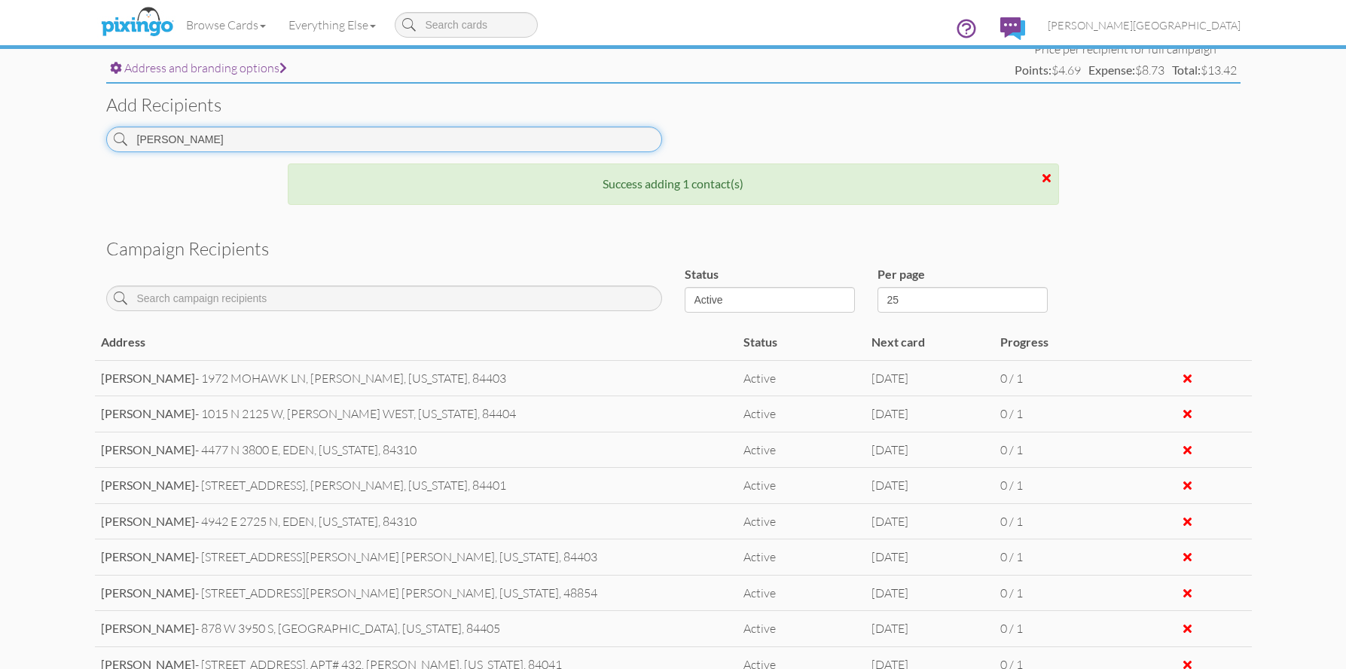
drag, startPoint x: 359, startPoint y: 143, endPoint x: 12, endPoint y: 118, distance: 347.5
click at [12, 118] on campaign-detail "Toggle navigation Visit Pixingo Mobile Browse Cards Business Accounting Automot…" at bounding box center [673, 187] width 1346 height 1532
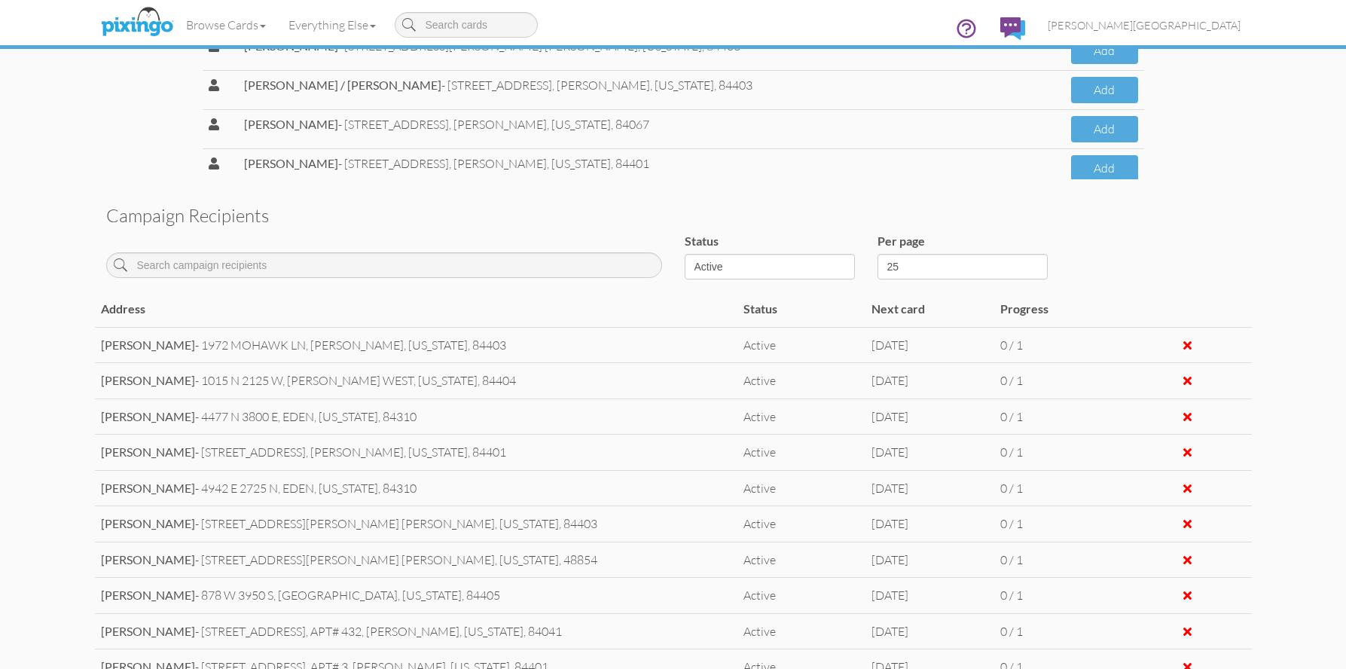
scroll to position [805, 0]
click at [1073, 167] on button "Add" at bounding box center [1104, 170] width 67 height 26
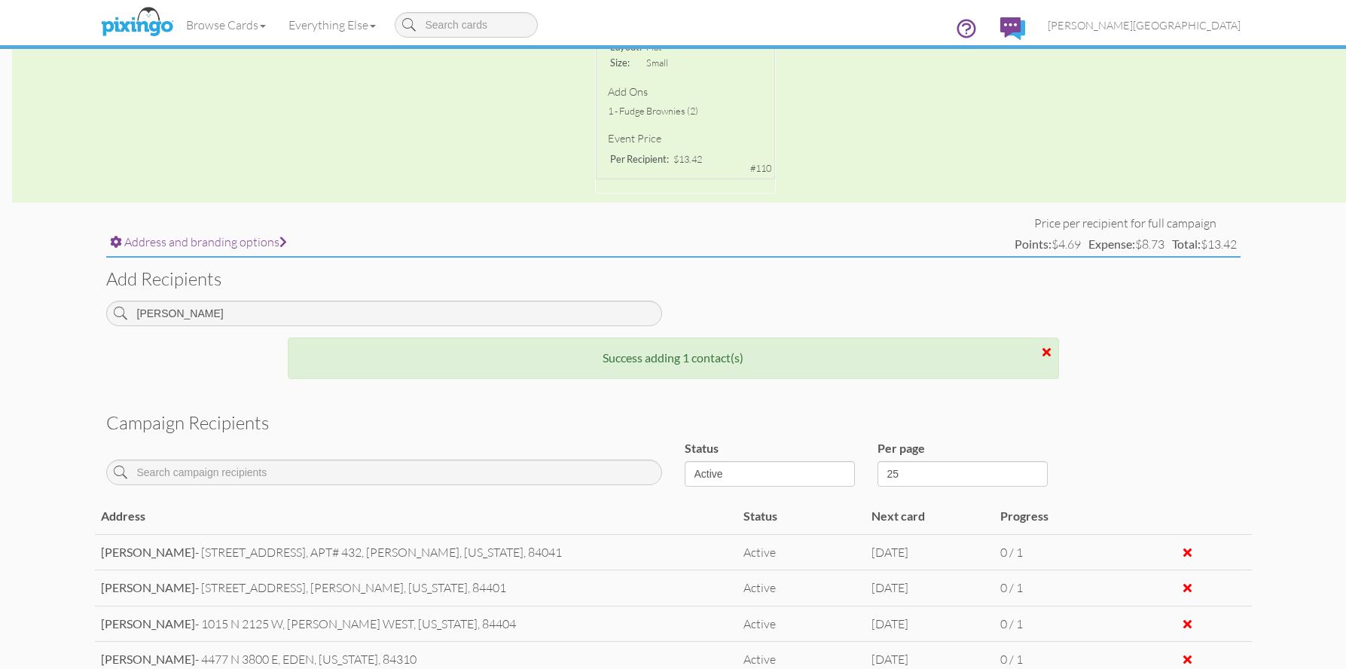
scroll to position [404, 0]
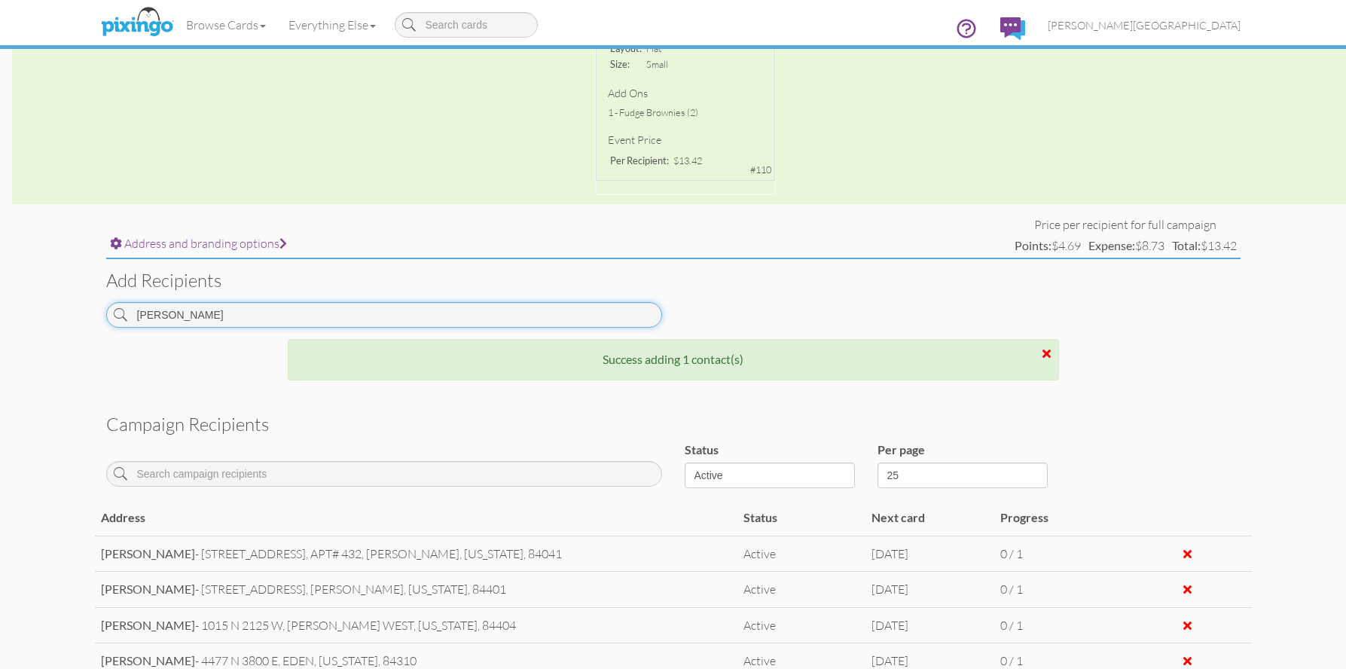
drag, startPoint x: 186, startPoint y: 317, endPoint x: 90, endPoint y: 310, distance: 96.7
click at [90, 310] on campaign-detail "Toggle navigation Visit Pixingo Mobile Browse Cards Business Accounting Automot…" at bounding box center [673, 362] width 1346 height 1532
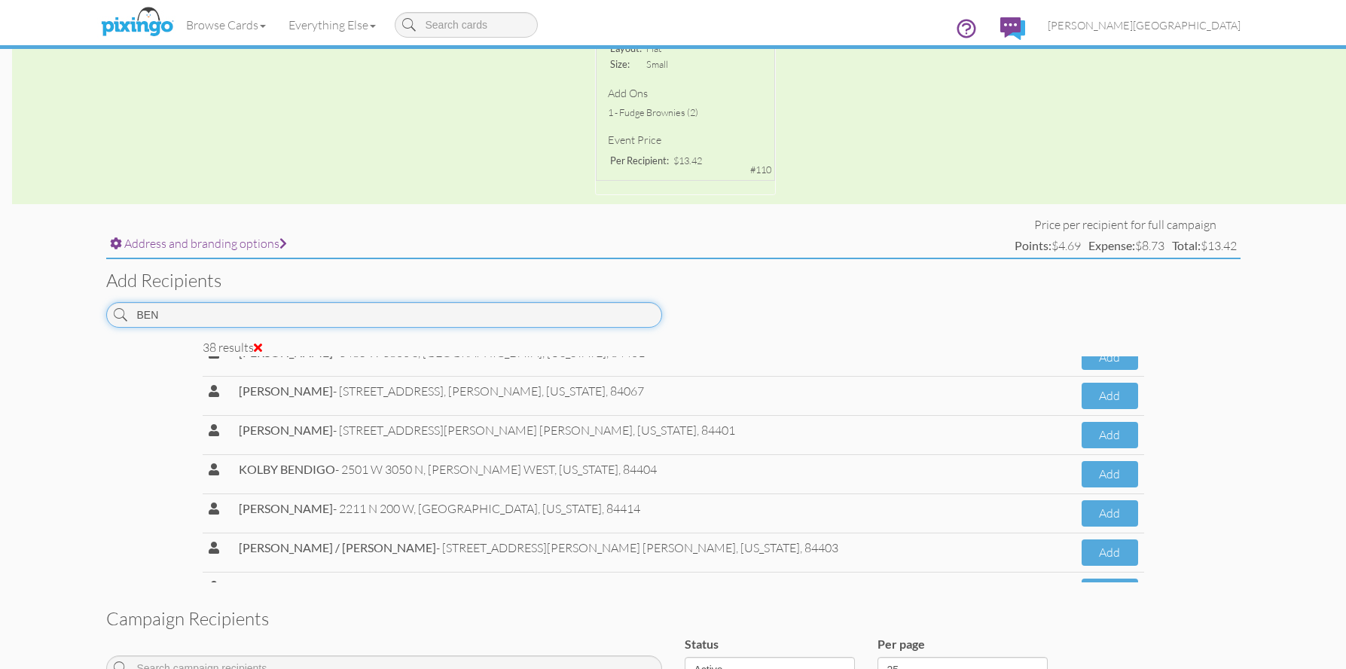
scroll to position [1273, 0]
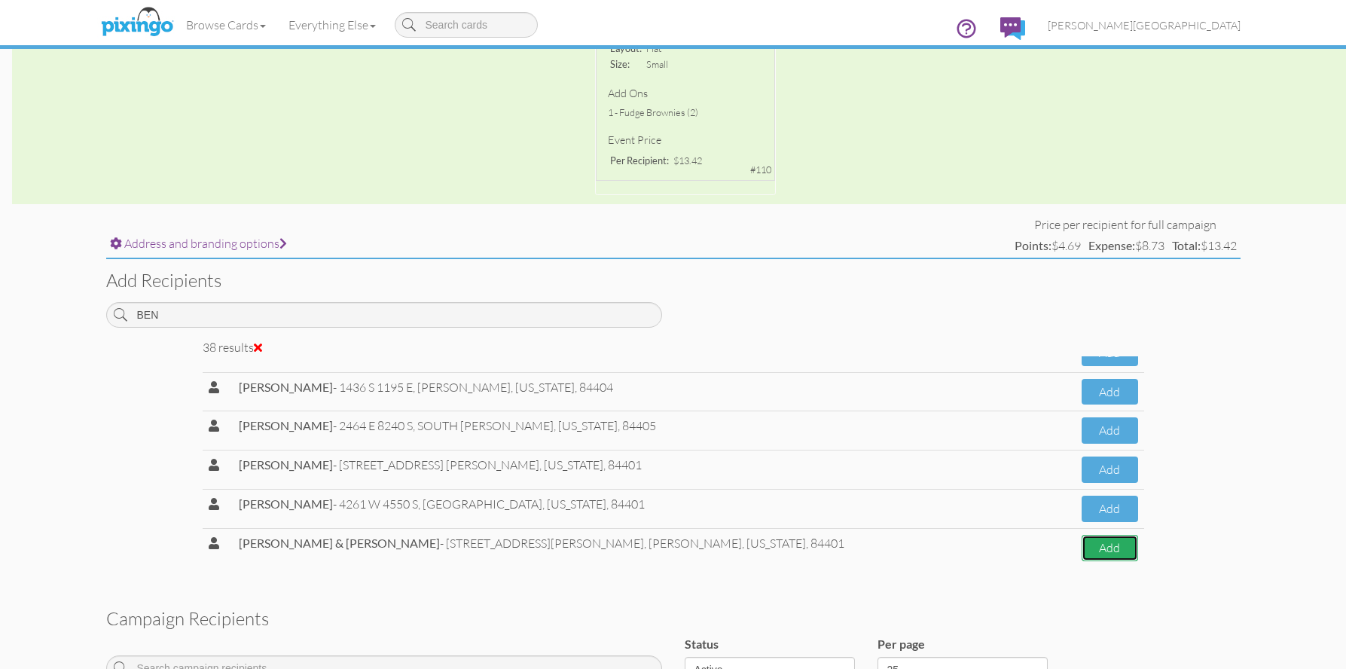
click at [1082, 548] on button "Add" at bounding box center [1110, 548] width 56 height 26
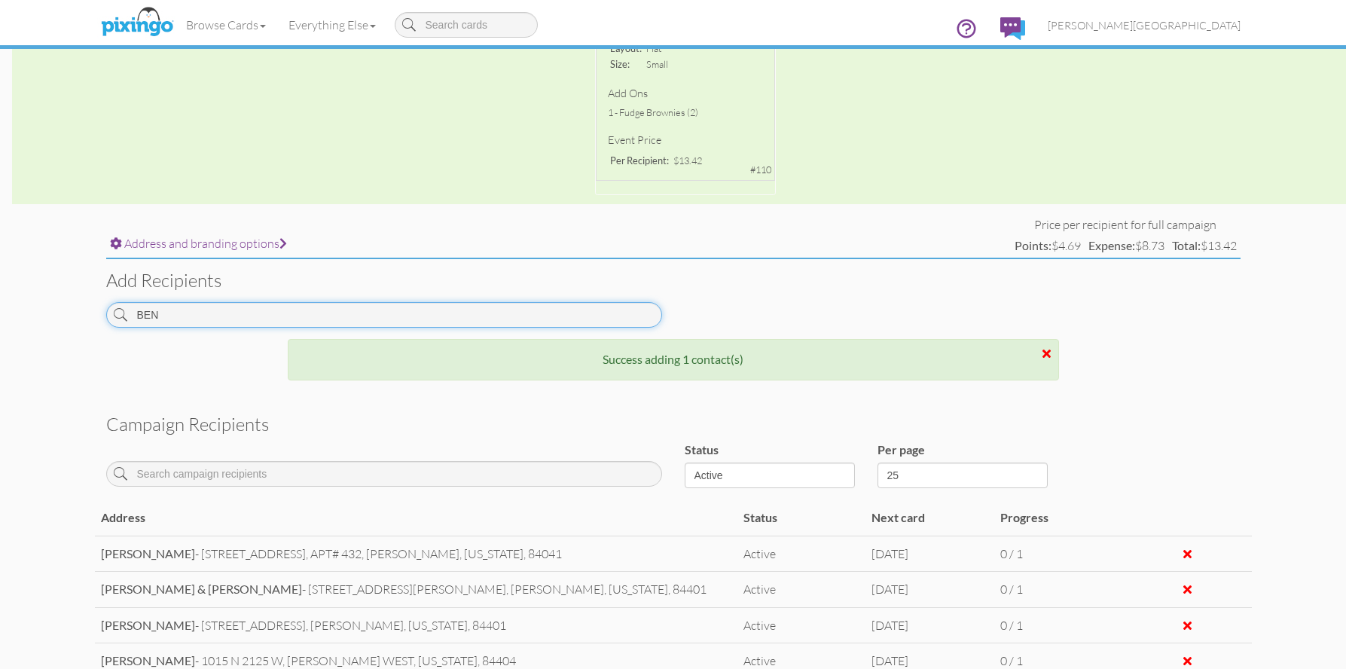
drag, startPoint x: 271, startPoint y: 319, endPoint x: 33, endPoint y: 282, distance: 241.1
click at [33, 282] on campaign-detail "Toggle navigation Visit Pixingo Mobile Browse Cards Business Accounting Automot…" at bounding box center [673, 362] width 1346 height 1532
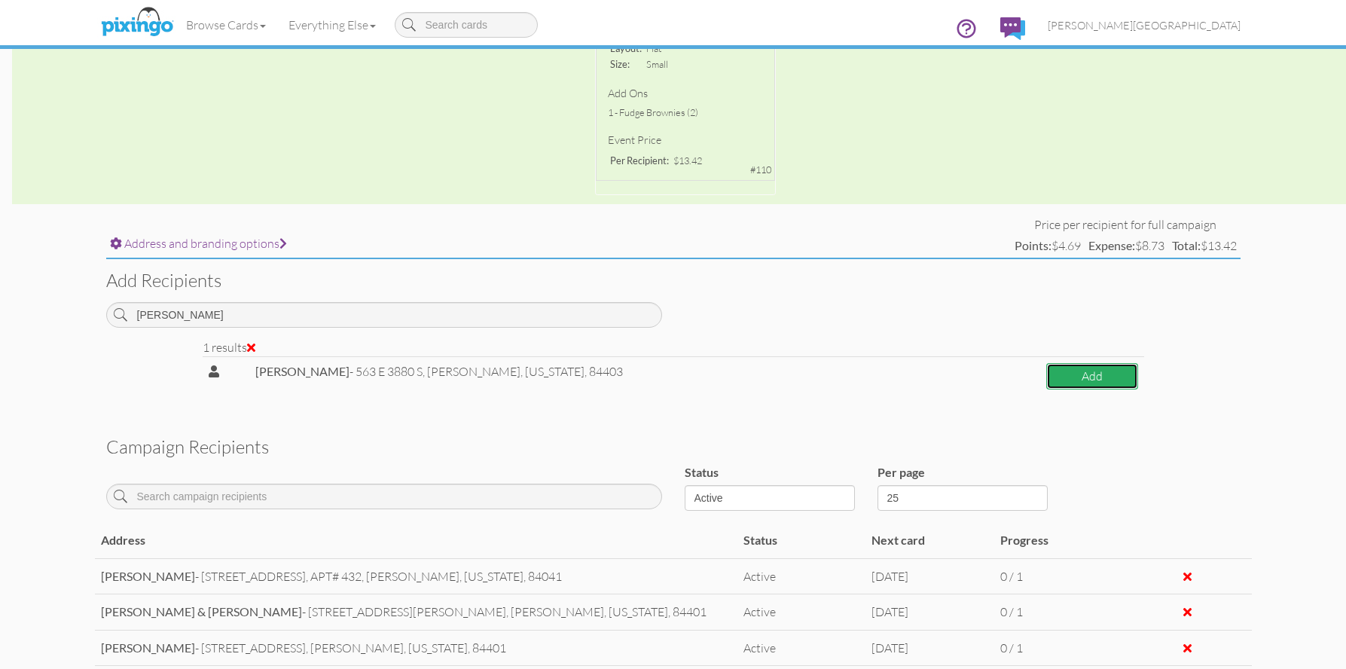
click at [1050, 376] on button "Add" at bounding box center [1093, 376] width 92 height 26
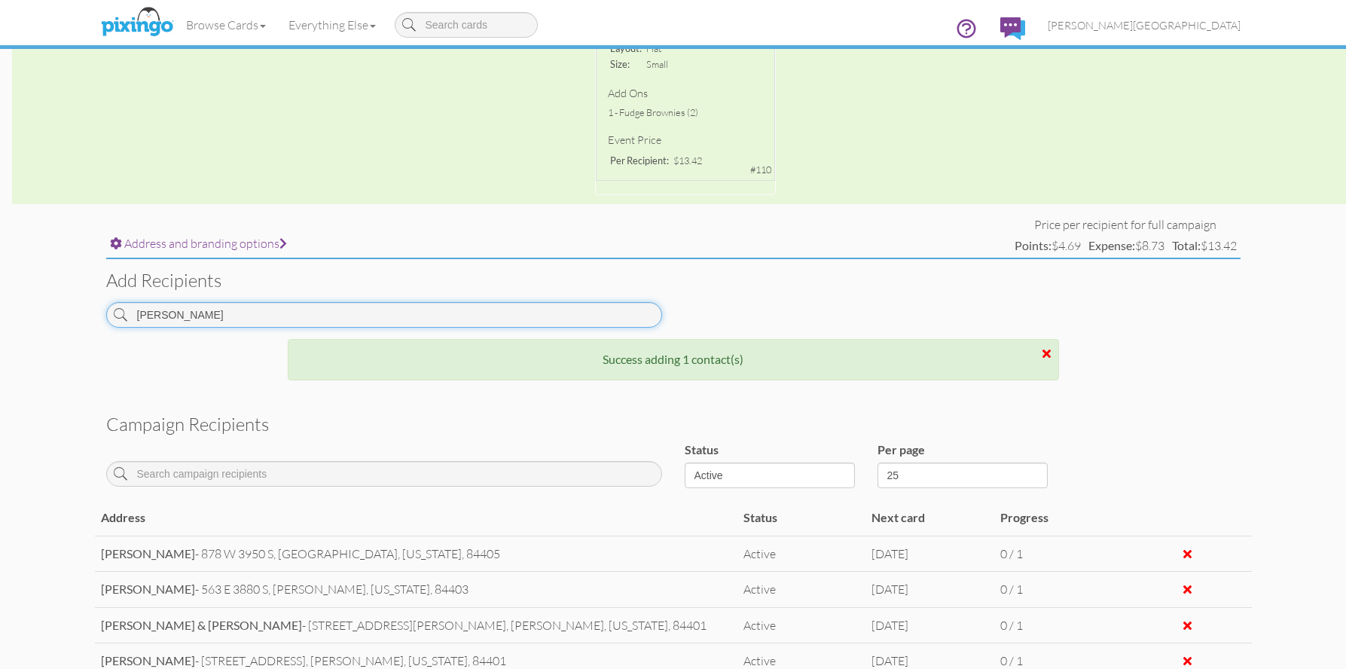
drag, startPoint x: 307, startPoint y: 318, endPoint x: 81, endPoint y: 301, distance: 227.4
click at [81, 301] on campaign-detail "Toggle navigation Visit Pixingo Mobile Browse Cards Business Accounting Automot…" at bounding box center [673, 362] width 1346 height 1532
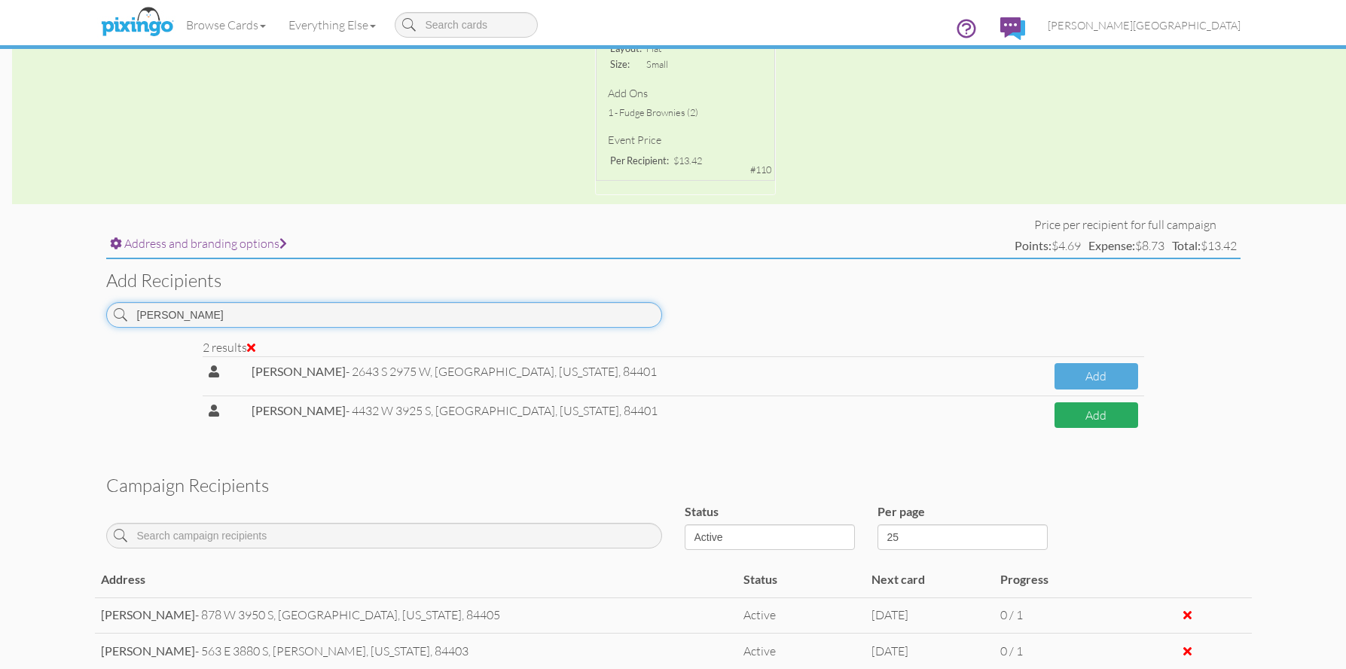
type input "SHANNON"
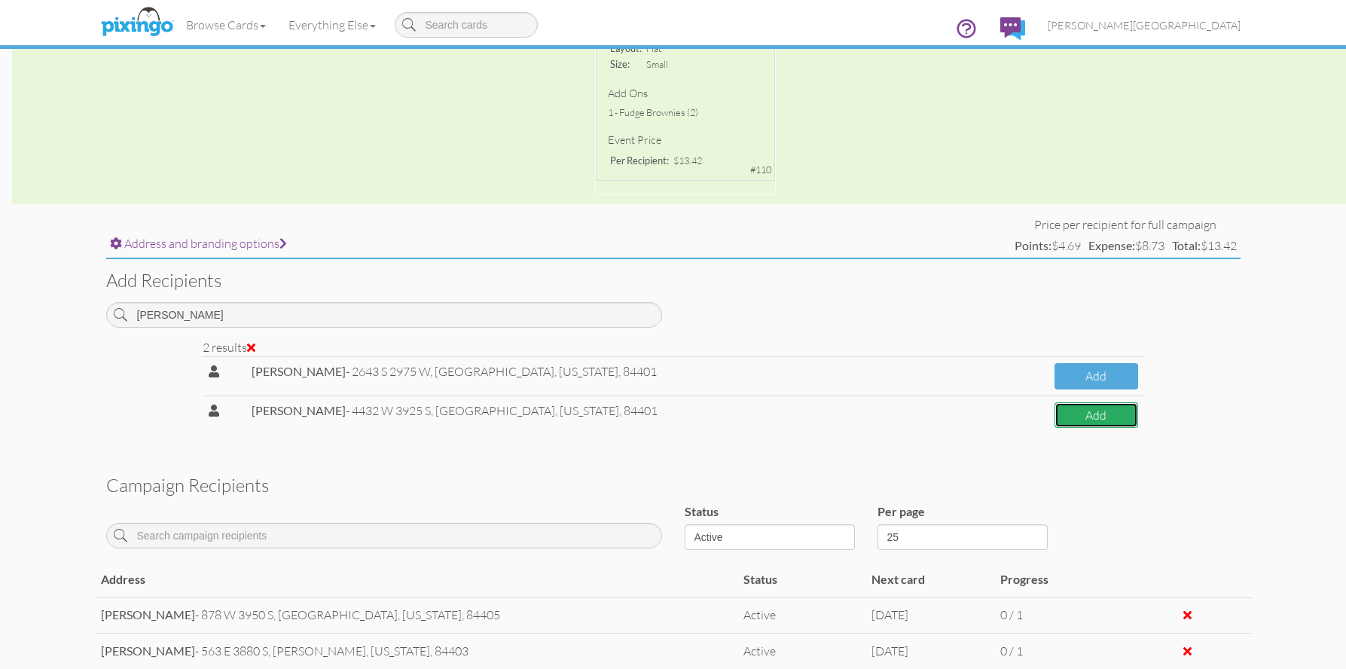
click at [1123, 427] on button "Add" at bounding box center [1097, 415] width 84 height 26
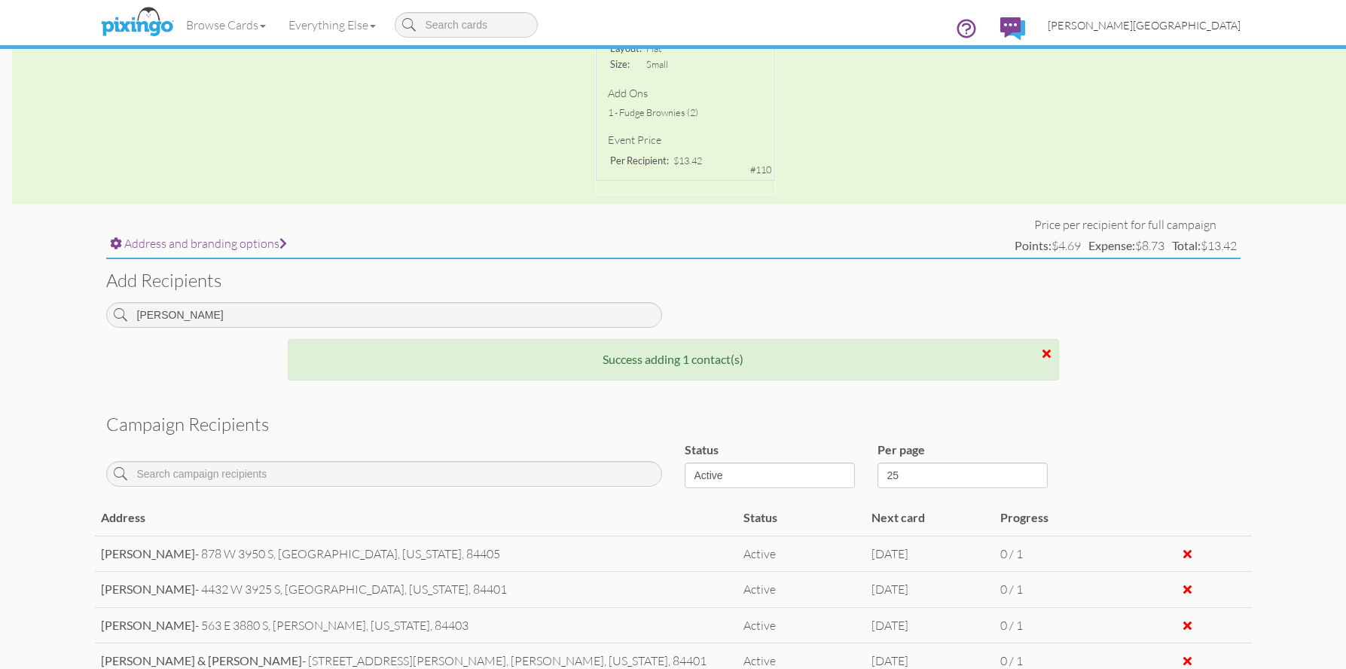
click at [1218, 28] on span "[PERSON_NAME][GEOGRAPHIC_DATA]" at bounding box center [1144, 25] width 193 height 13
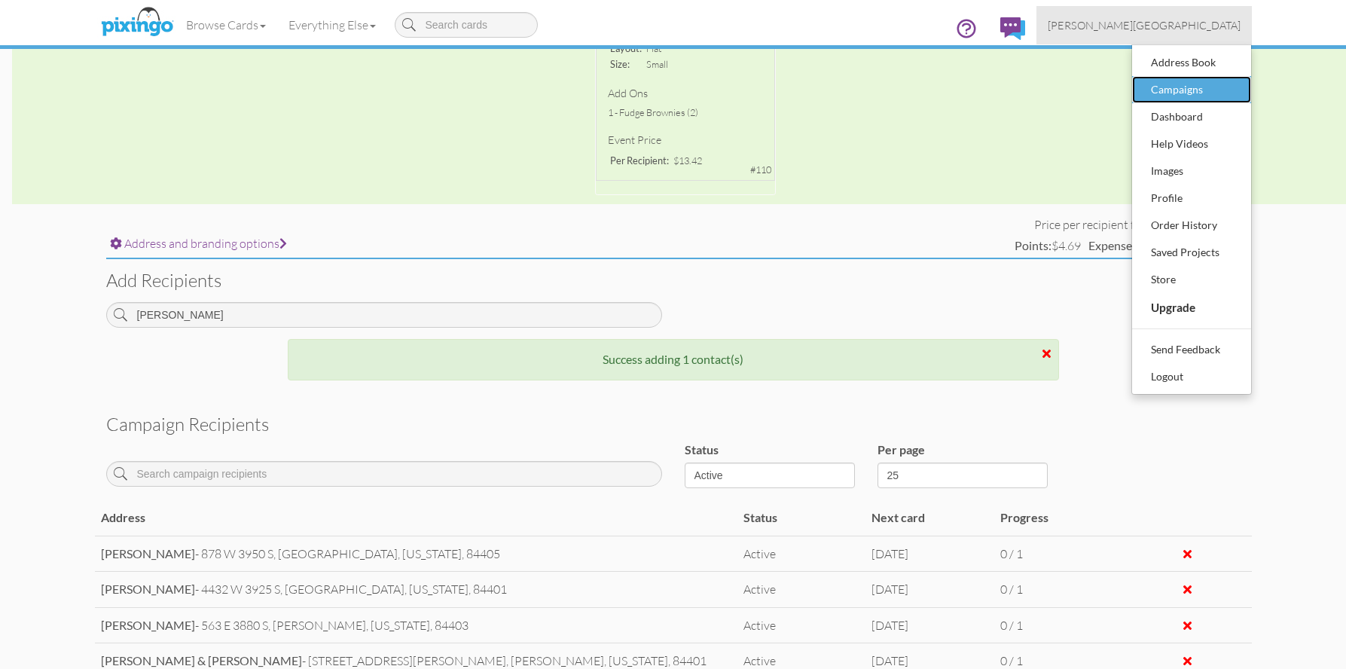
click at [1192, 86] on div "Campaigns" at bounding box center [1192, 89] width 89 height 23
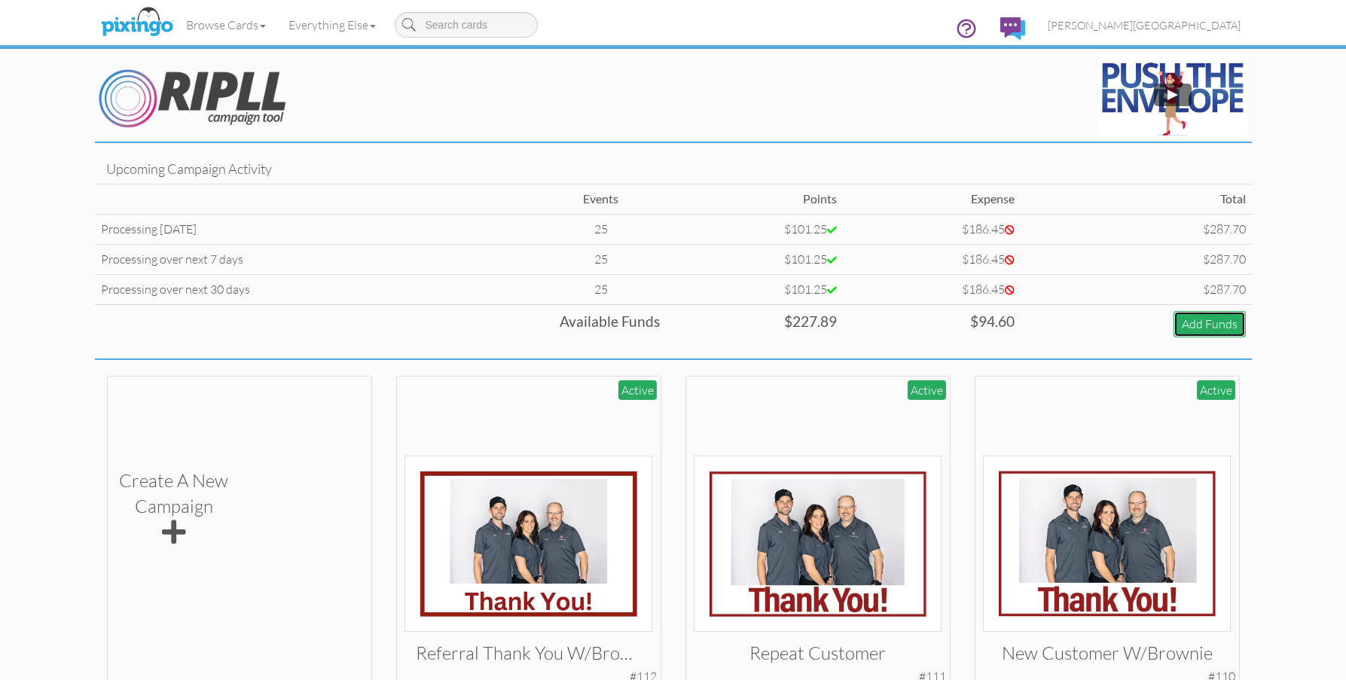
click at [1194, 329] on link "Add Funds" at bounding box center [1210, 324] width 72 height 26
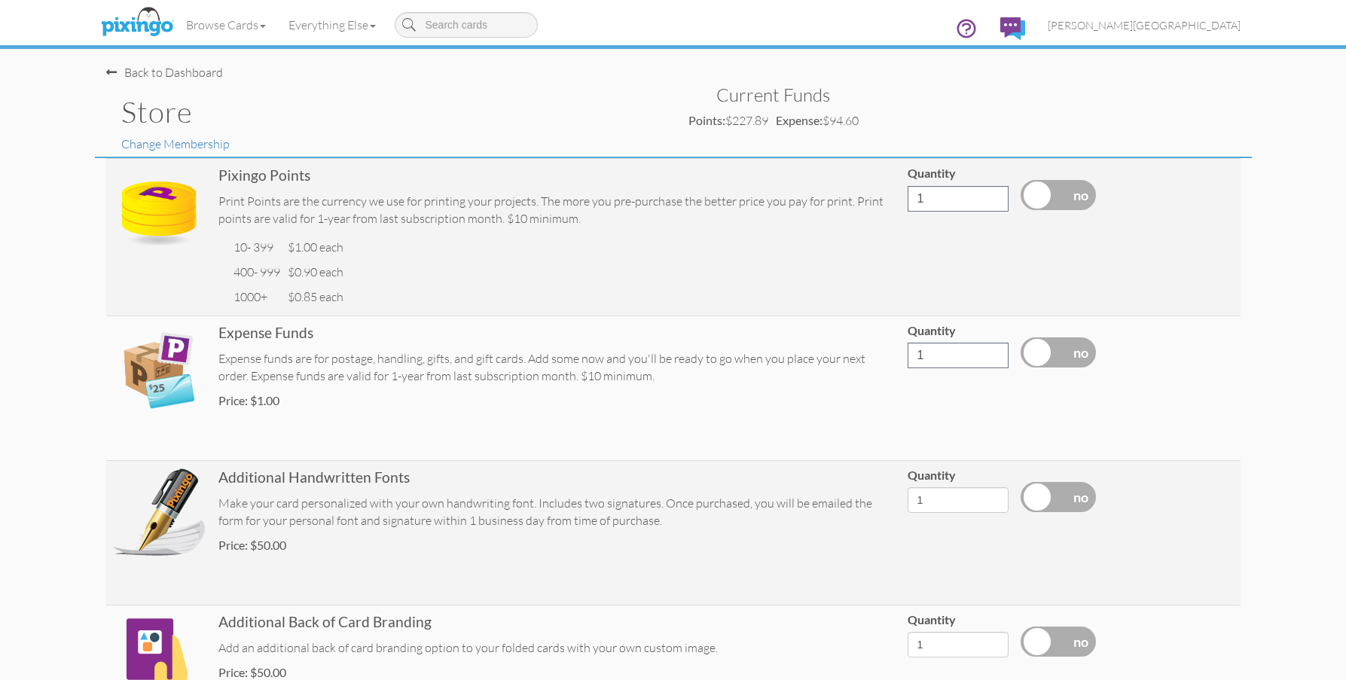
click at [110, 75] on span at bounding box center [111, 72] width 11 height 12
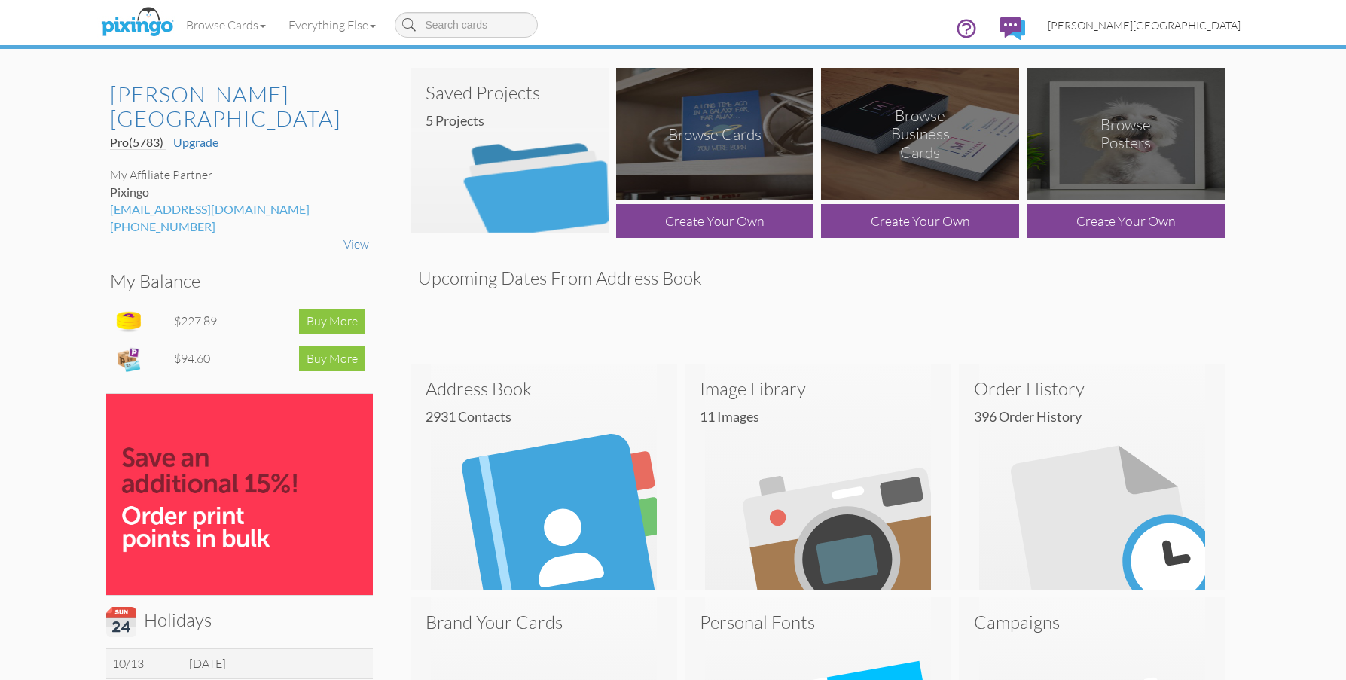
click at [1232, 25] on span "[PERSON_NAME][GEOGRAPHIC_DATA]" at bounding box center [1144, 25] width 193 height 13
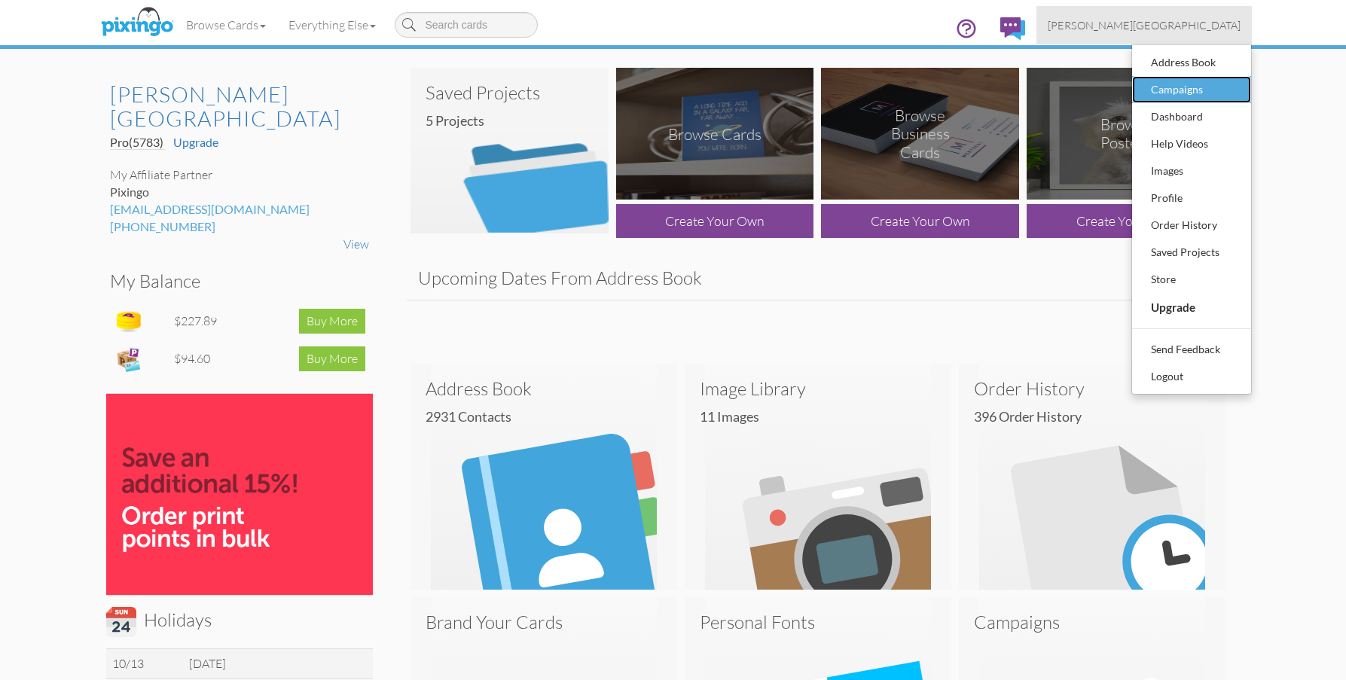
click at [1215, 88] on div "Campaigns" at bounding box center [1192, 89] width 89 height 23
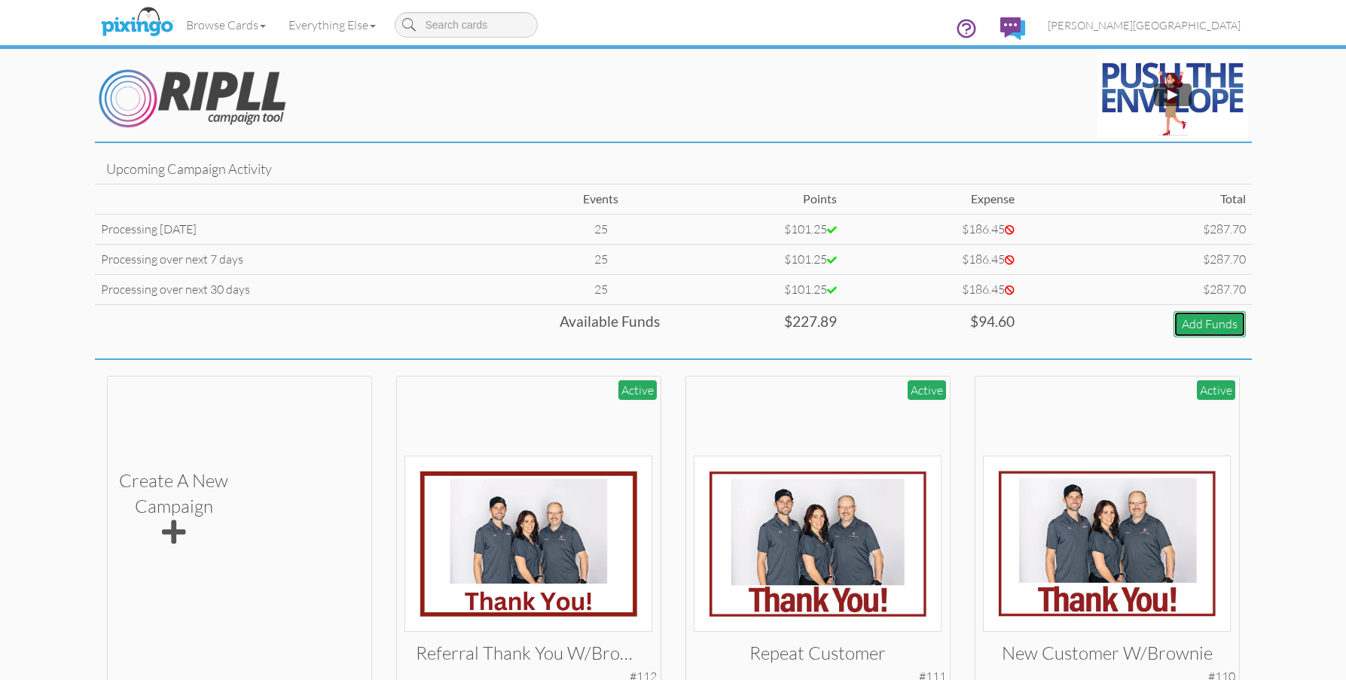
click at [1208, 316] on link "Add Funds" at bounding box center [1210, 324] width 72 height 26
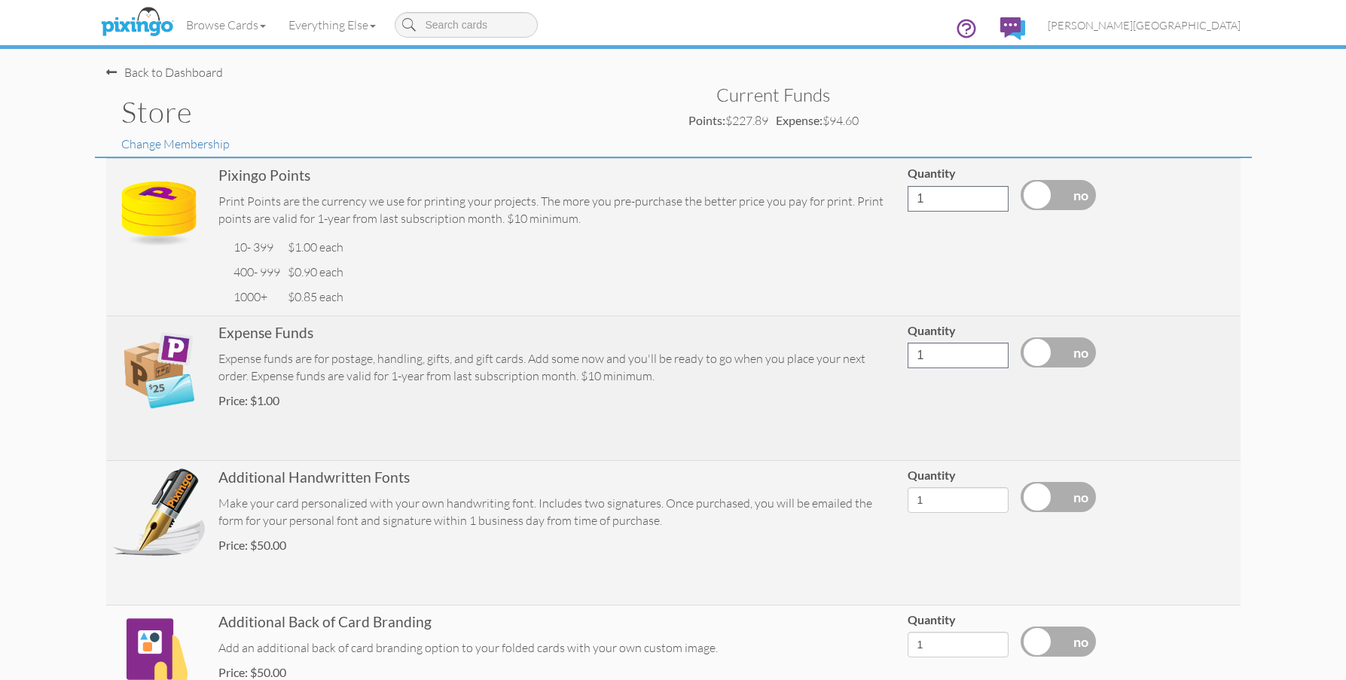
click at [1056, 350] on label at bounding box center [1058, 353] width 75 height 30
click at [0, 0] on input "checkbox" at bounding box center [0, 0] width 0 height 0
drag, startPoint x: 960, startPoint y: 356, endPoint x: 894, endPoint y: 356, distance: 65.6
click at [894, 356] on tr "Expense Funds Expense funds are for postage, handling, gifts, and gift cards. A…" at bounding box center [673, 388] width 1135 height 145
type input "500"
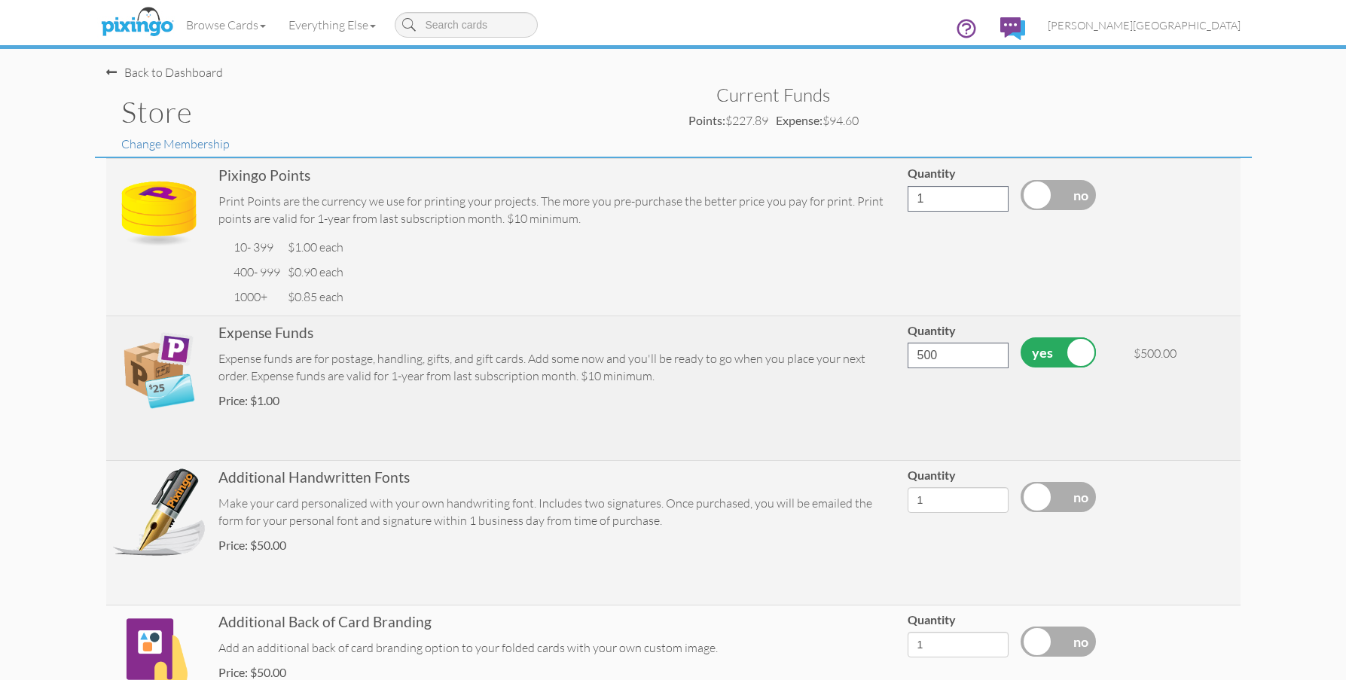
click at [1128, 387] on td "$500.00" at bounding box center [1184, 388] width 113 height 145
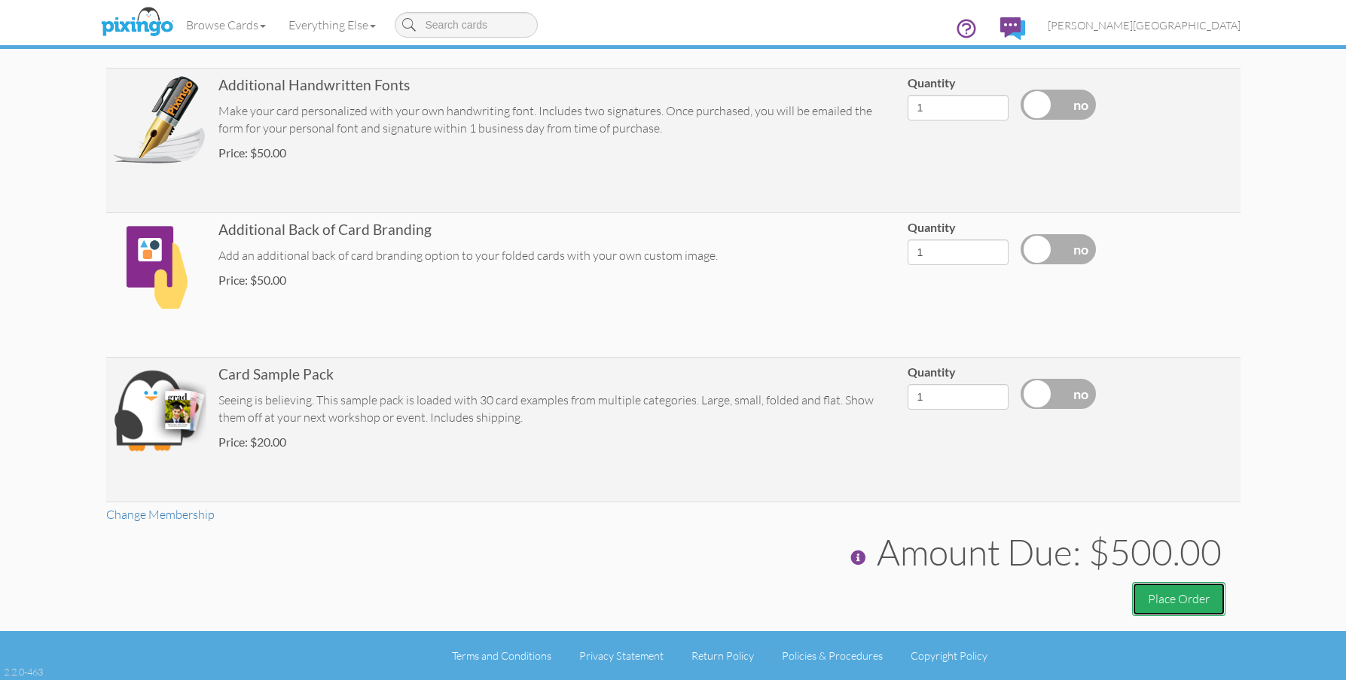
click at [1183, 604] on button "Place Order" at bounding box center [1178, 599] width 93 height 34
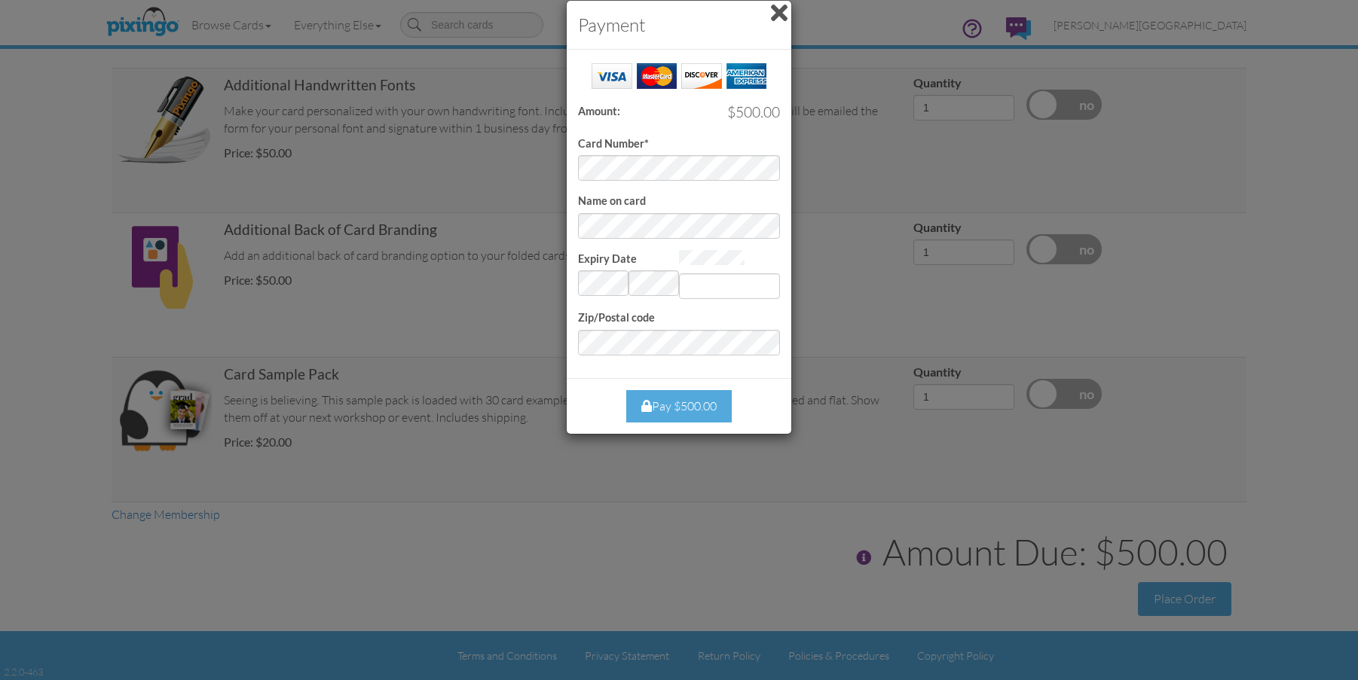
click at [645, 156] on div "Card Number*" at bounding box center [679, 121] width 202 height 120
type input "753"
click at [670, 394] on div "Pay $500.00" at bounding box center [678, 406] width 105 height 32
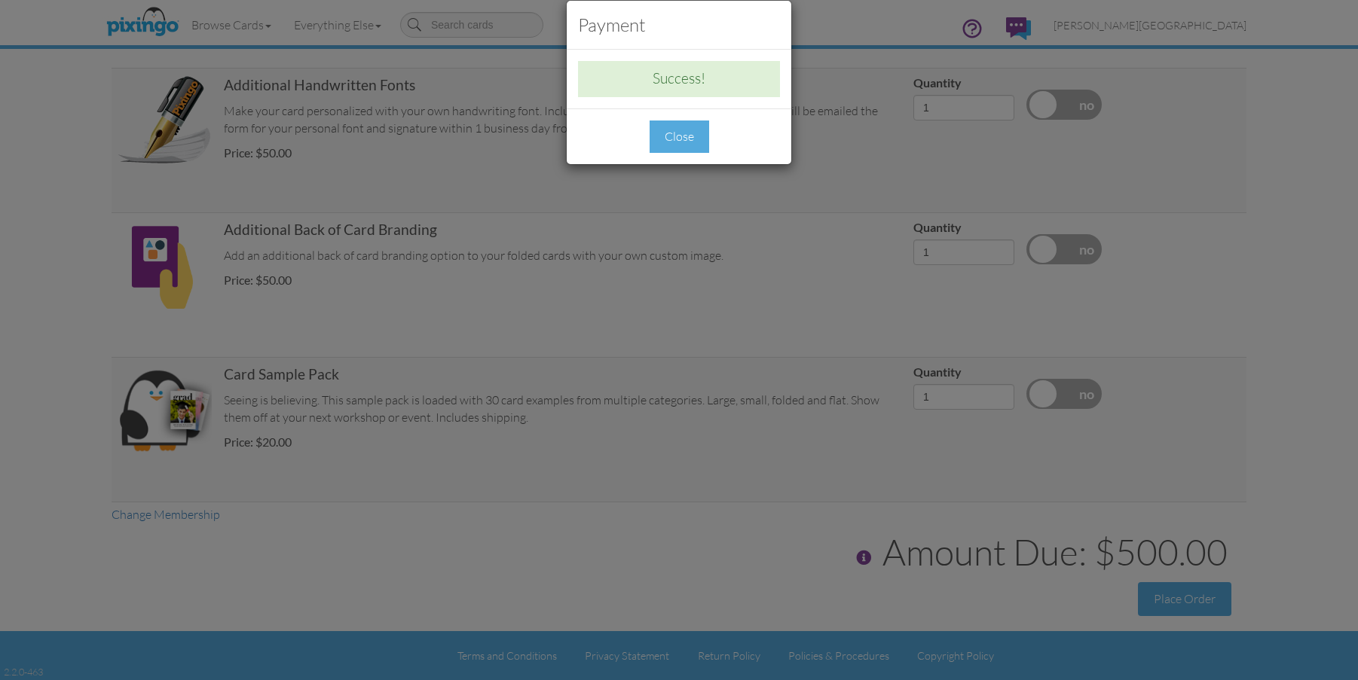
click at [685, 143] on div "Close" at bounding box center [680, 137] width 60 height 32
